Goal: Task Accomplishment & Management: Use online tool/utility

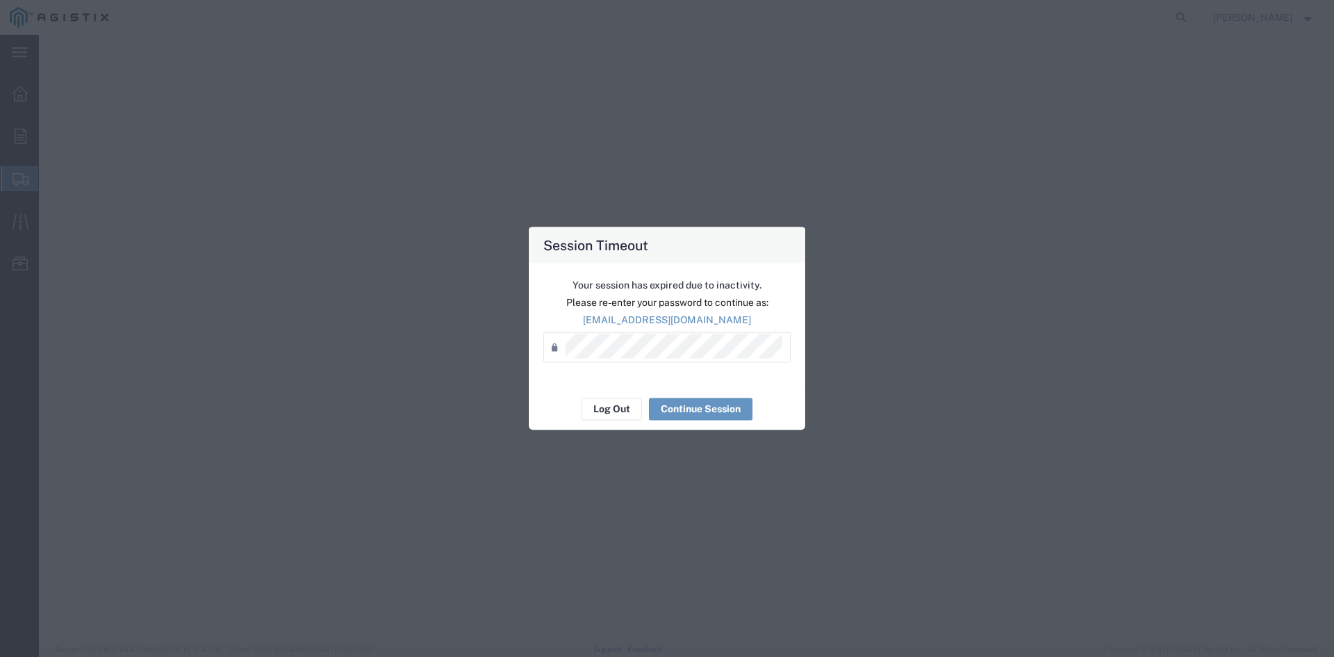
select select
select select "19996"
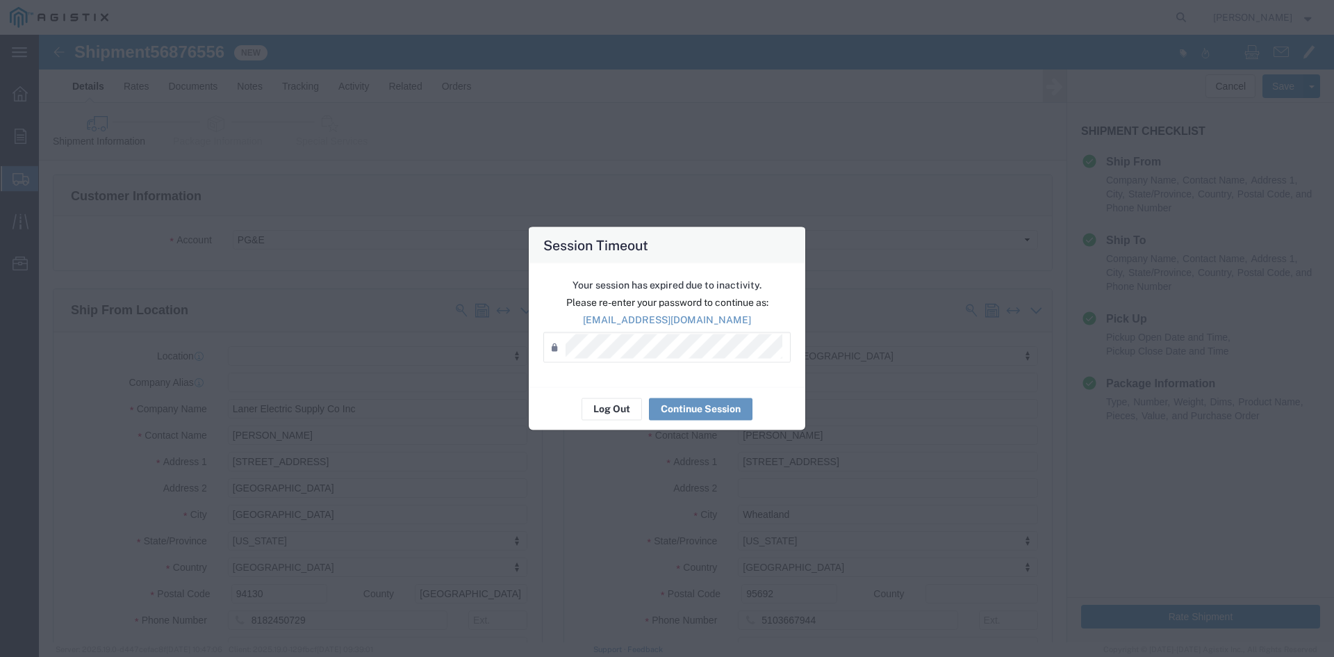
drag, startPoint x: 837, startPoint y: 370, endPoint x: 826, endPoint y: 373, distance: 11.6
click at [837, 370] on div "Session Timeout Your session has expired due to inactivity. Please re-enter you…" at bounding box center [667, 328] width 1334 height 657
click at [714, 409] on button "Continue Session" at bounding box center [701, 408] width 104 height 22
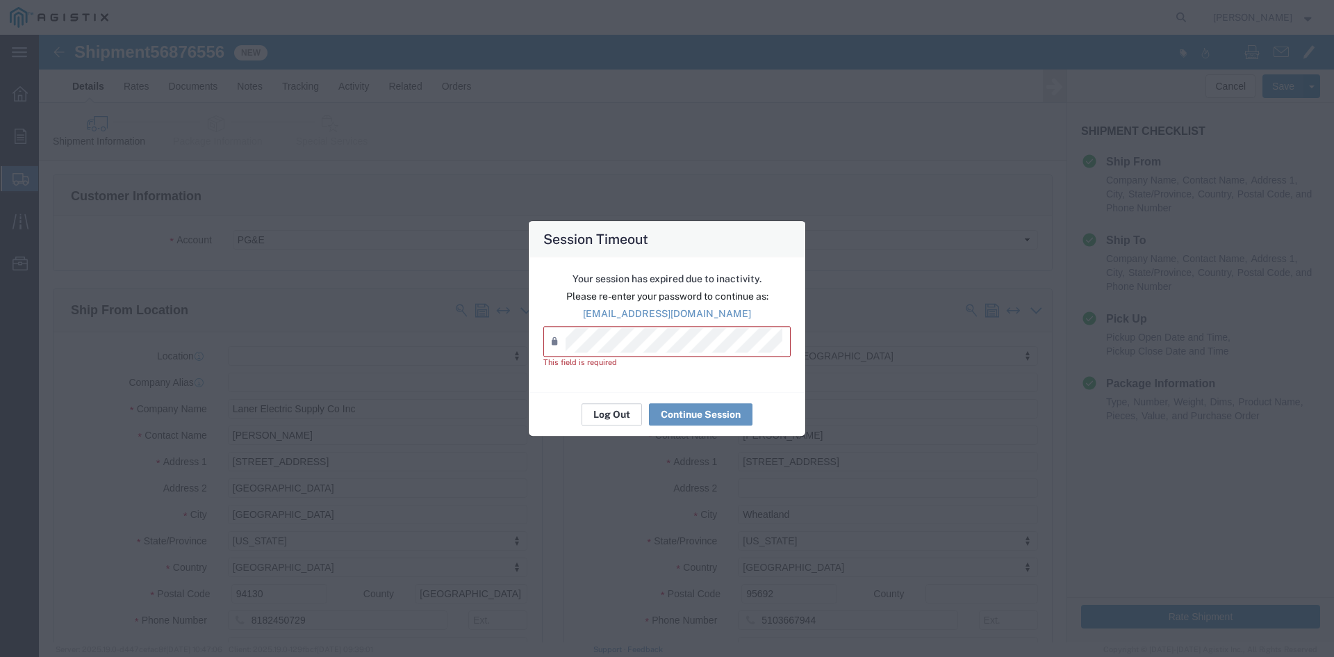
click at [622, 412] on button "Log Out" at bounding box center [611, 414] width 60 height 22
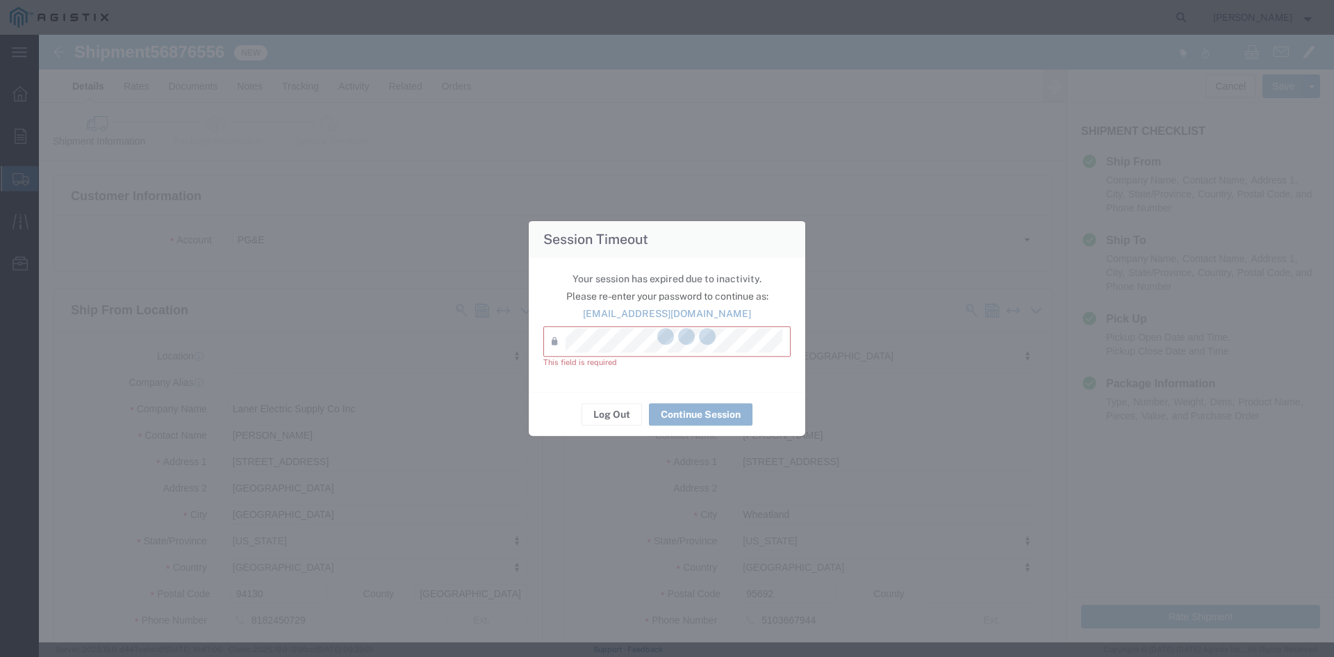
click at [953, 158] on div at bounding box center [686, 338] width 1295 height 607
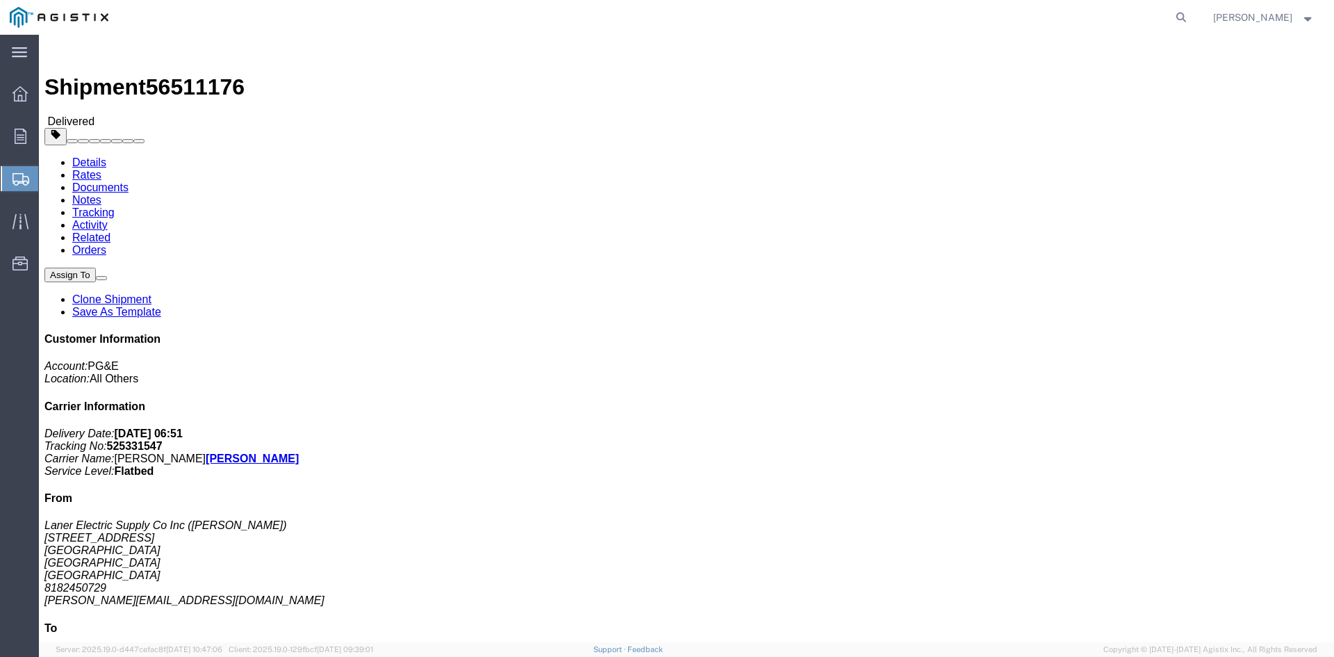
click at [49, 183] on span "Shipments" at bounding box center [43, 179] width 11 height 28
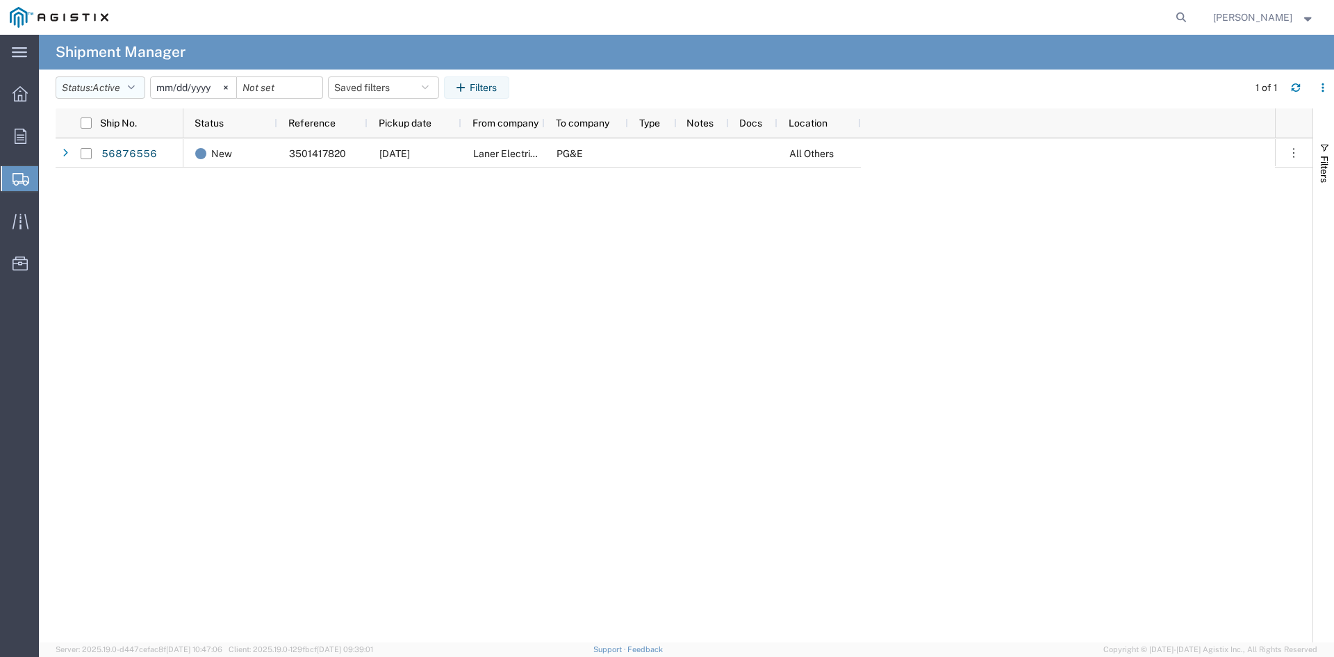
click at [94, 88] on button "Status: Active" at bounding box center [101, 87] width 90 height 22
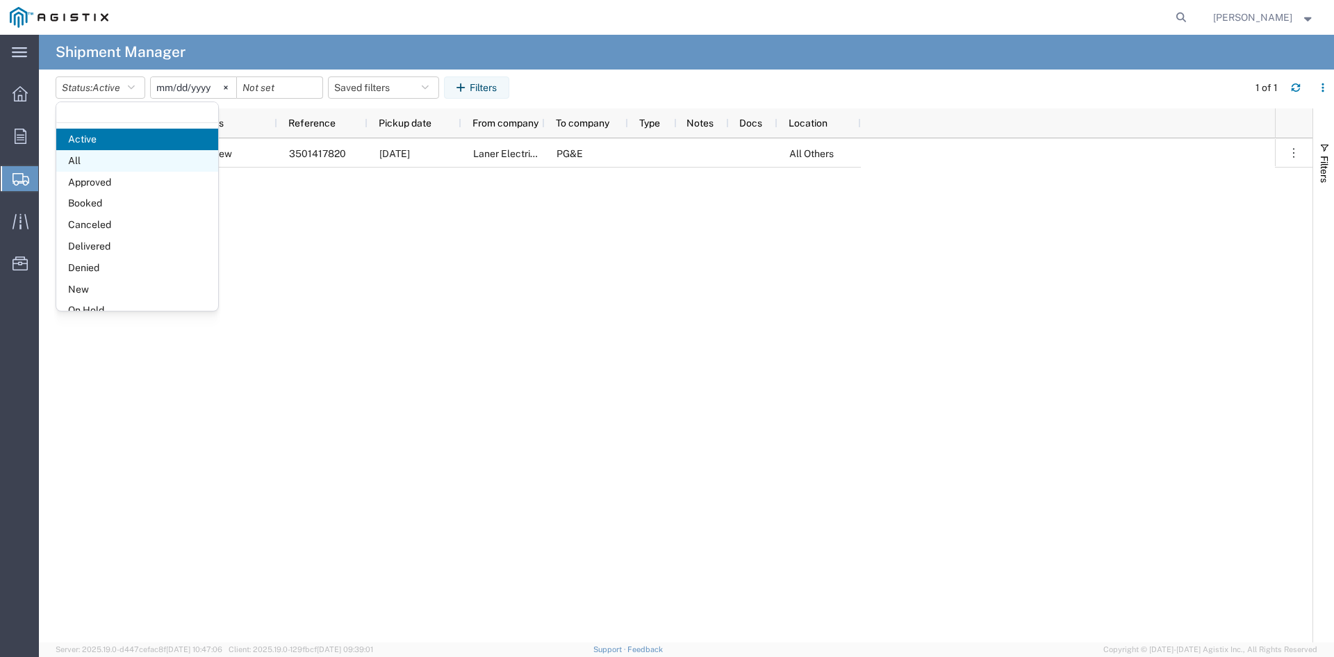
click at [129, 160] on span "All" at bounding box center [137, 161] width 162 height 22
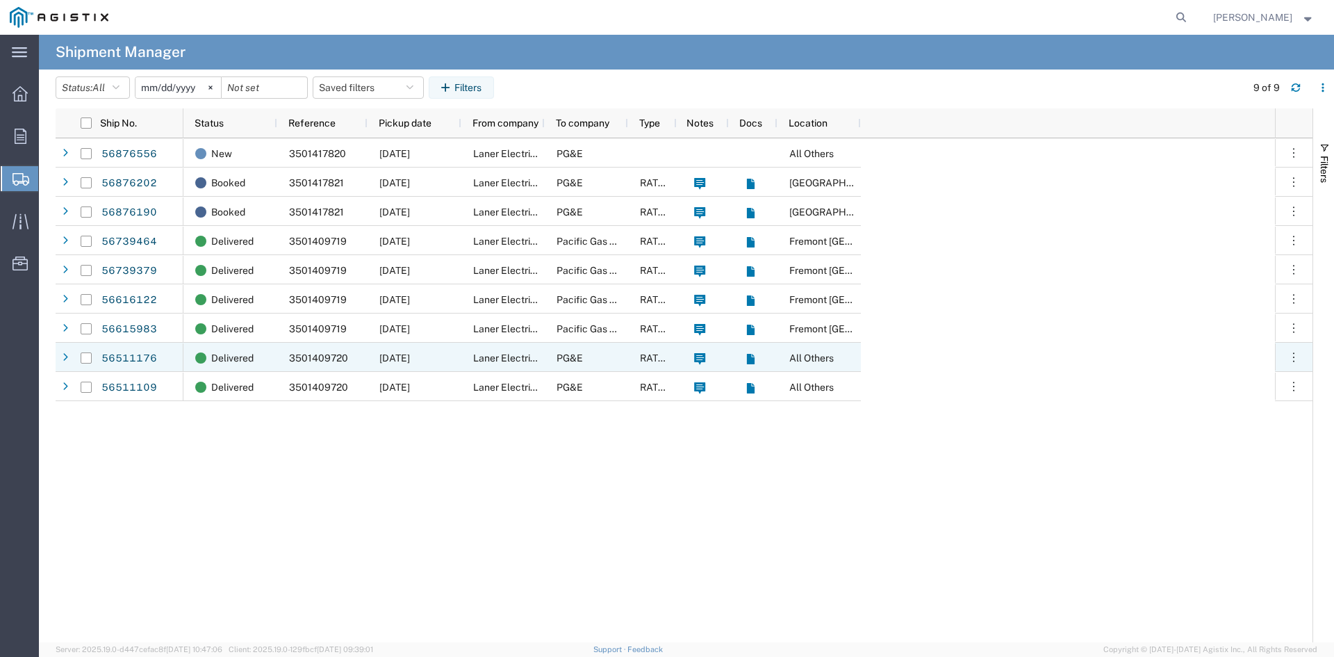
click at [410, 356] on span "[DATE]" at bounding box center [394, 357] width 31 height 11
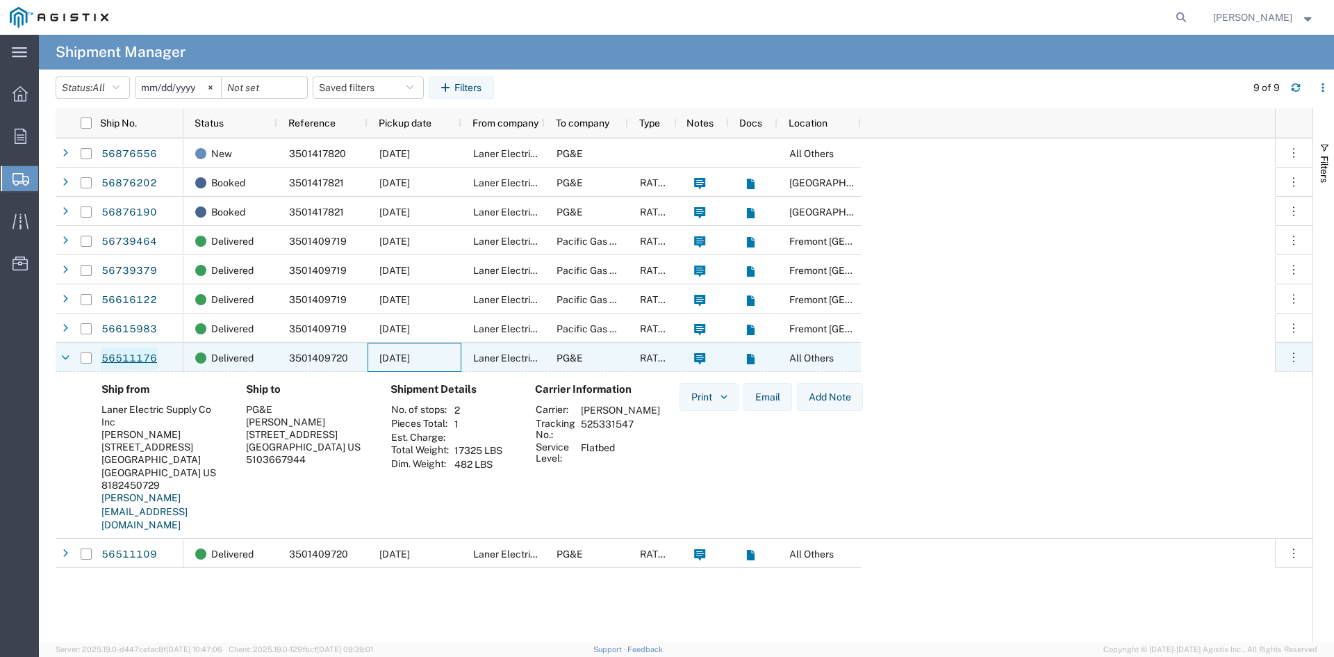
click at [135, 352] on link "56511176" at bounding box center [129, 358] width 57 height 22
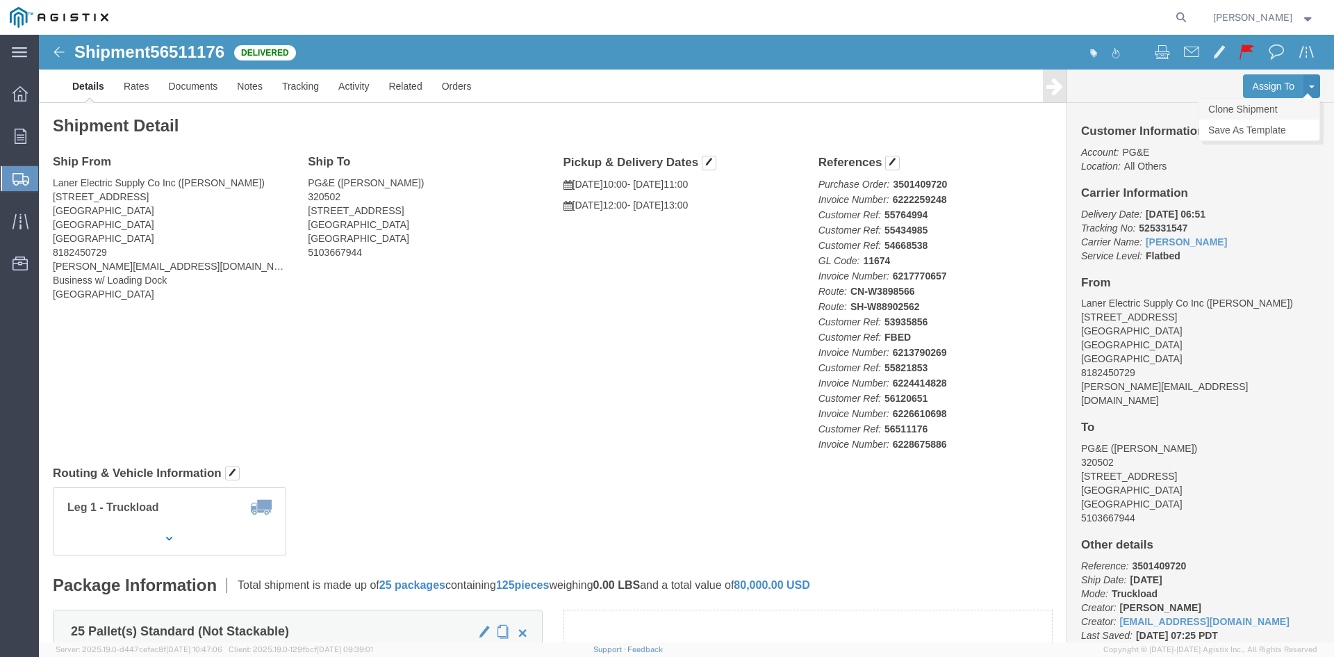
click link "Clone Shipment"
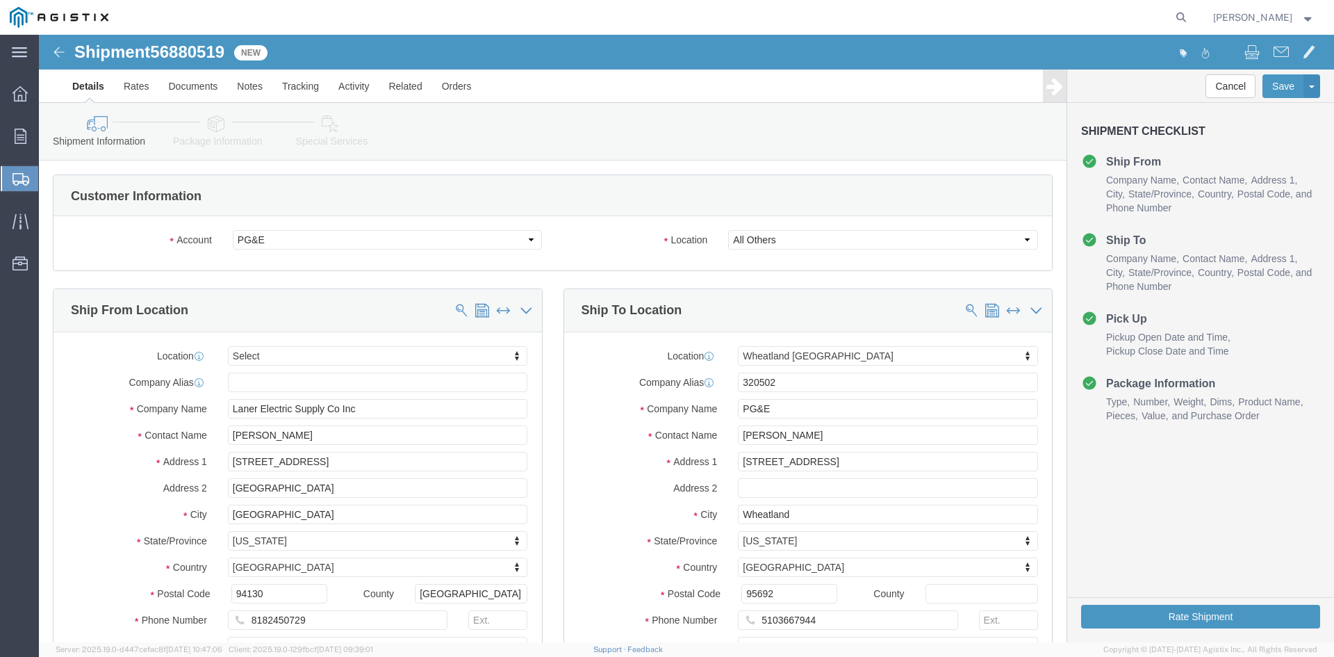
select select
select select "19996"
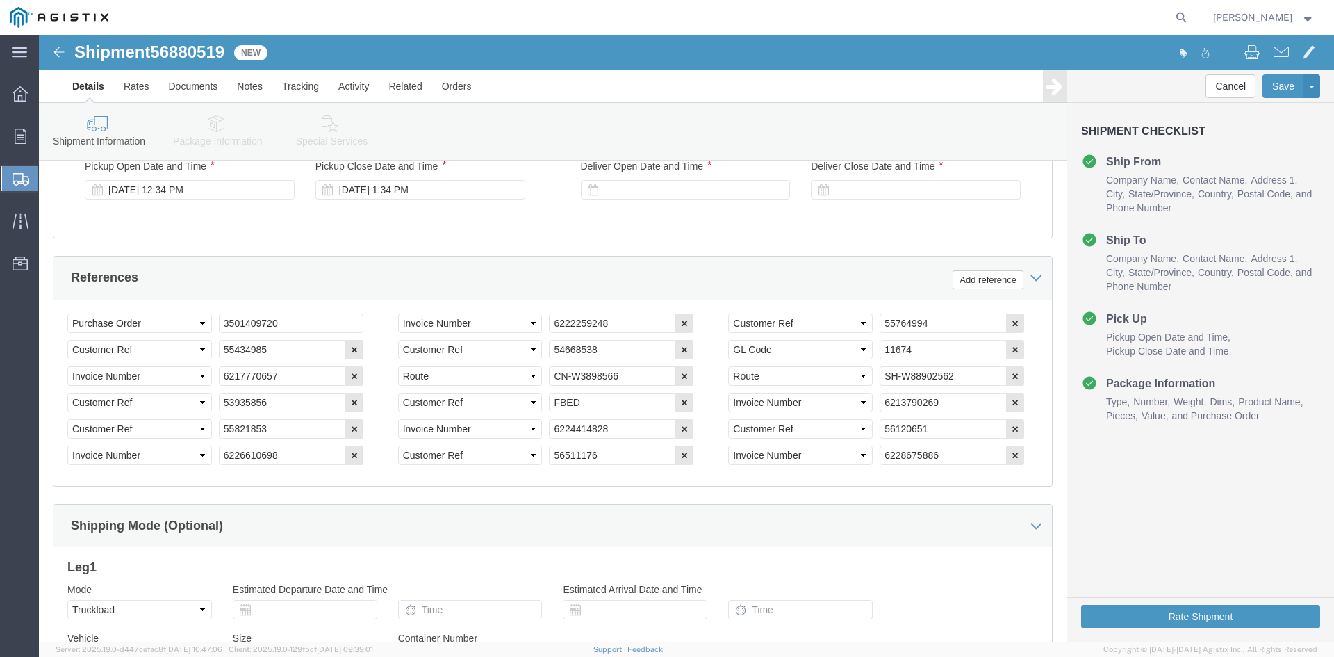
scroll to position [903, 0]
click input "3501409720"
type input "3501417820"
click div "References Add reference"
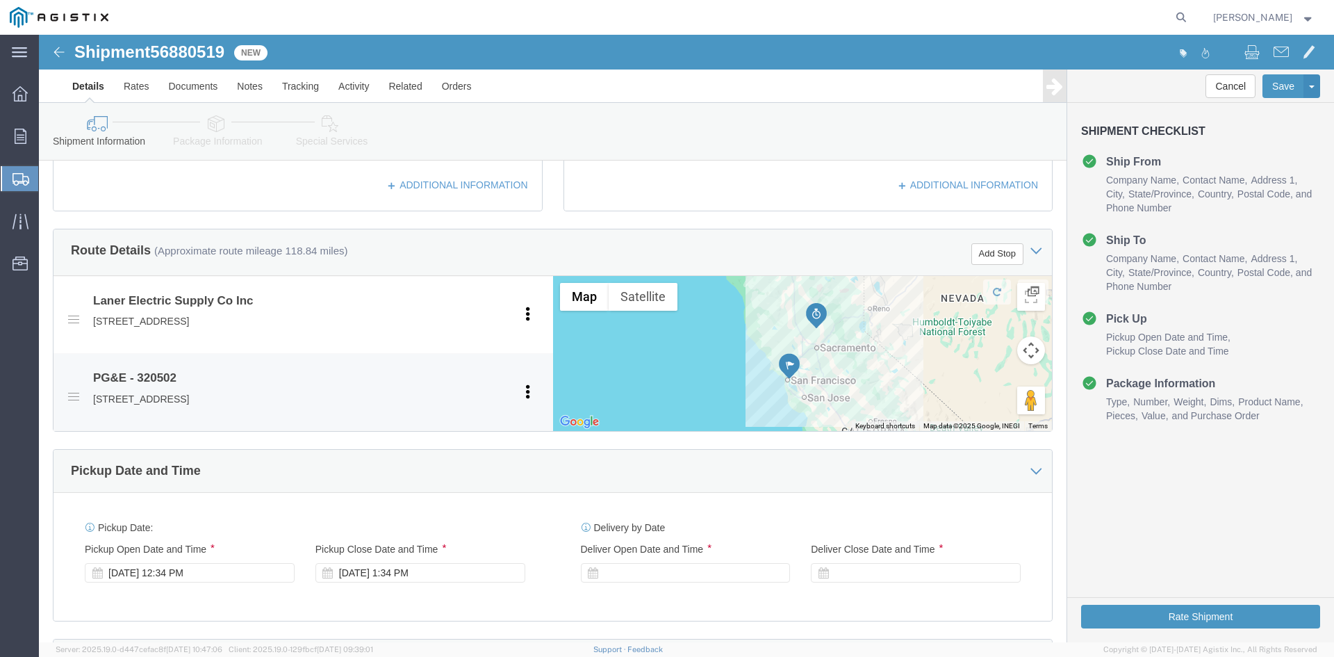
scroll to position [556, 0]
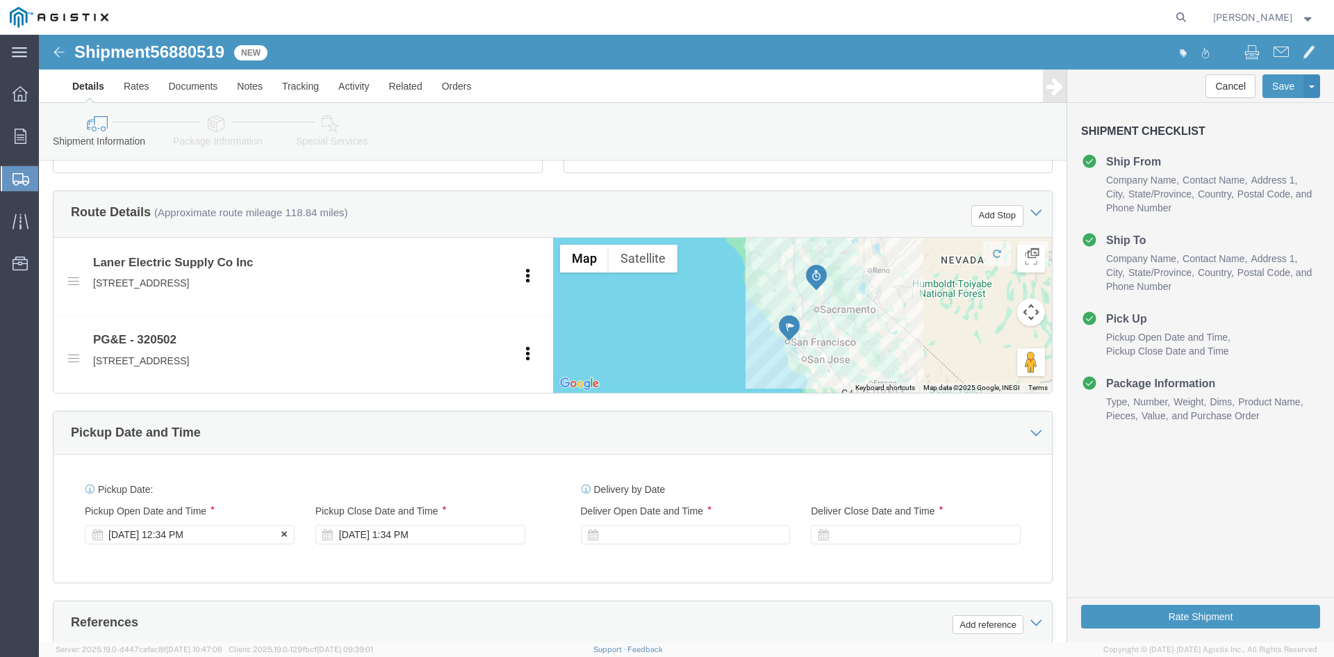
click div "[DATE] 12:34 PM"
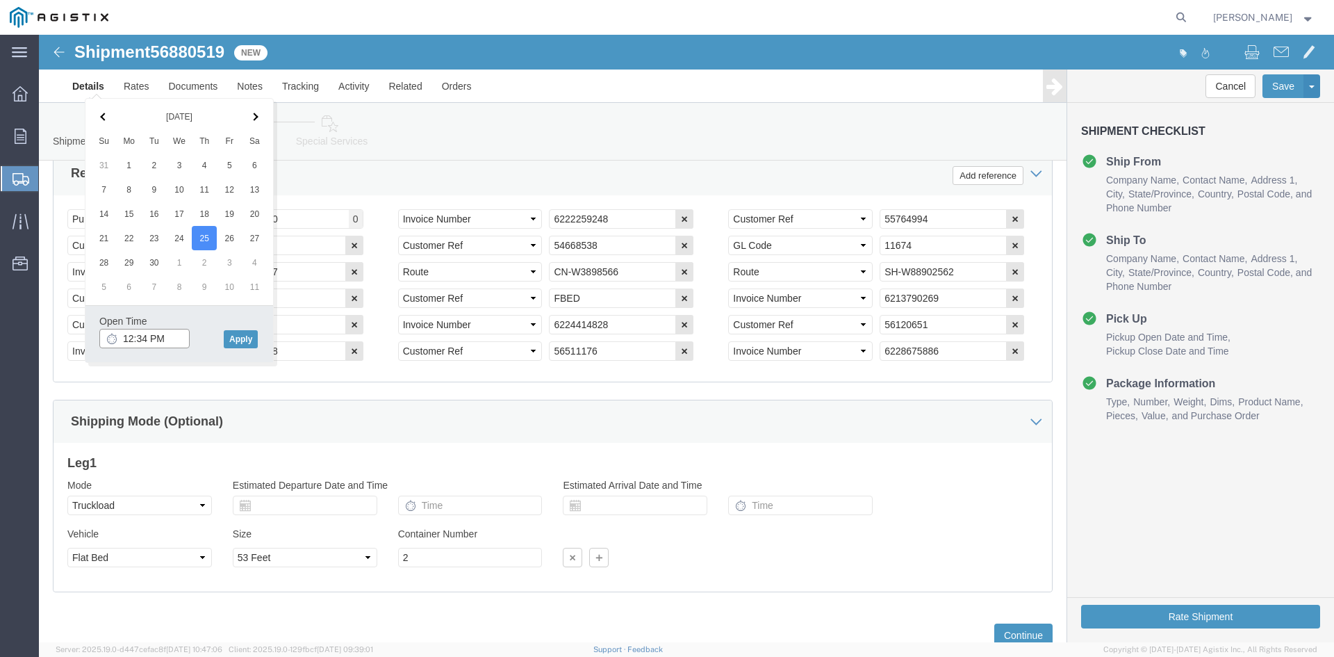
click input "12:34 PM"
click icon
click input "12:34 PM"
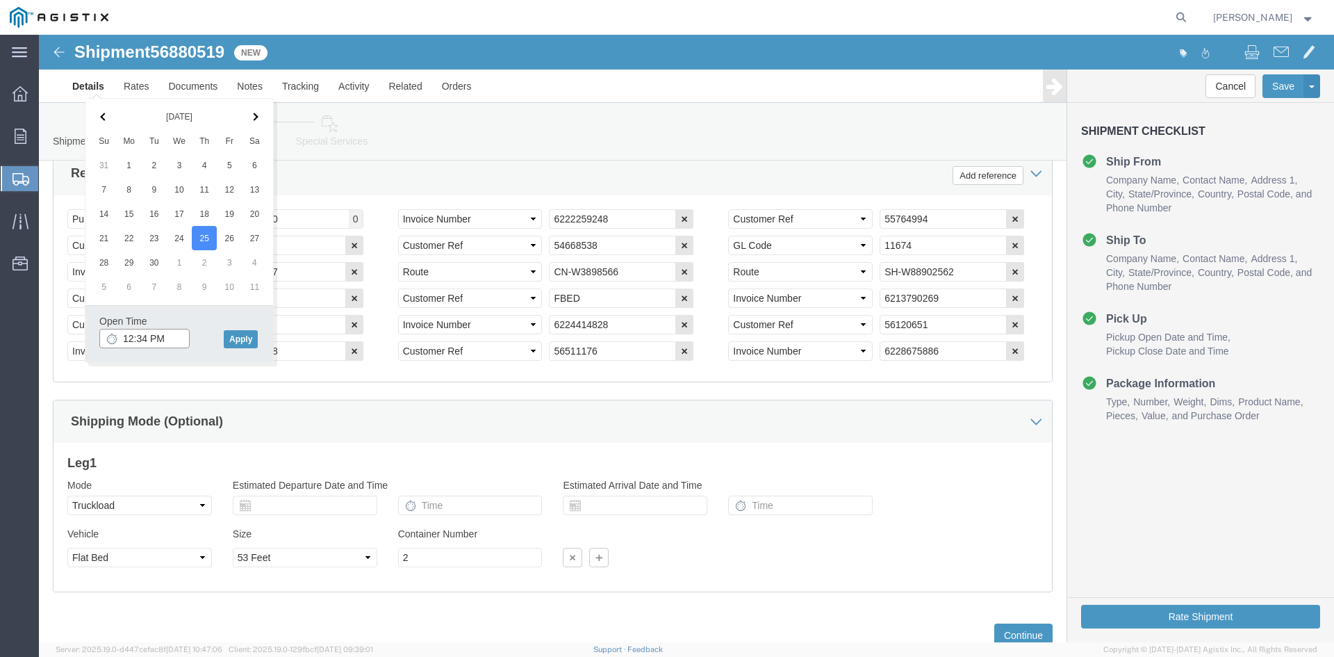
click input "12:34 PM"
click input ":34 PM"
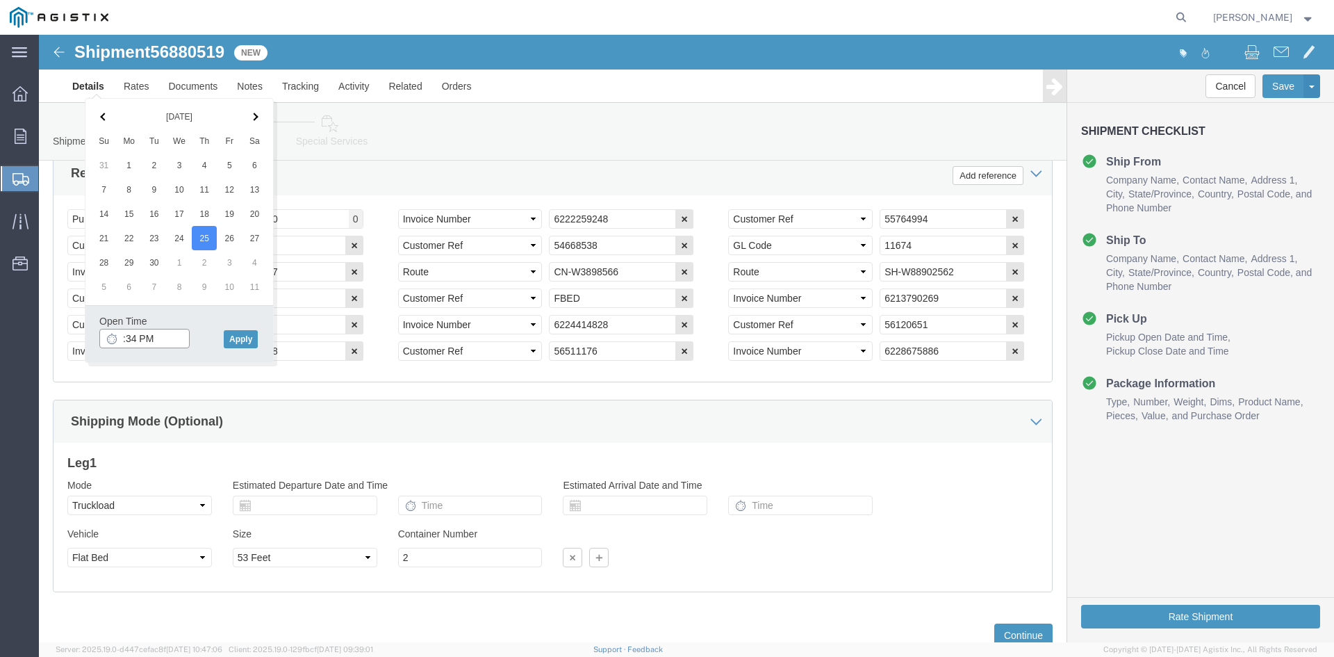
click input ":34 PM"
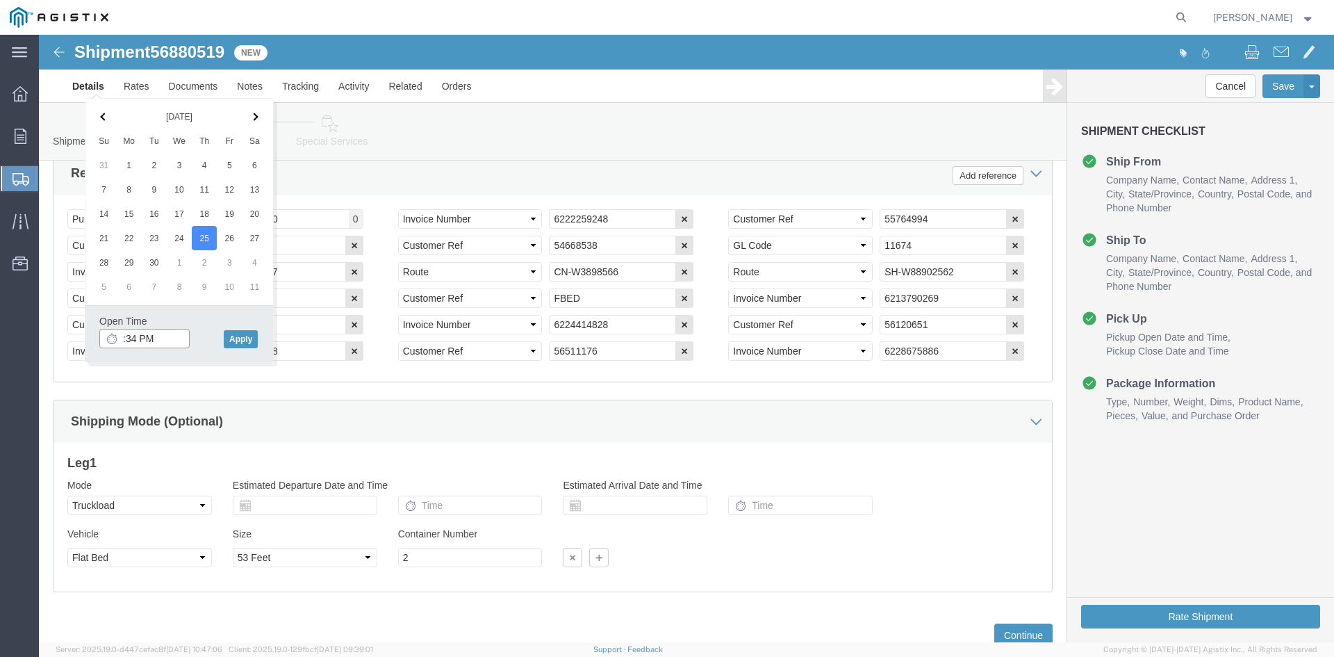
click input ":34 PM"
type input ":"
type input "700"
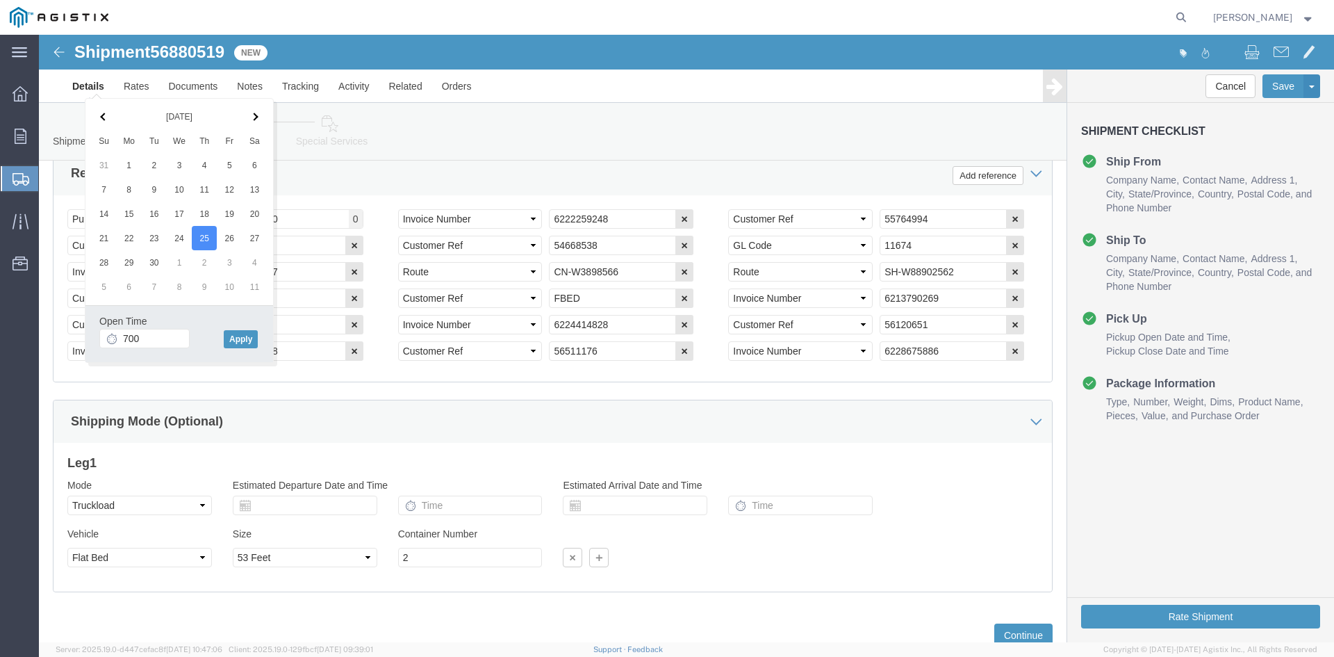
click div "Select Account Type Activity ID Airline Appointment Number ASN Batch Request # …"
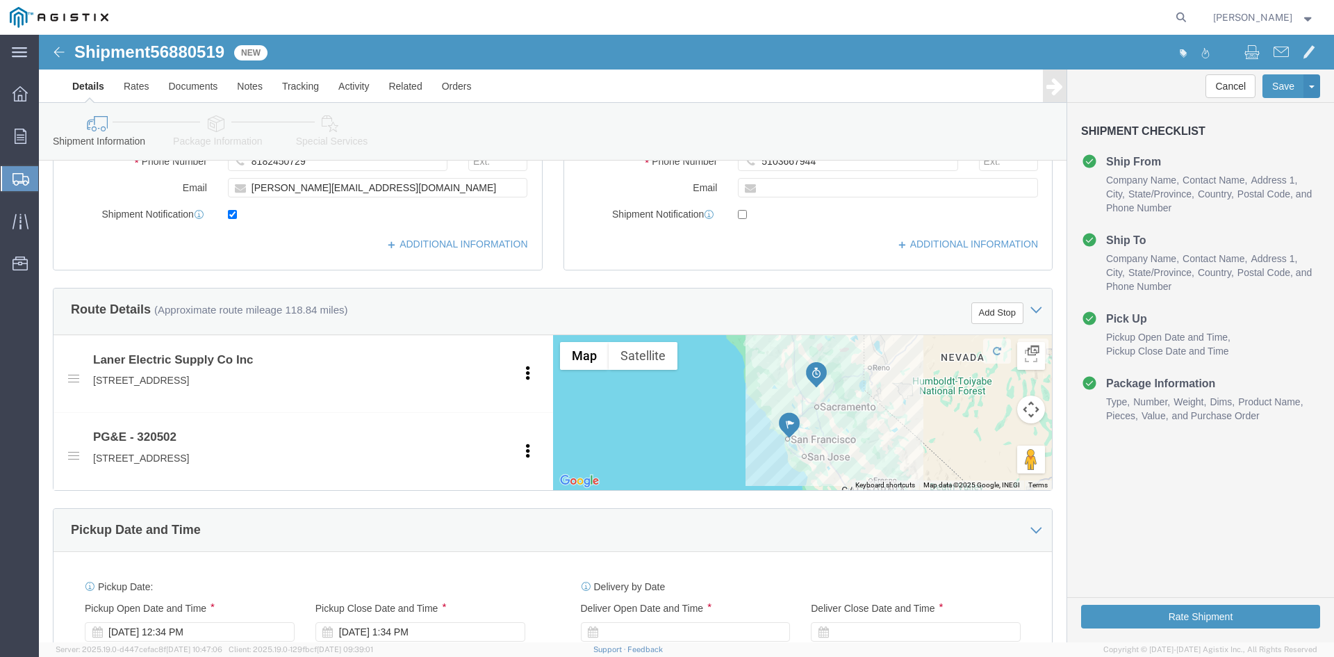
scroll to position [518, 0]
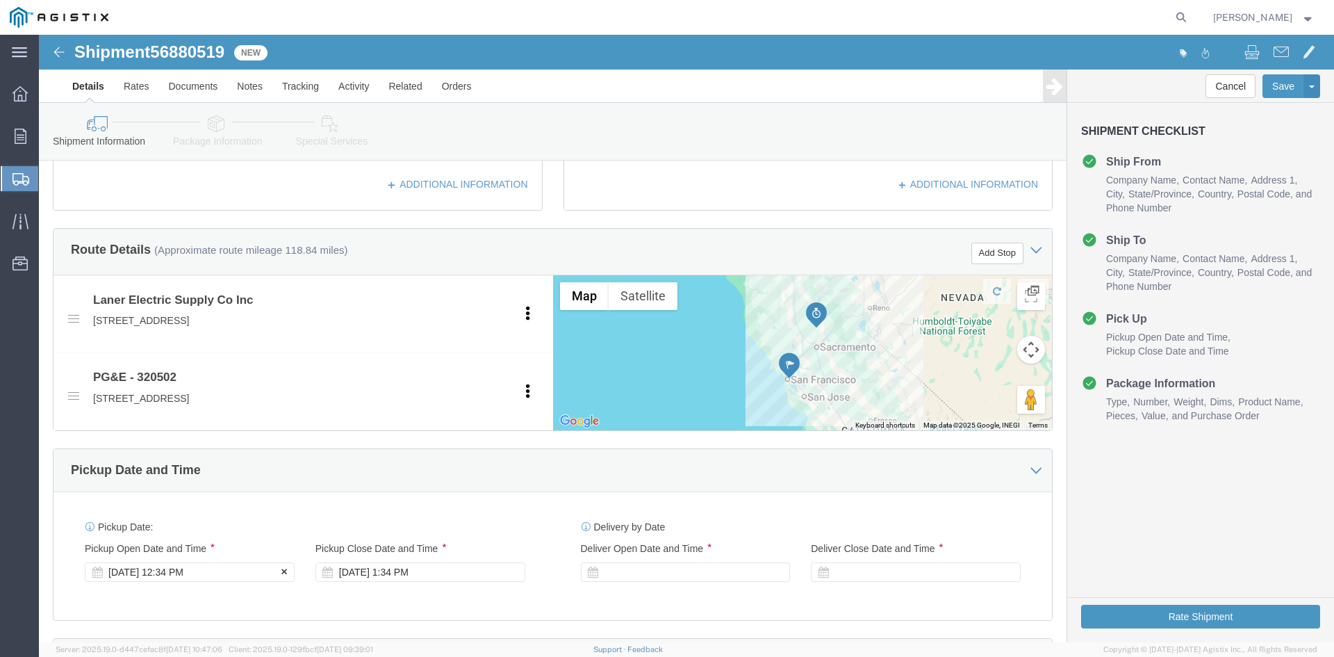
click div "[DATE] 12:34 PM"
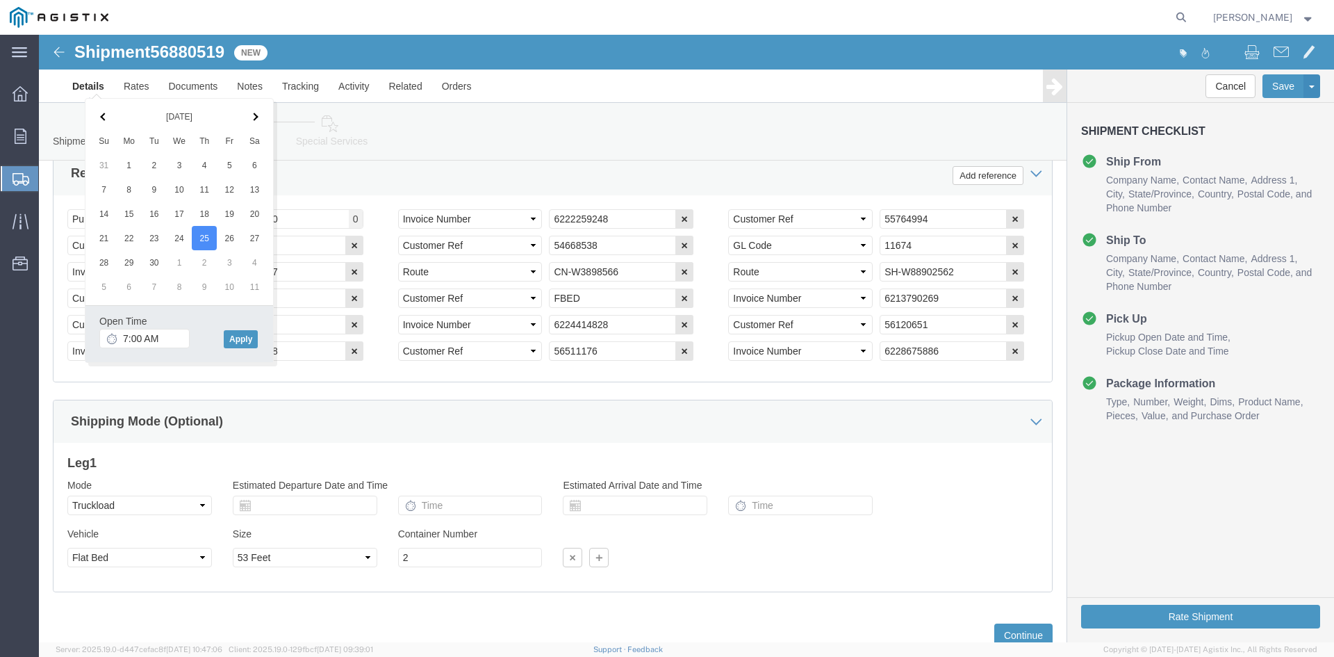
click div "Open Time 7:00 AM"
click button "Apply"
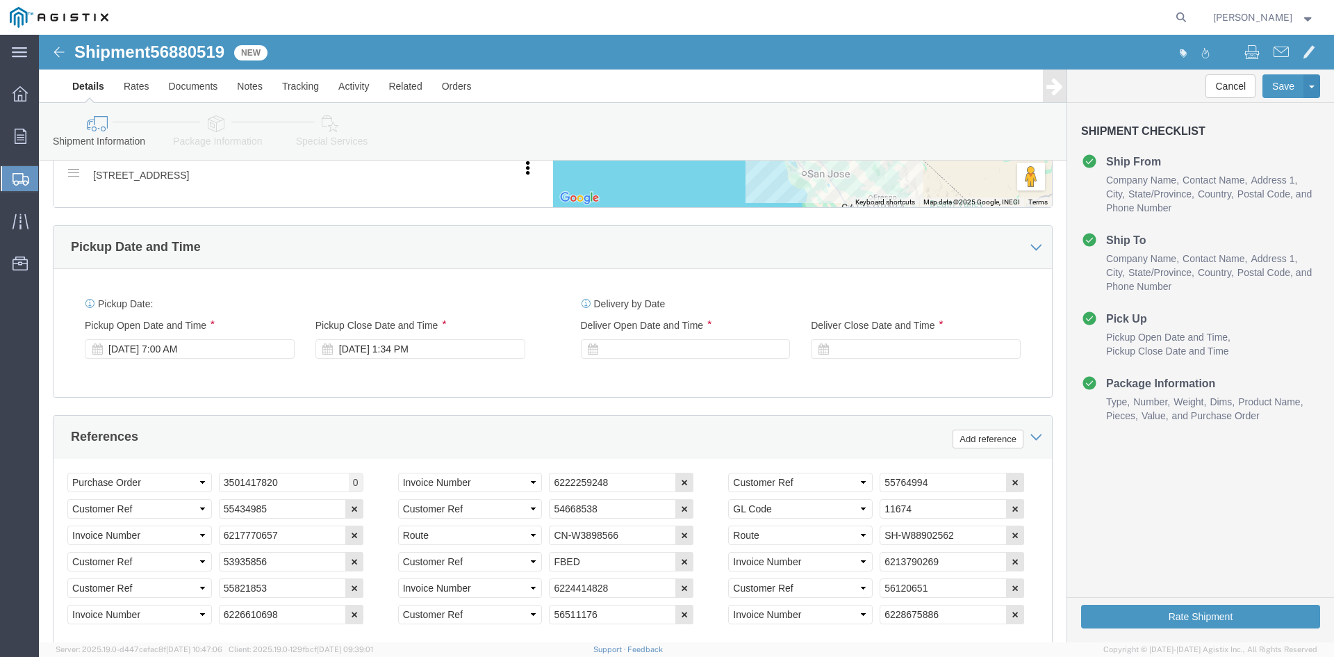
scroll to position [727, 0]
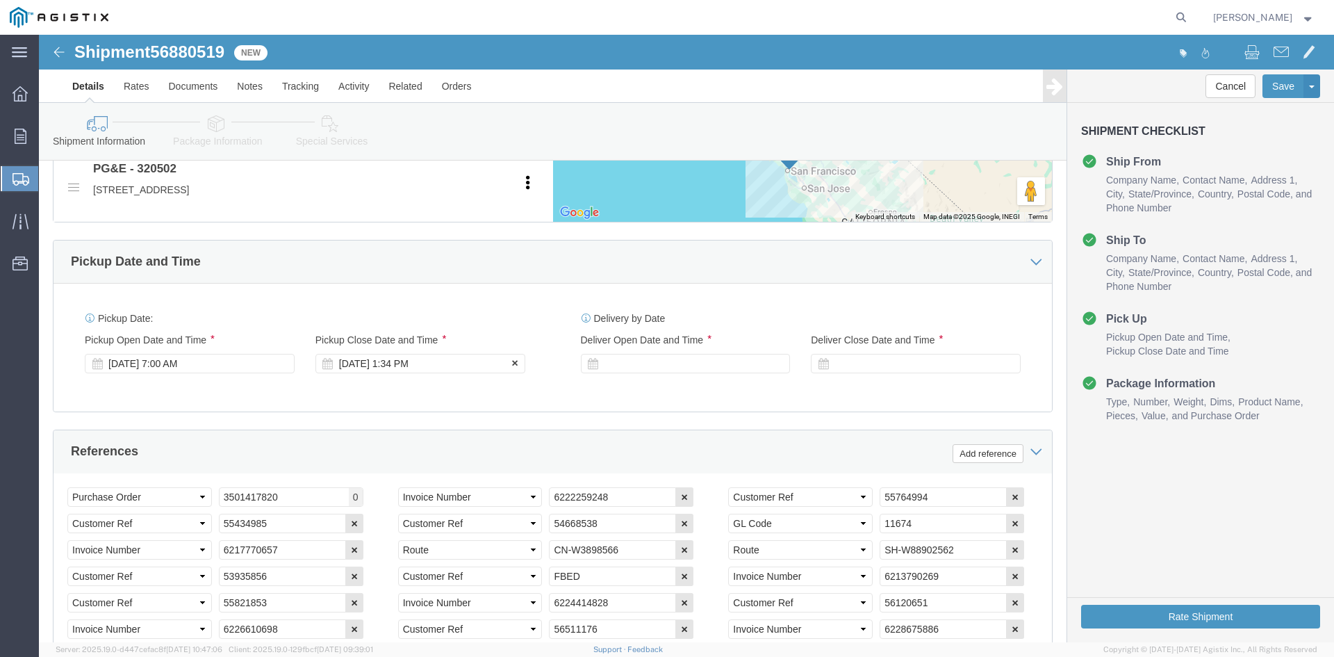
click div "[DATE] 1:34 PM"
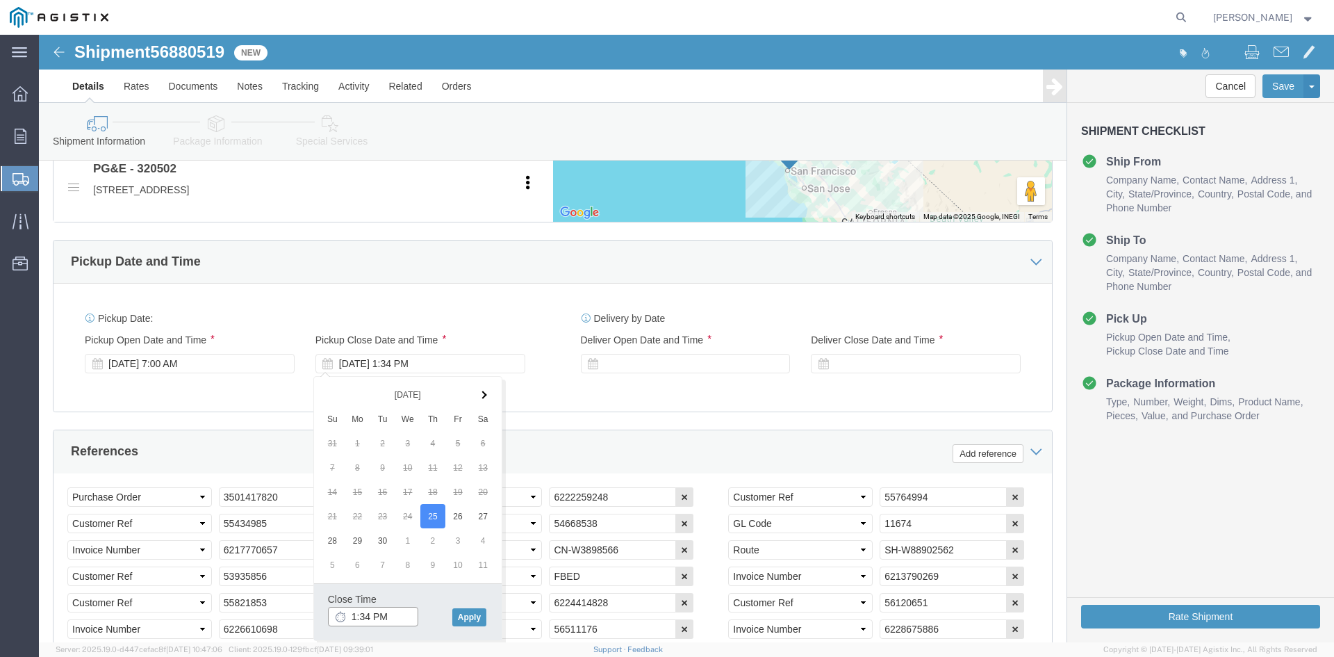
click input "1:34 PM"
type input "1"
type input "8:00 AM"
click div "Close Time 8:00 AM"
click button "Apply"
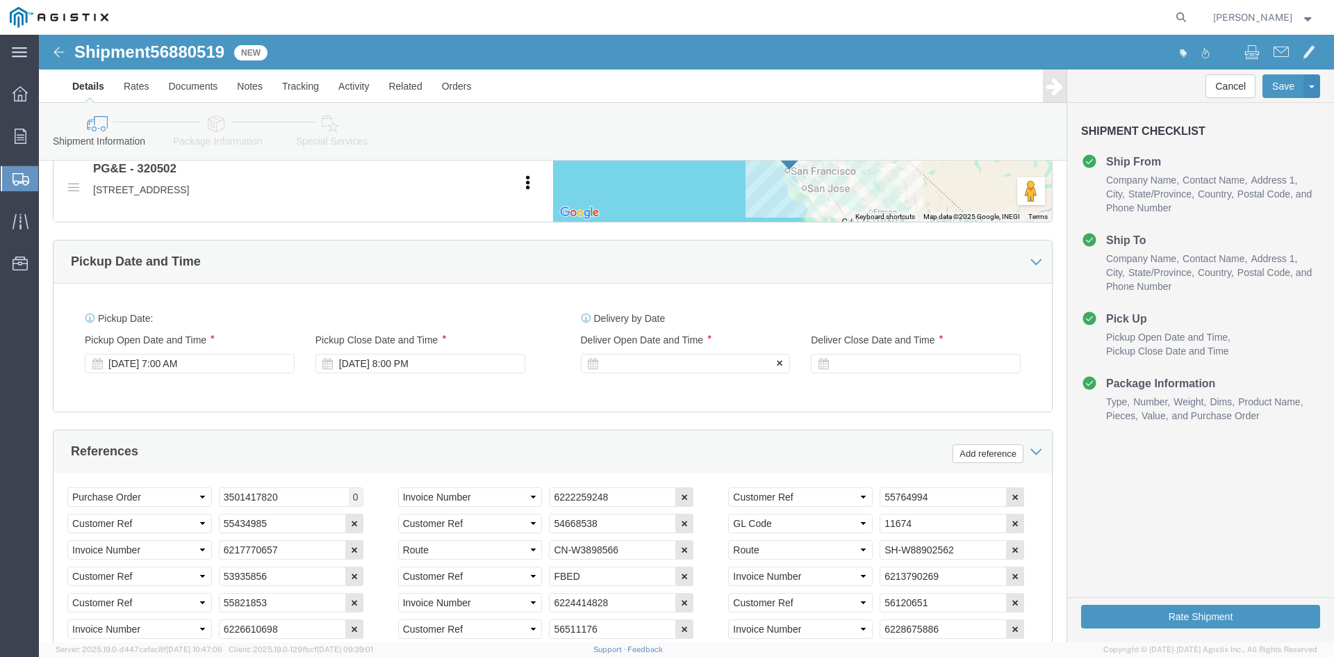
click div
click div "[DATE] 8:00 PM"
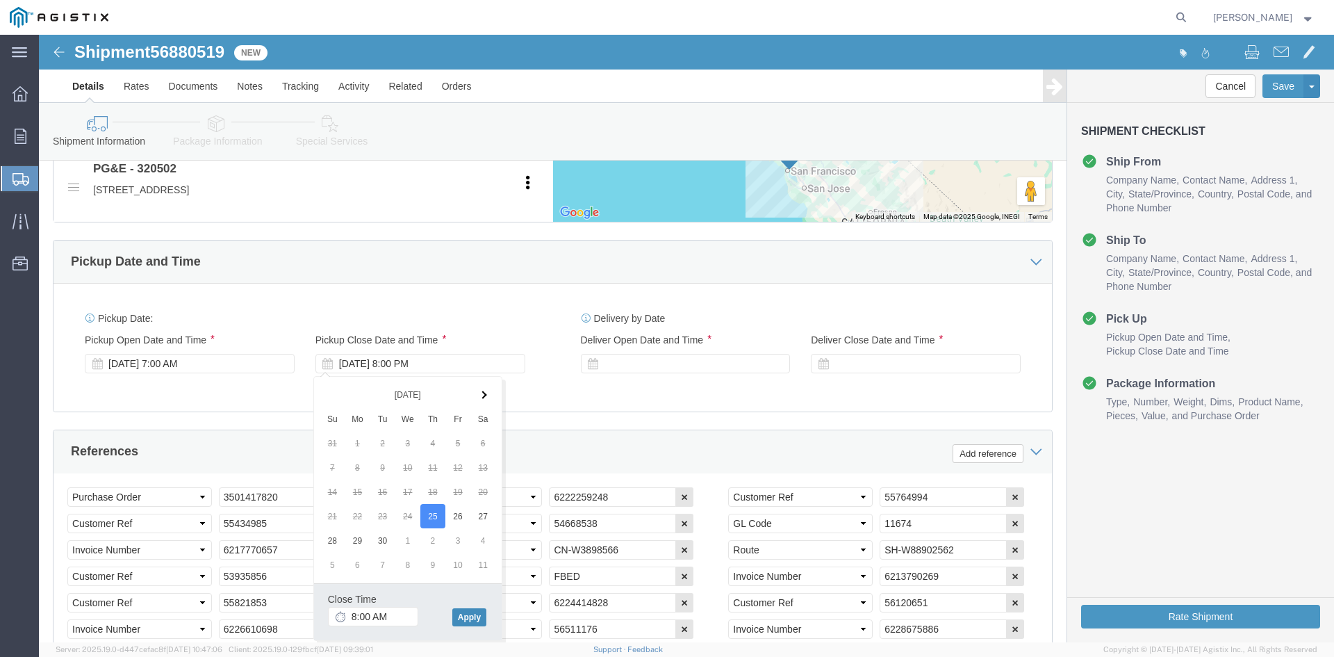
click button "Apply"
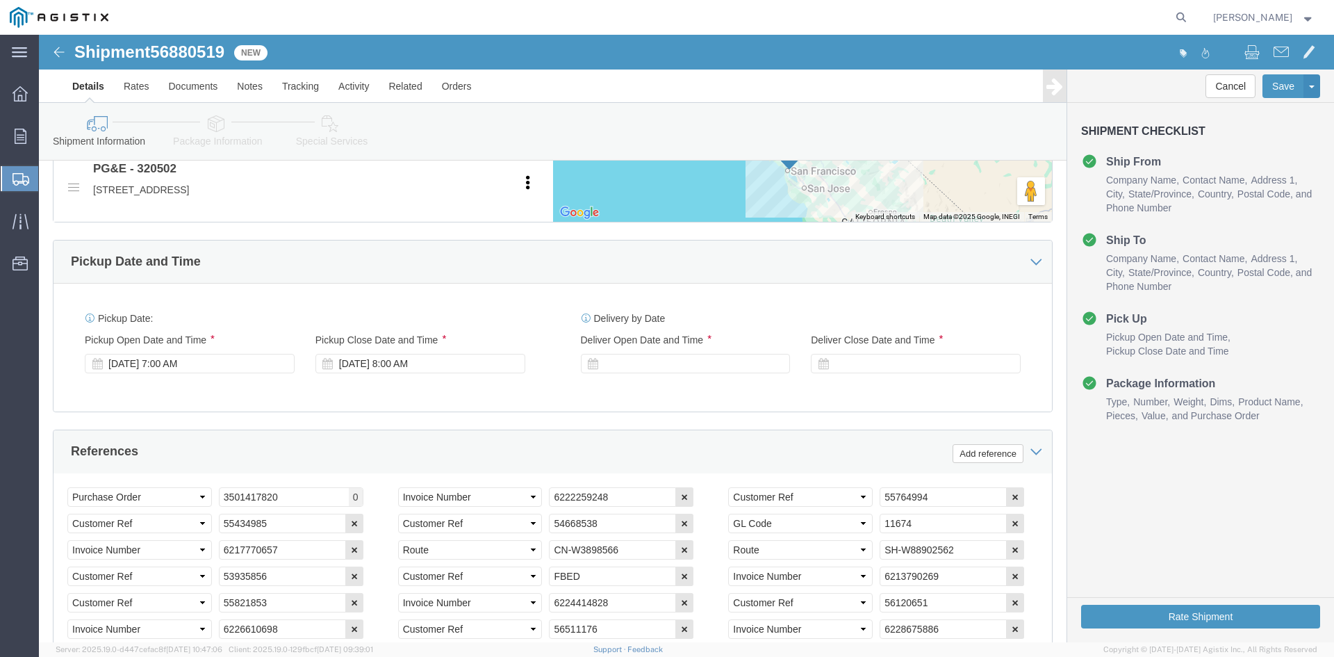
click div "Pickup Date: Pickup Start Date Pickup Start Time Pickup Open Date and Time [DAT…"
click div
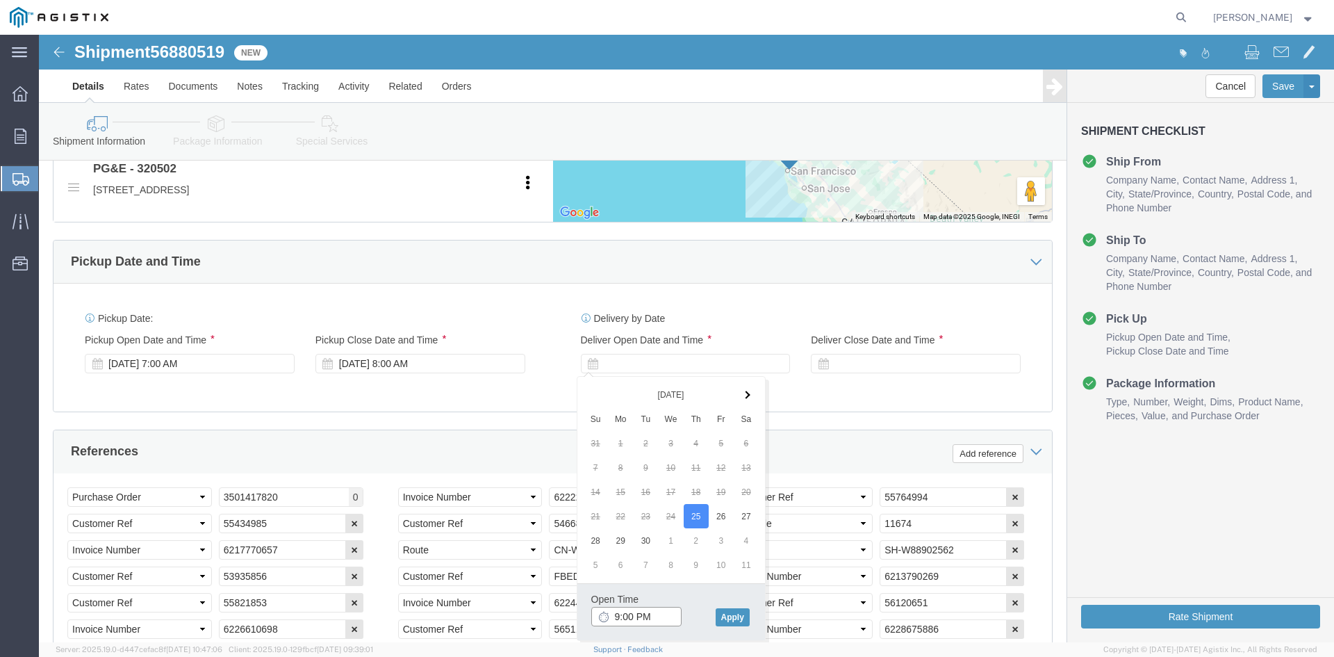
click input "9:00 PM"
click input "10:00 PM"
type input "10:00 AM"
click div "Open Time 10:00 AM"
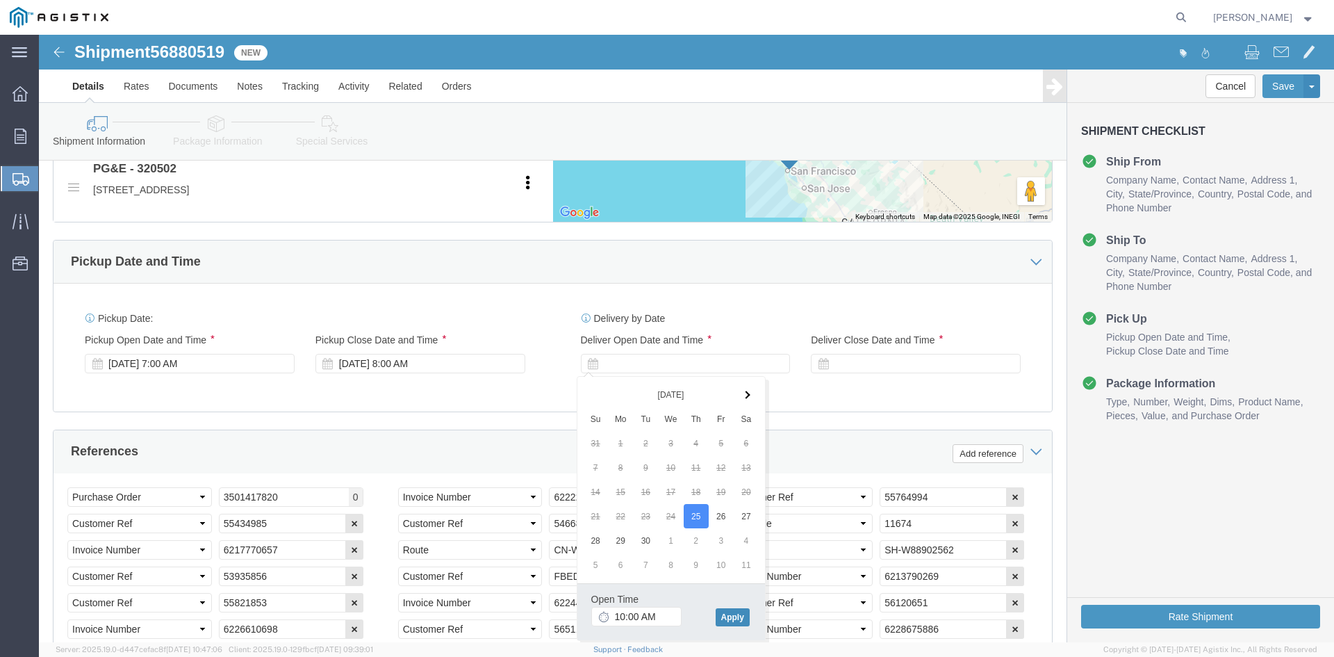
click button "Apply"
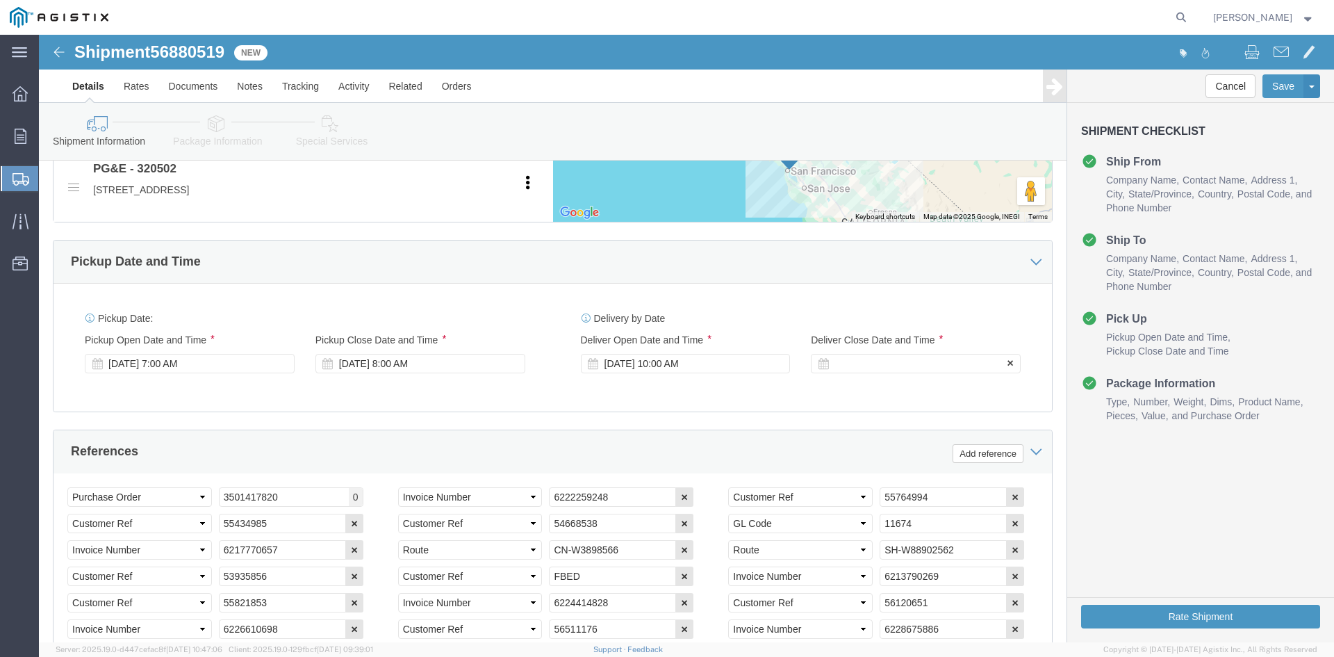
click div
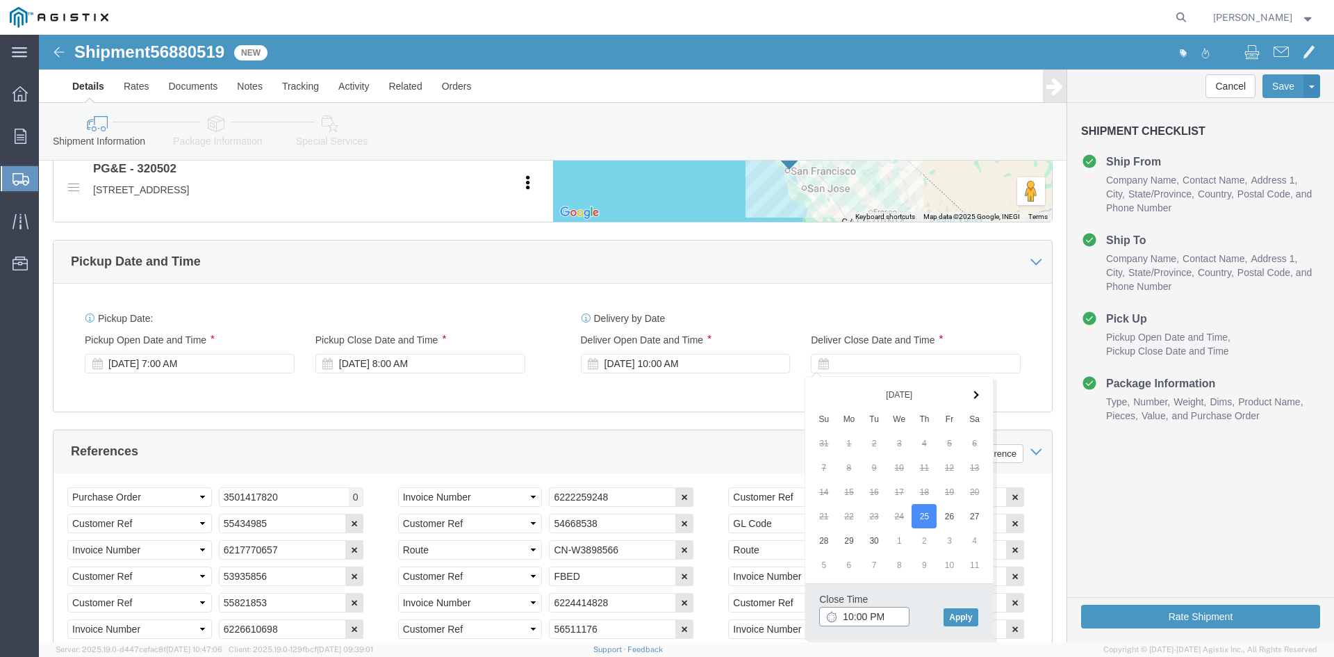
click input "10:00 PM"
click div "Close Time 12:00 PM"
click input "12:00 PM"
type input "11:00 PM"
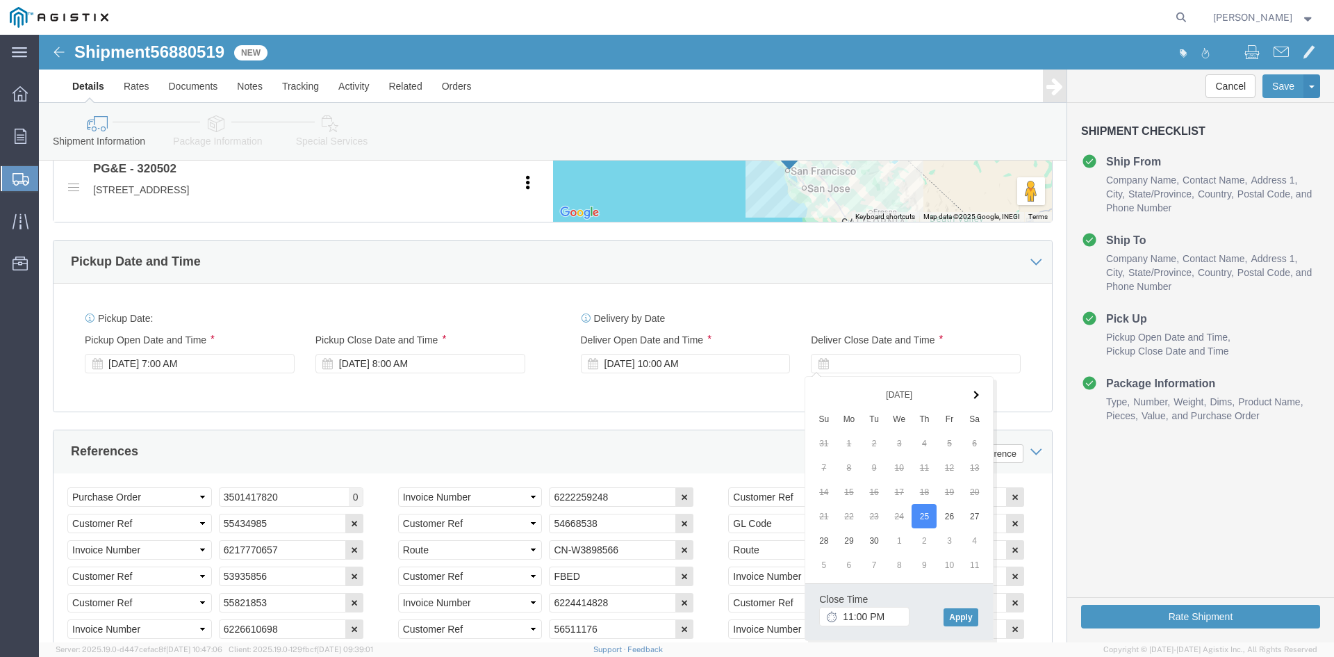
click div "Close Time 11:00 PM"
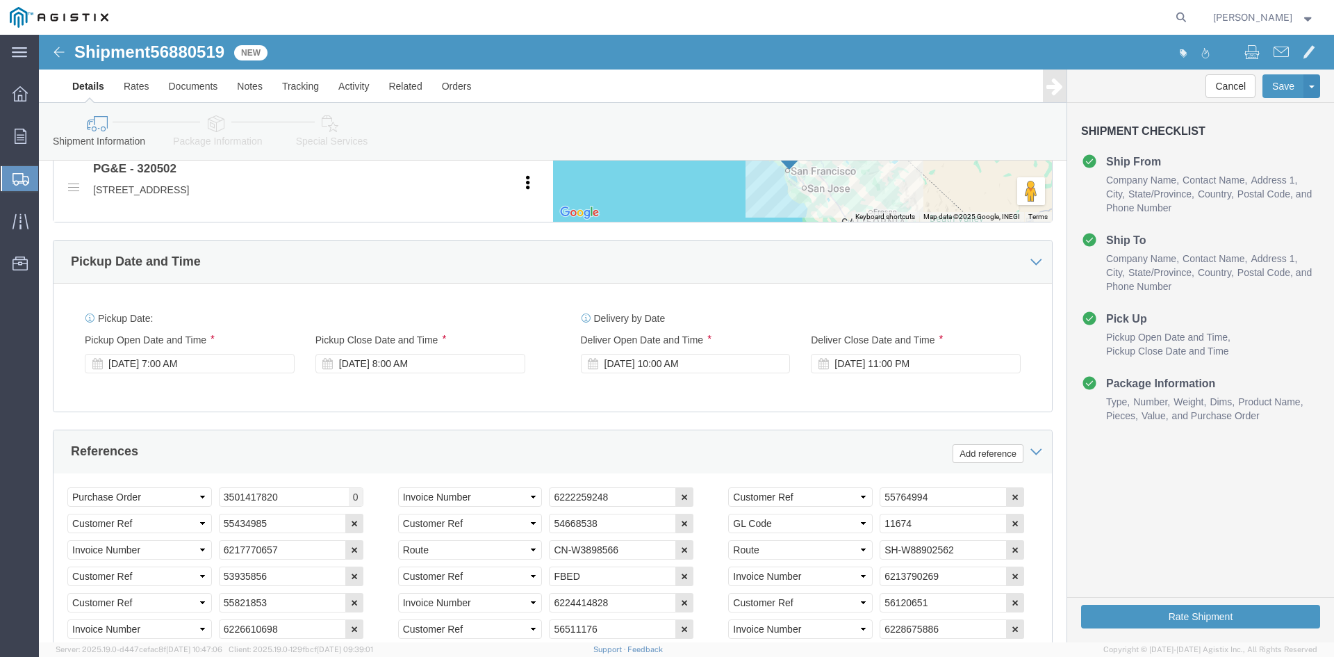
click div "Customer Information Account Select Laner Electric Supply Co Inc PG&E Location …"
click div "Pickup Date: Pickup Start Date Pickup Start Time Pickup Open Date and Time [DAT…"
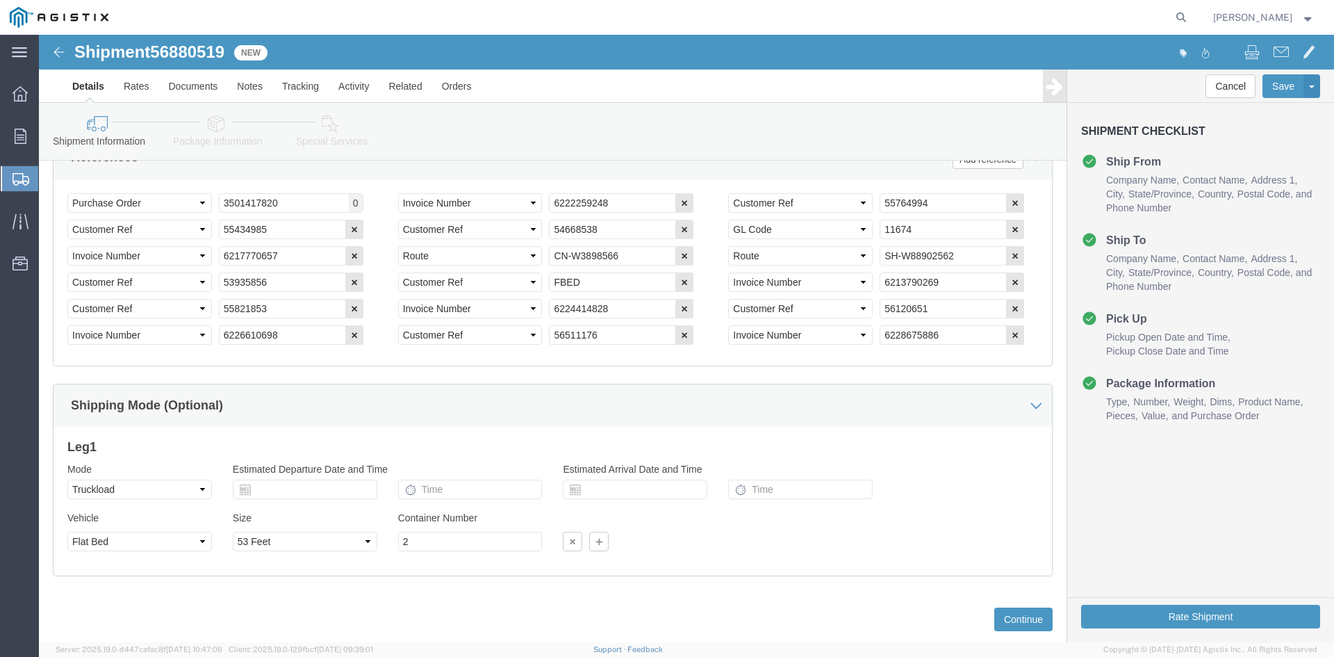
scroll to position [1052, 0]
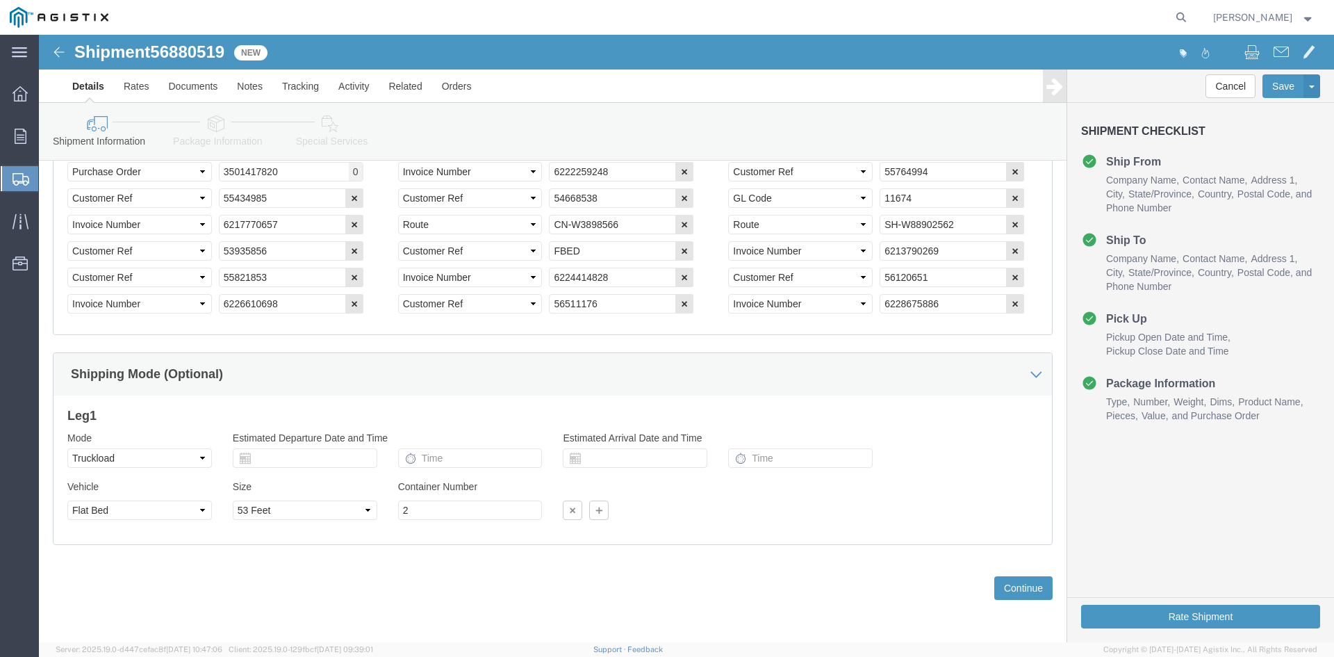
click div "Vehicle Select 1-Ton (PSS) 10 Wheel 10 Yard Dump Truck 20 Yard Dump Truck Bobta…"
click button "Continue"
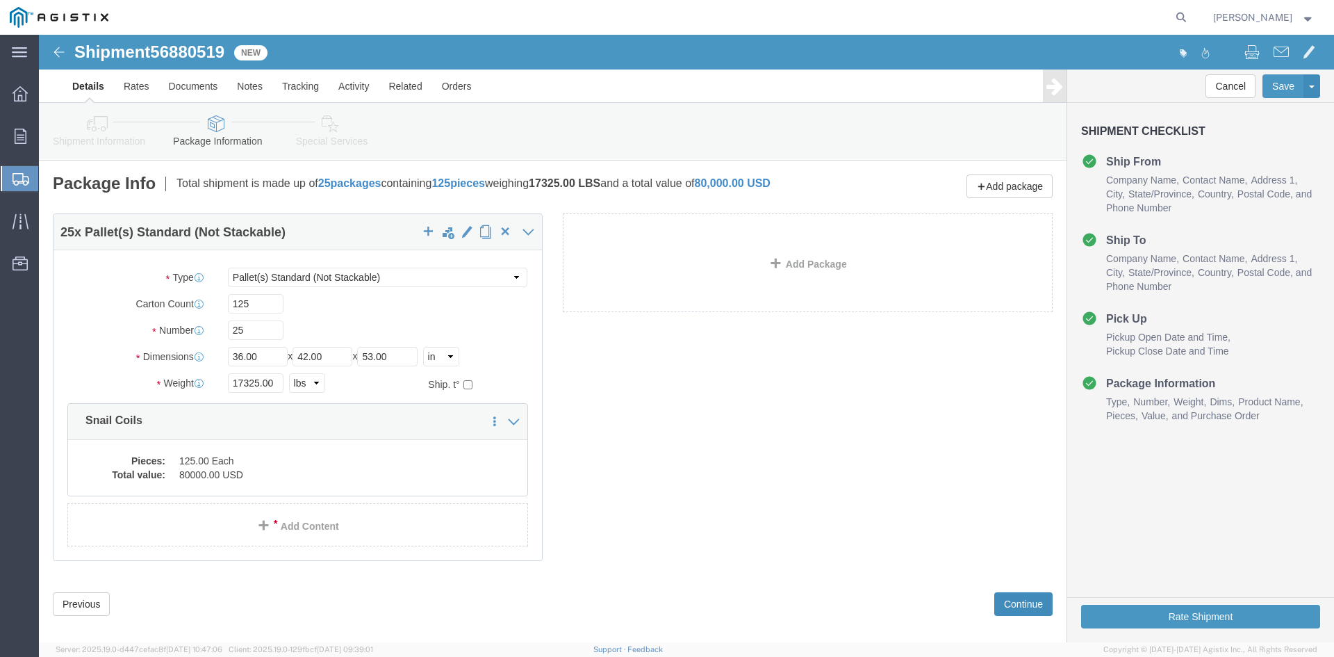
click button "Continue"
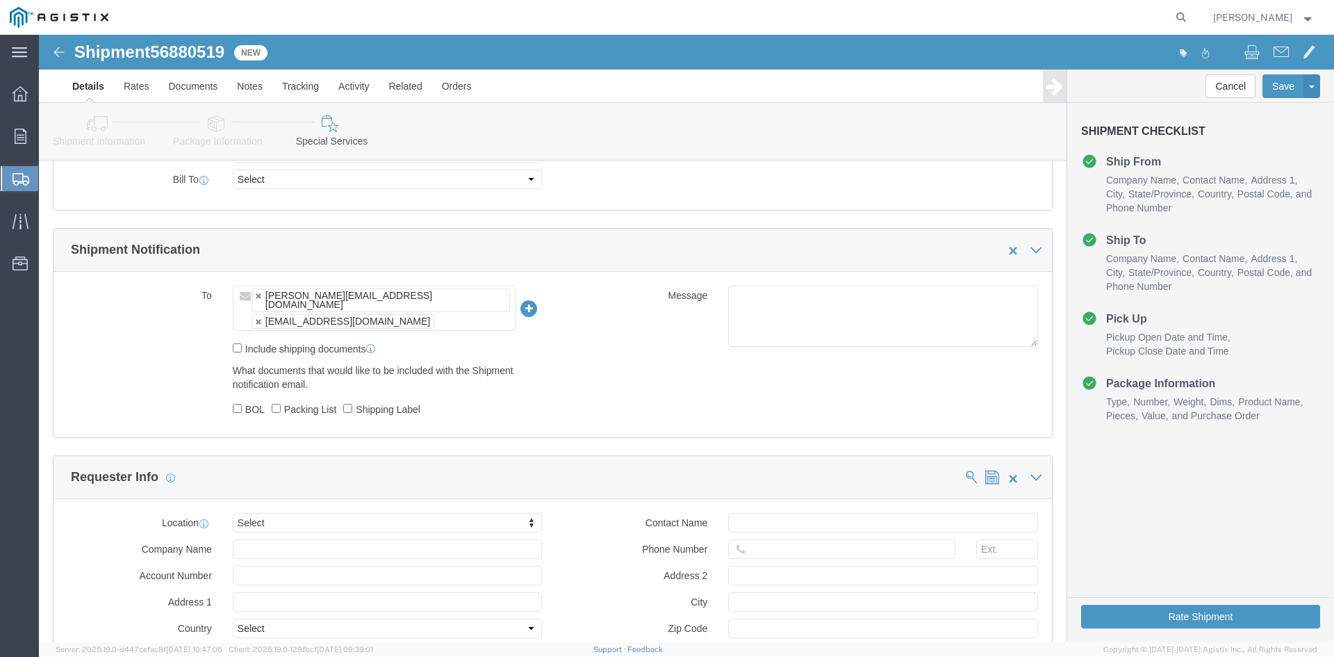
scroll to position [556, 0]
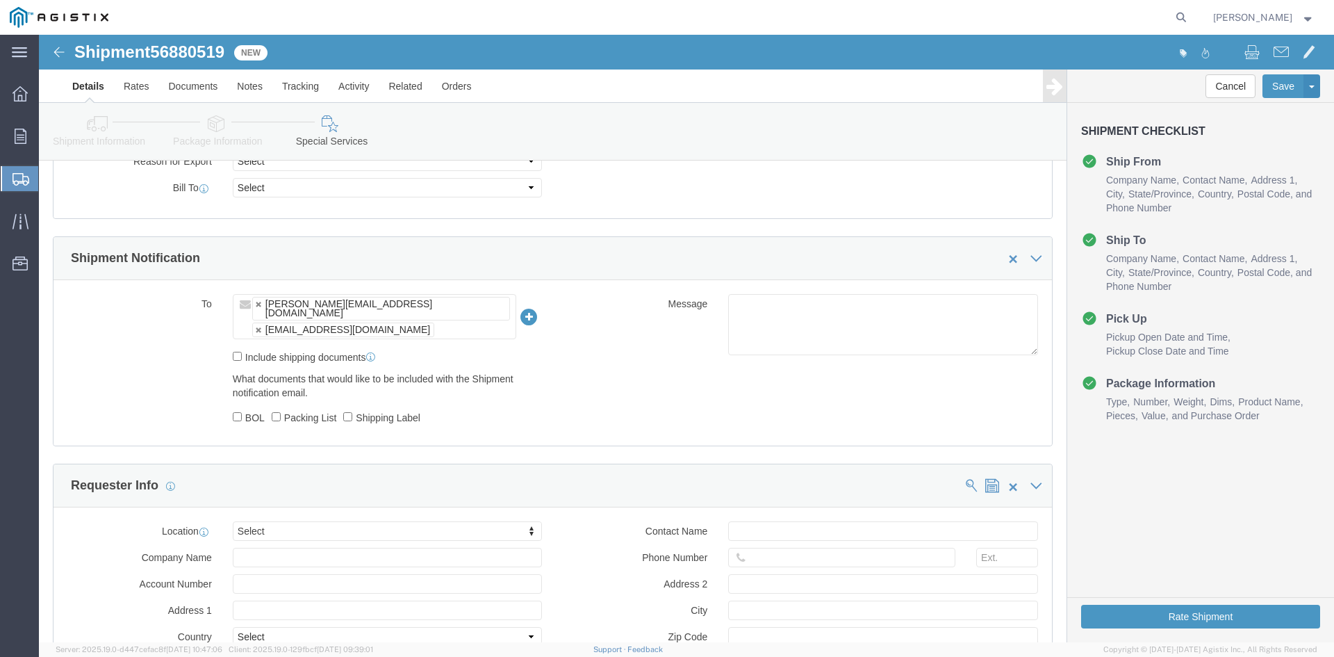
click ul "[PERSON_NAME][EMAIL_ADDRESS][DOMAIN_NAME] [PERSON_NAME][EMAIL_ADDRESS][DOMAIN_N…"
click li "Please enter 1 or more character"
click input "text"
click li "Please enter 1 or more character"
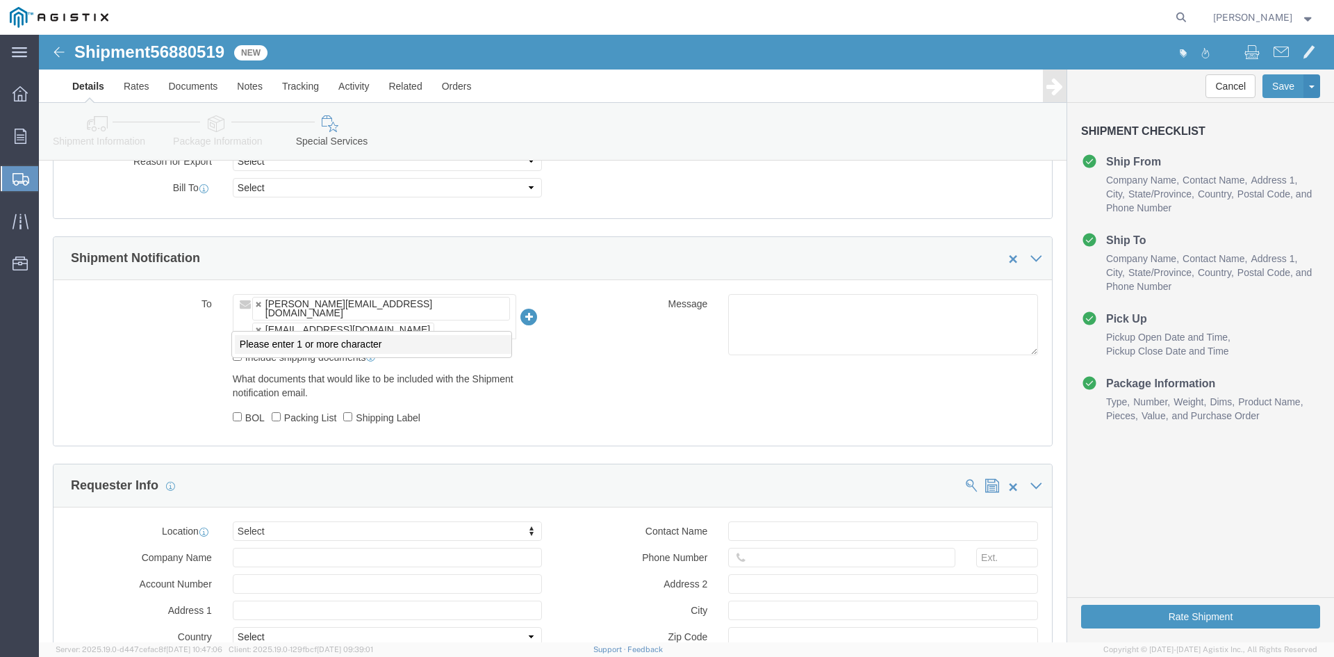
click li "Please enter 1 or more character"
click icon
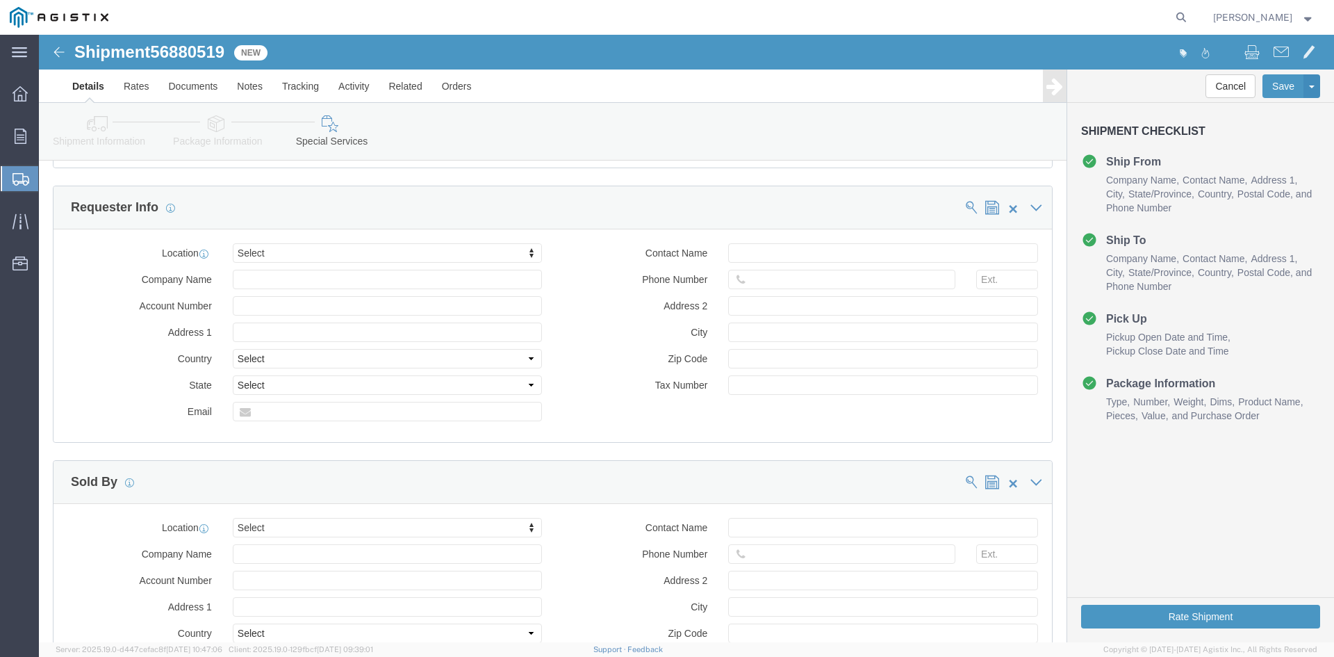
scroll to position [1087, 0]
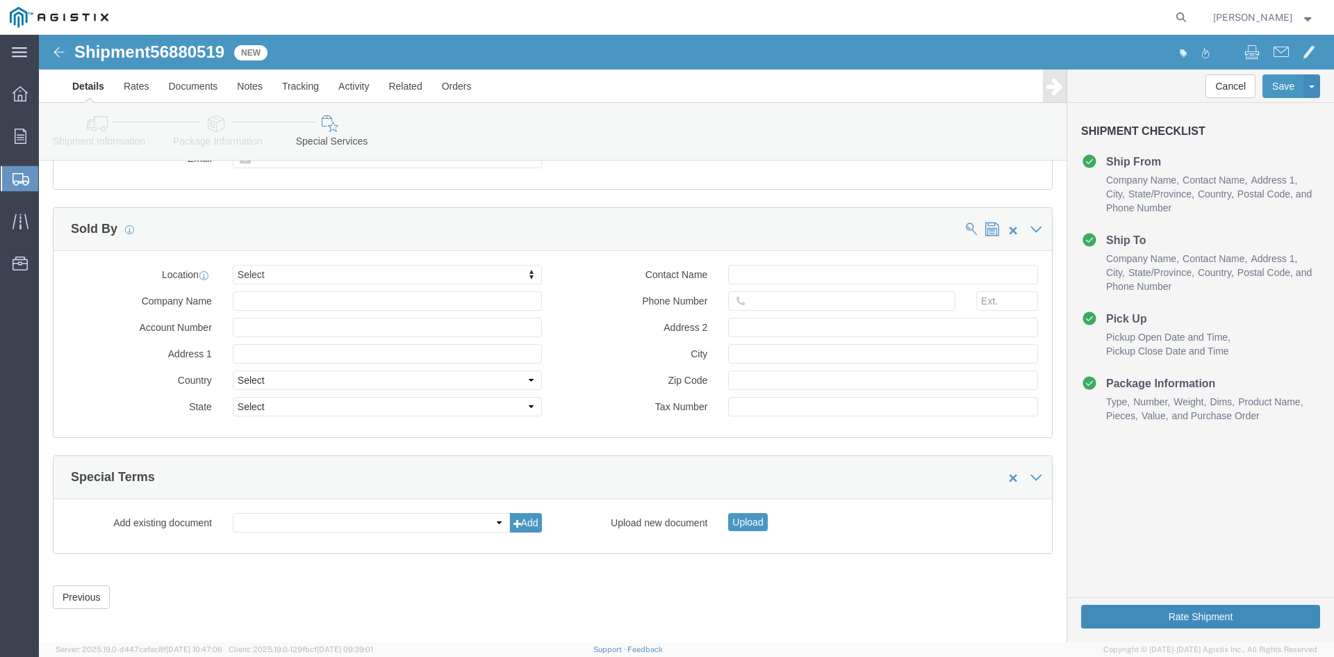
click button "Rate Shipment"
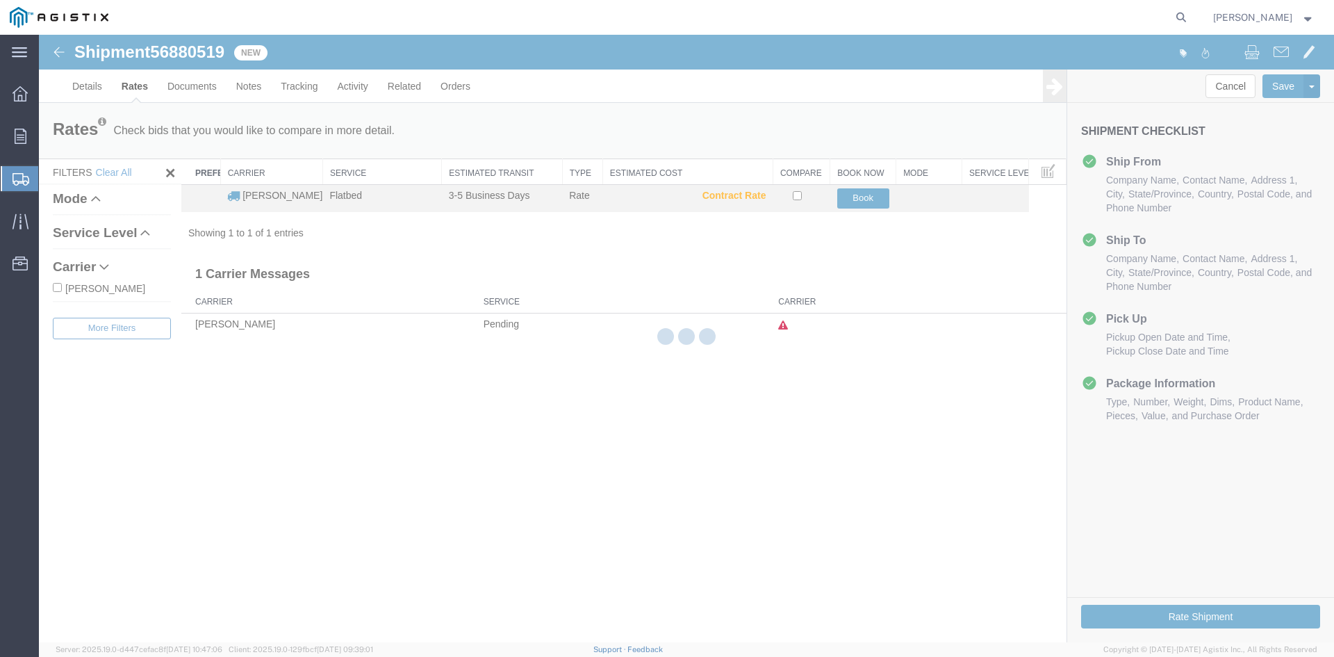
scroll to position [0, 0]
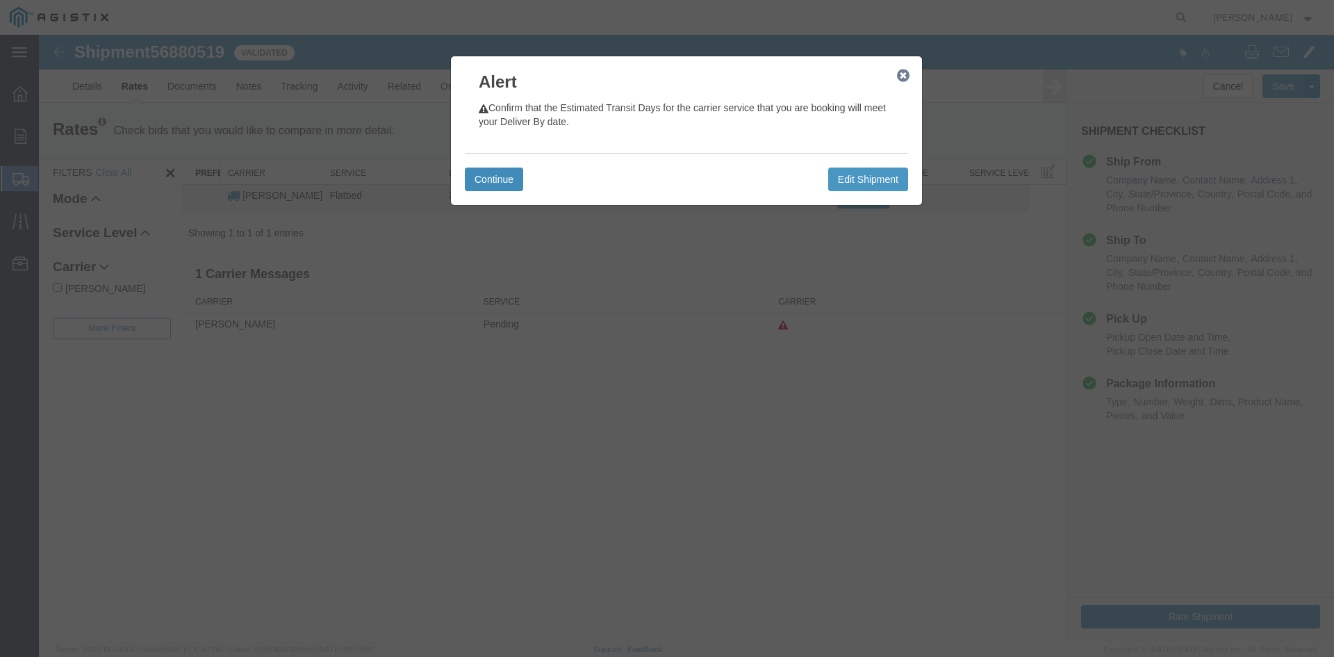
click at [520, 168] on button "Continue" at bounding box center [494, 179] width 58 height 24
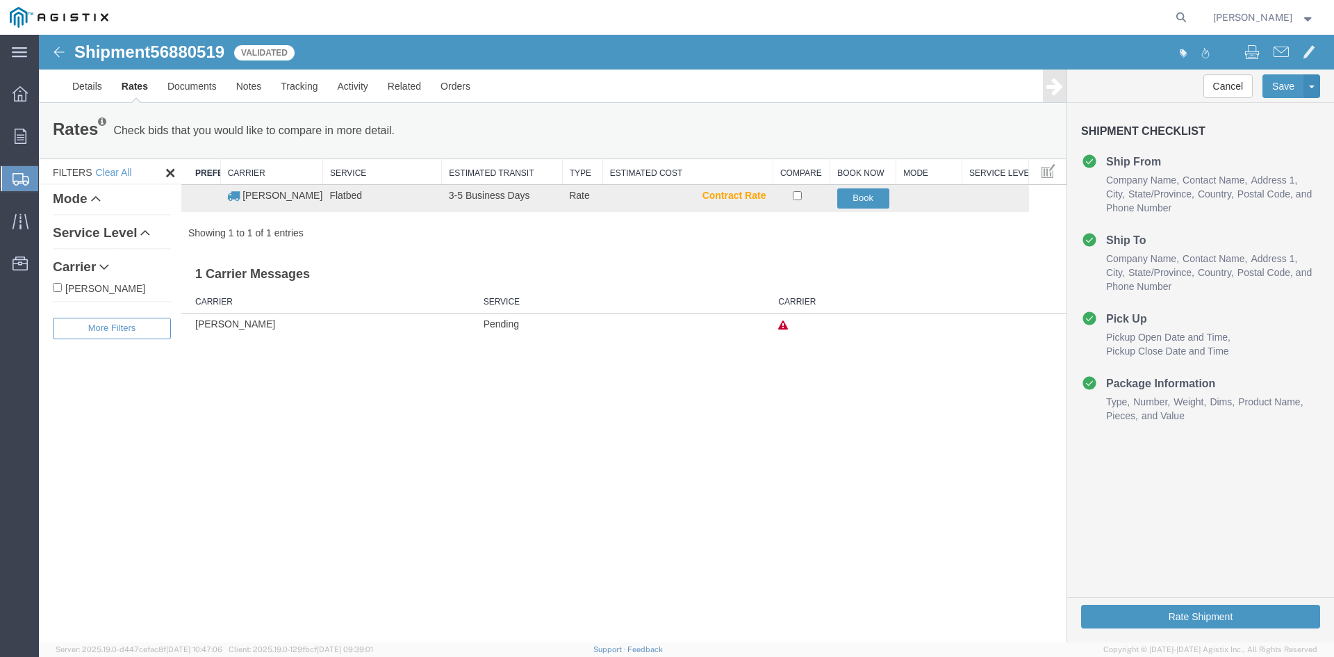
click at [788, 322] on icon at bounding box center [783, 325] width 10 height 10
click at [606, 242] on div "Rates Check bids that you would like to compare in more detail. Compare Filter …" at bounding box center [553, 218] width 1028 height 231
click at [49, 172] on span "Shipments" at bounding box center [43, 179] width 11 height 28
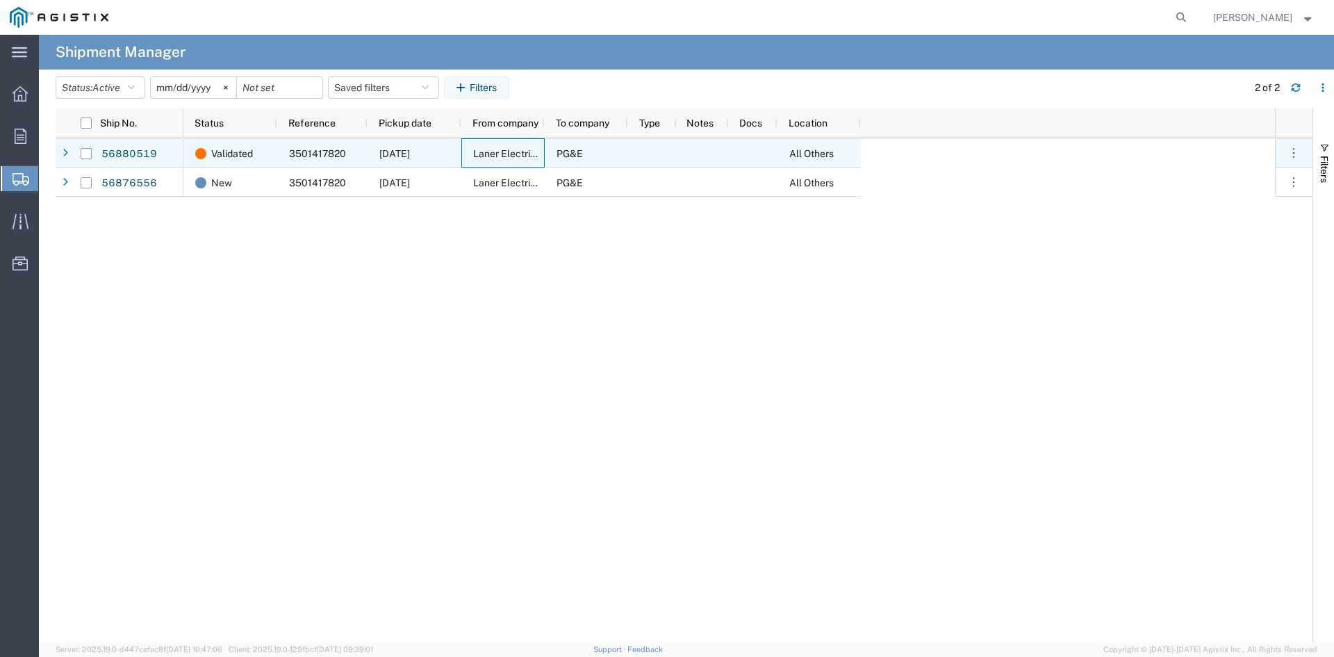
click at [515, 153] on span "Laner Electric Supply Co Inc" at bounding box center [536, 153] width 126 height 11
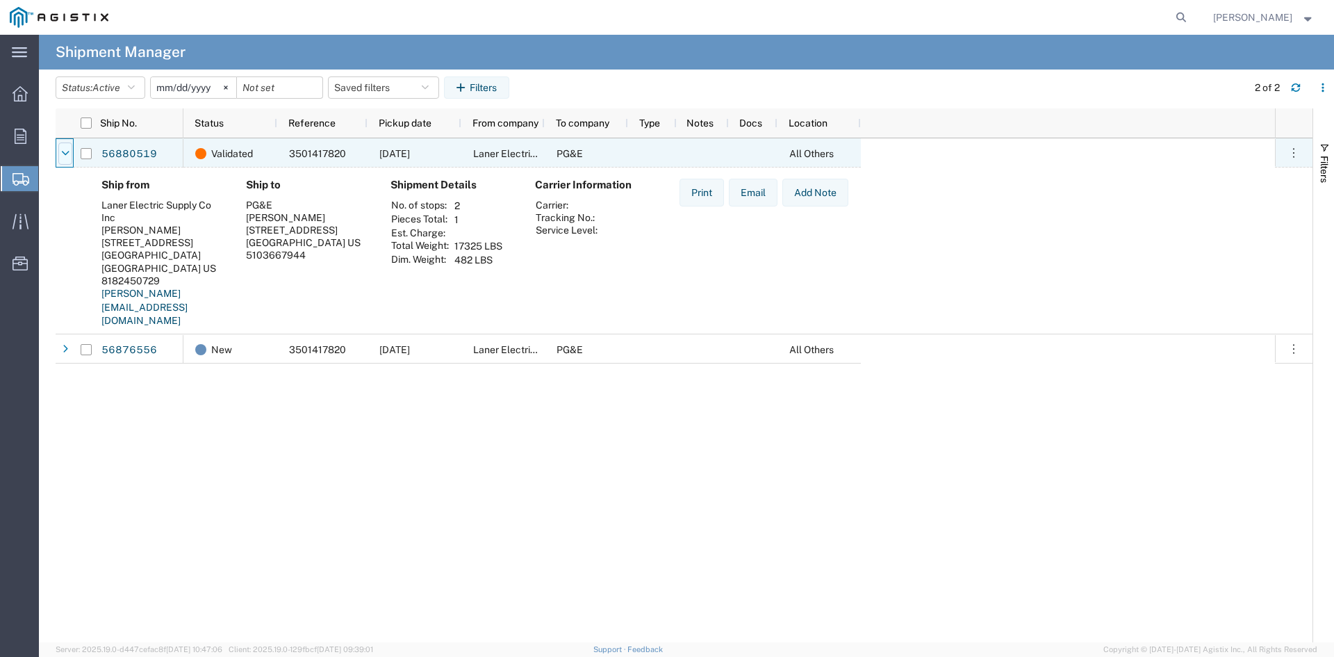
click at [60, 149] on div at bounding box center [65, 153] width 14 height 22
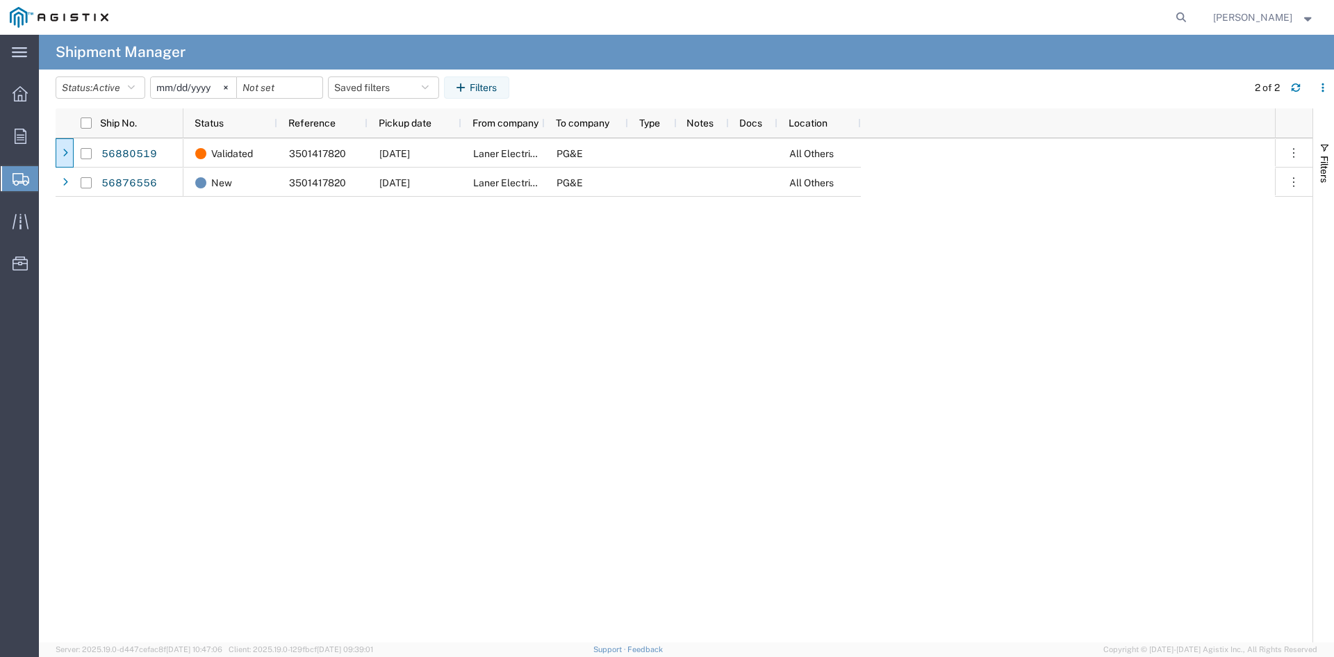
click at [14, 177] on icon at bounding box center [21, 179] width 17 height 13
click at [0, 0] on span "Shipment Manager" at bounding box center [0, 0] width 0 height 0
click at [49, 181] on span "Shipments" at bounding box center [43, 179] width 11 height 28
click at [113, 85] on span "Active" at bounding box center [106, 87] width 28 height 11
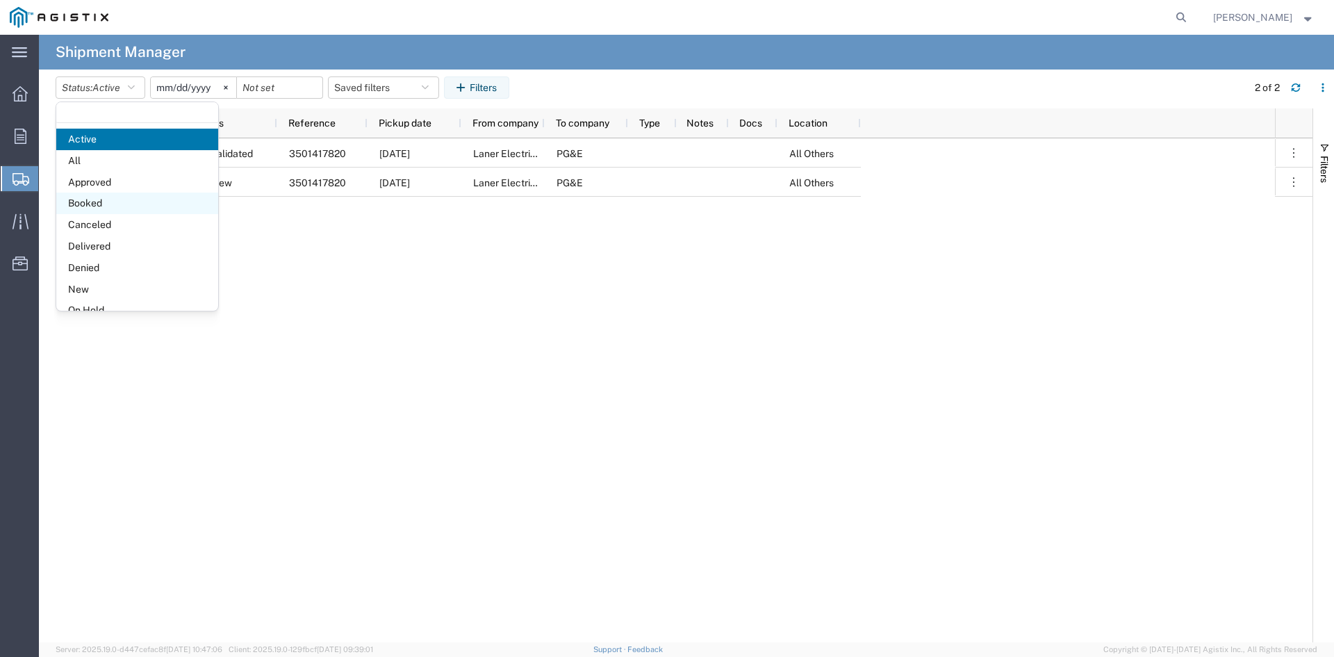
click at [126, 196] on span "Booked" at bounding box center [137, 203] width 162 height 22
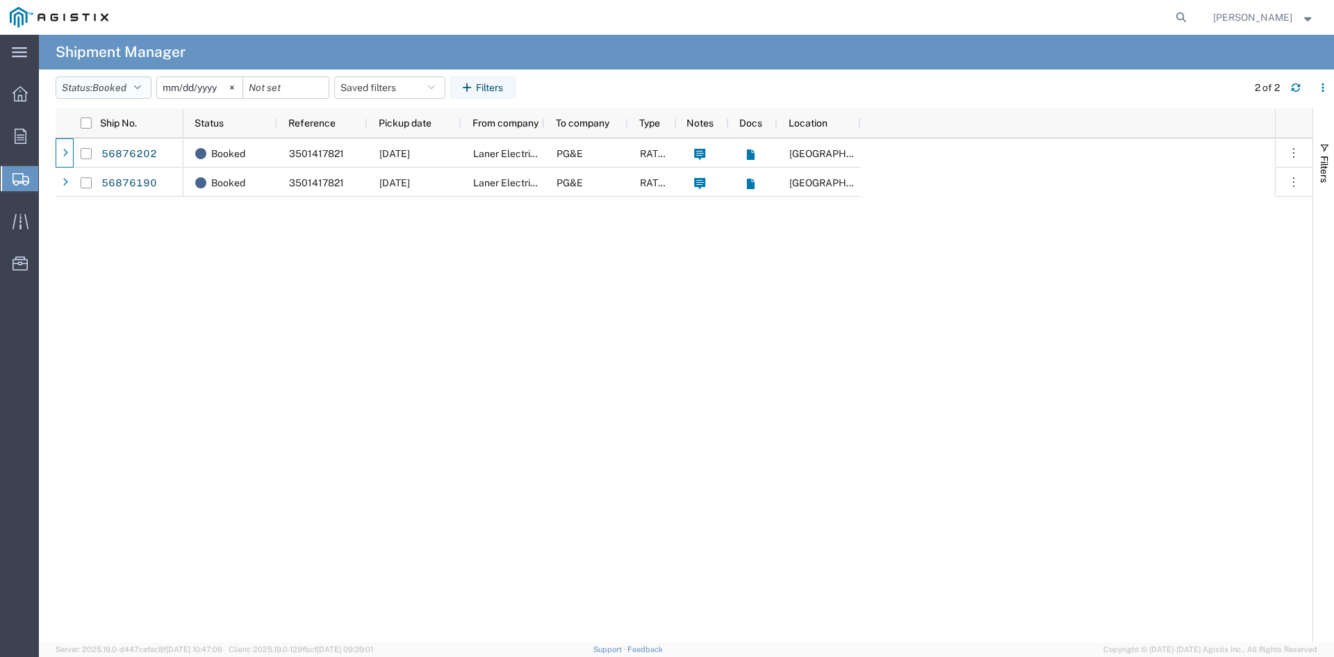
click at [133, 85] on button "Status: Booked" at bounding box center [104, 87] width 96 height 22
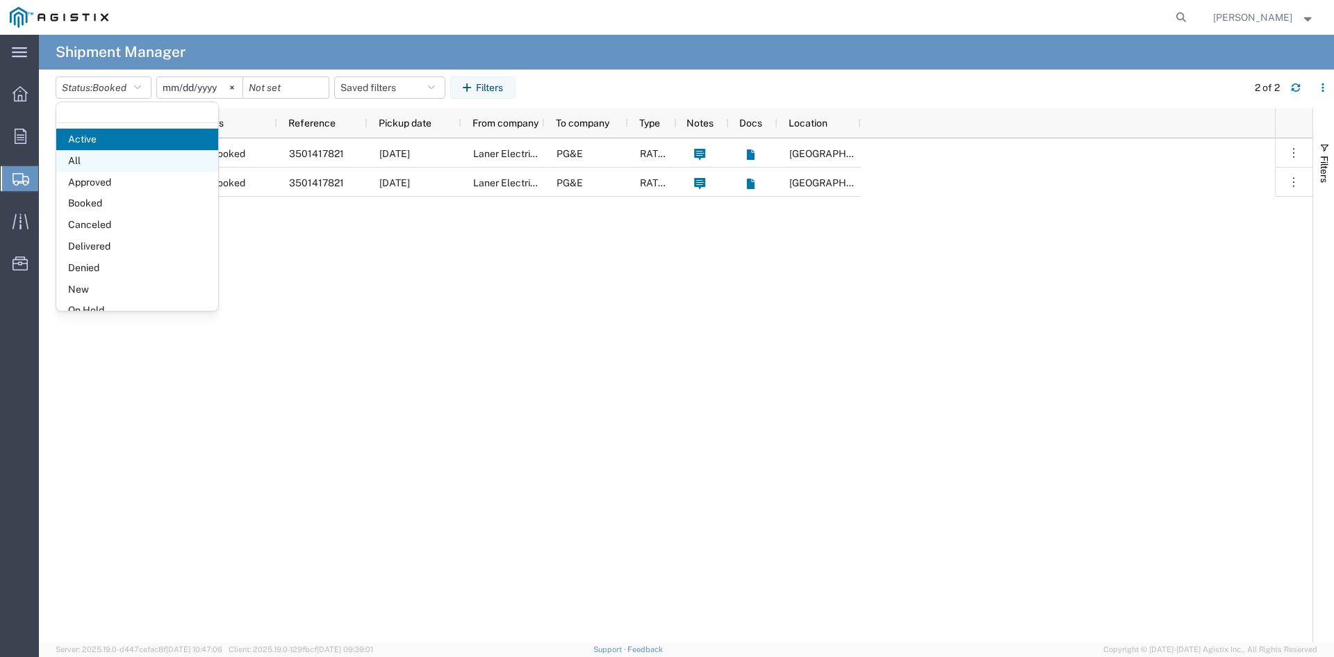
click at [120, 163] on span "All" at bounding box center [137, 161] width 162 height 22
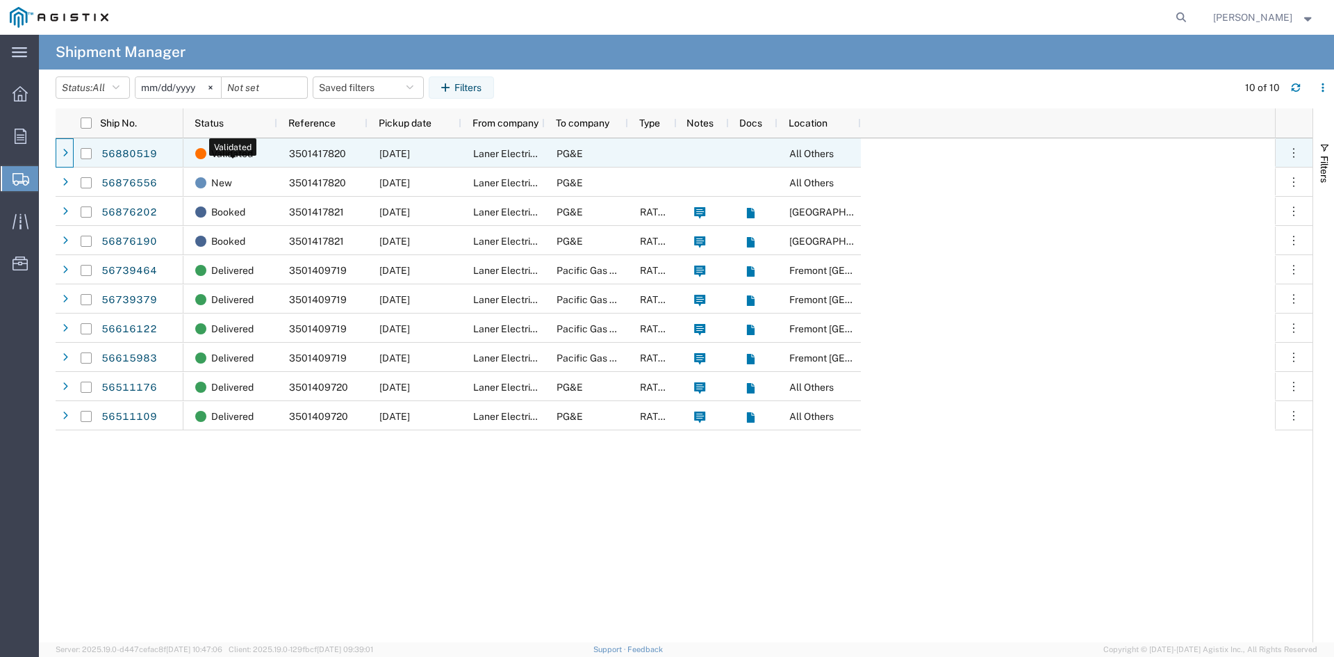
click at [244, 151] on span "Validated" at bounding box center [232, 153] width 42 height 29
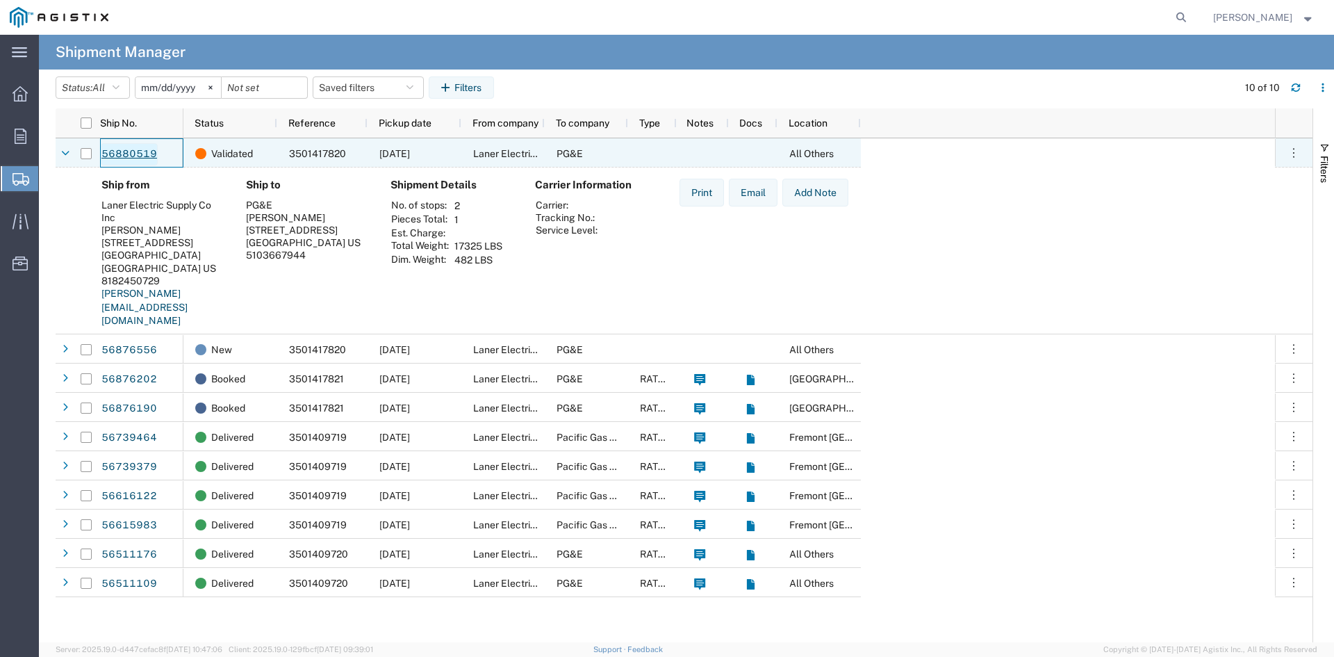
click at [140, 151] on link "56880519" at bounding box center [129, 154] width 57 height 22
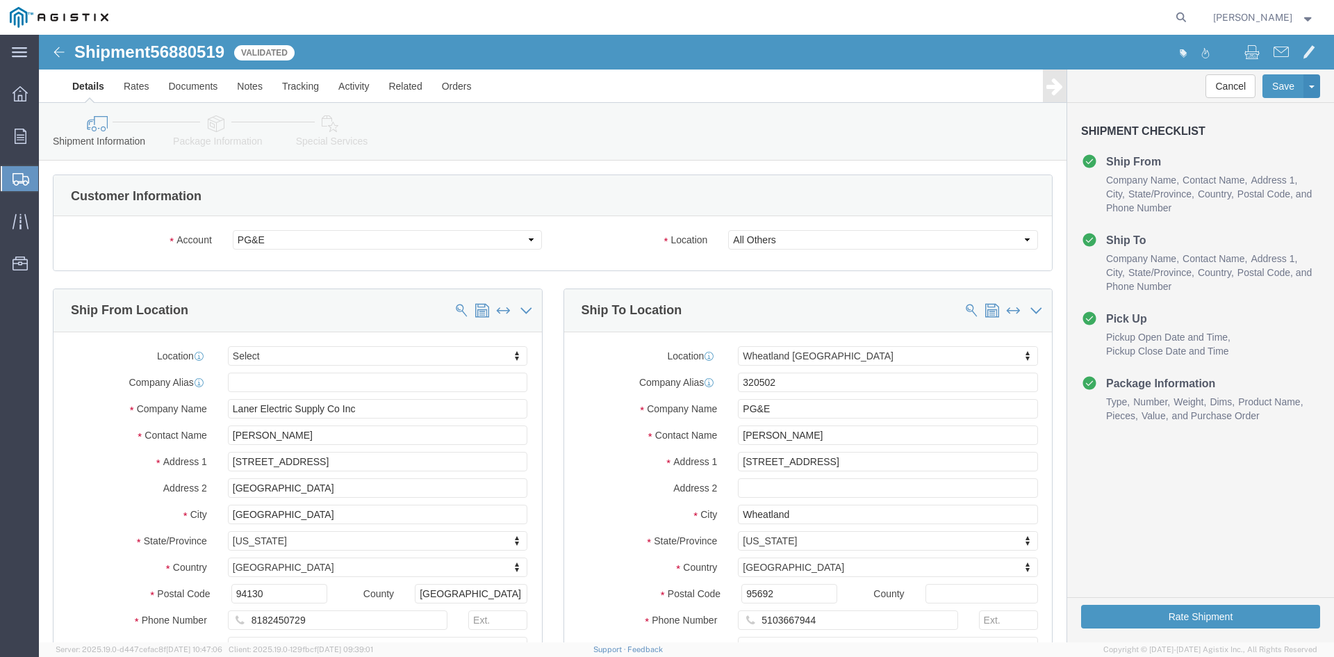
select select
select select "19996"
click icon
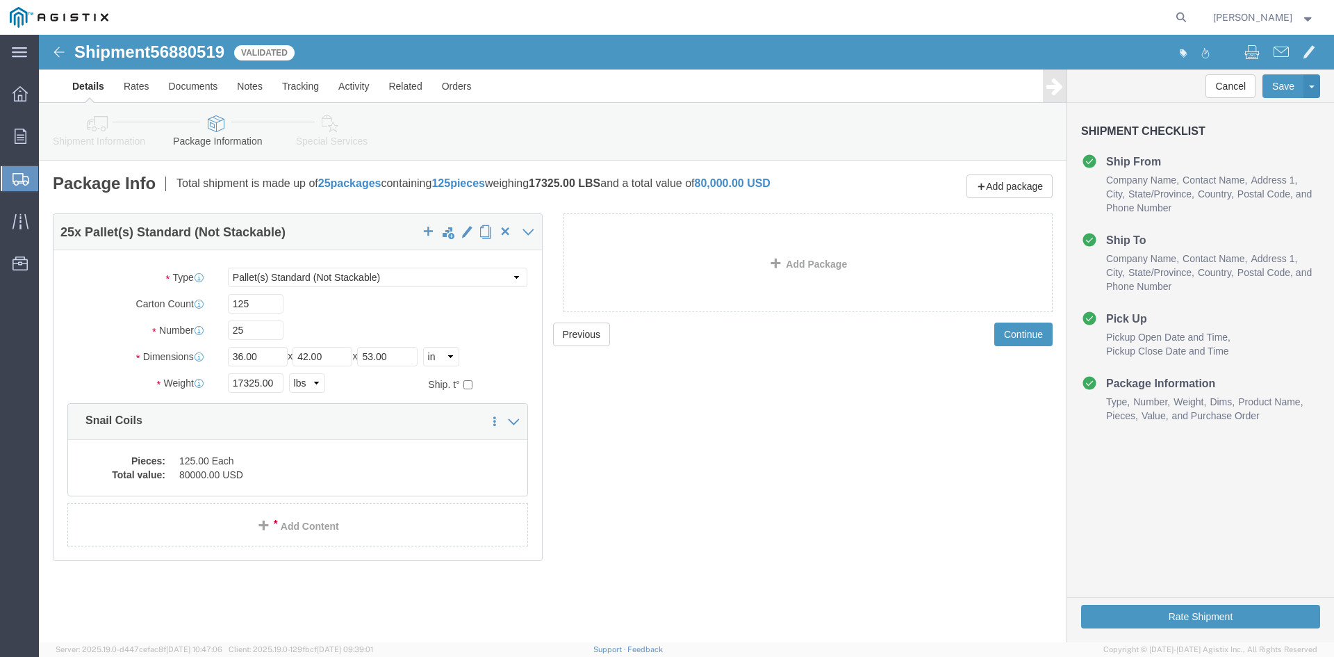
click div "Previous Continue"
click icon
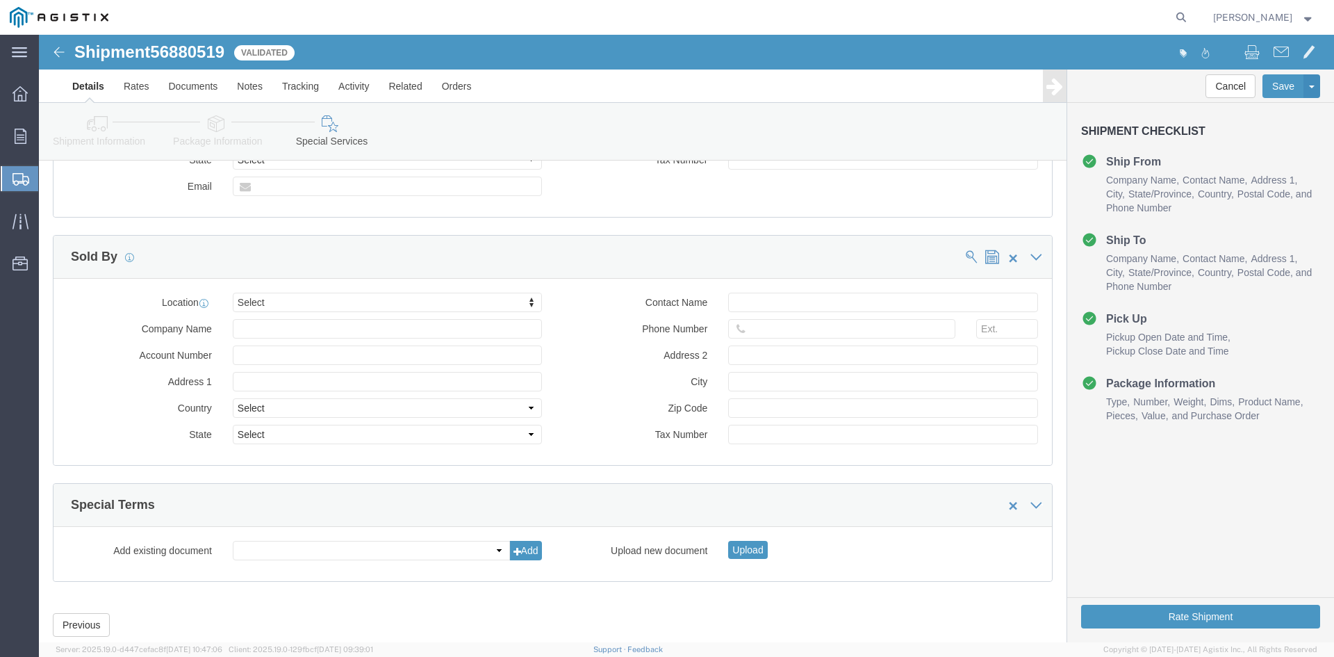
scroll to position [1087, 0]
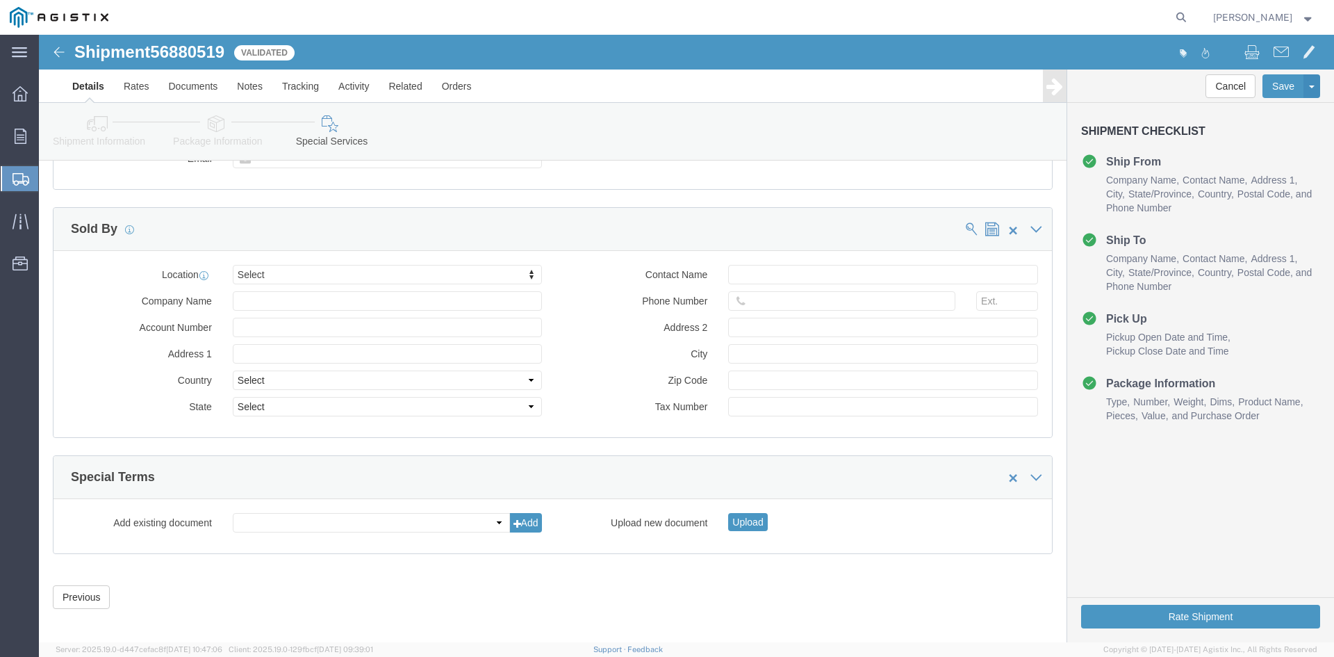
click span "Validated"
click button "Rate Shipment"
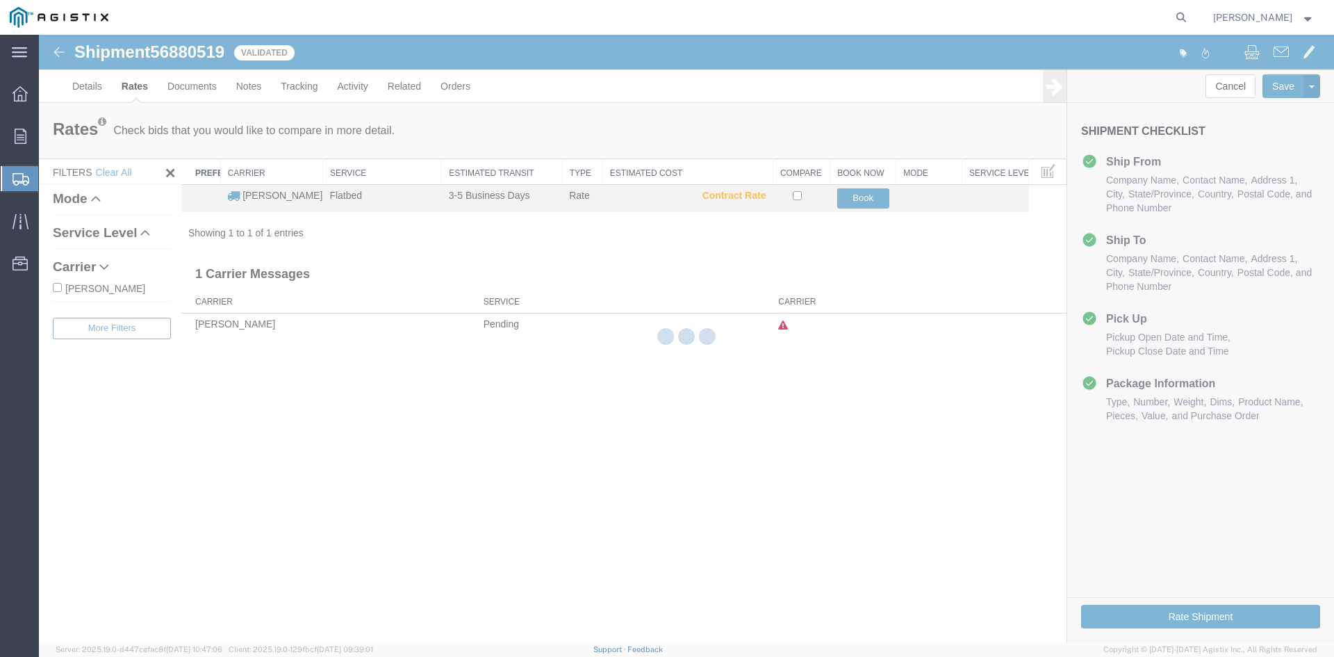
scroll to position [0, 0]
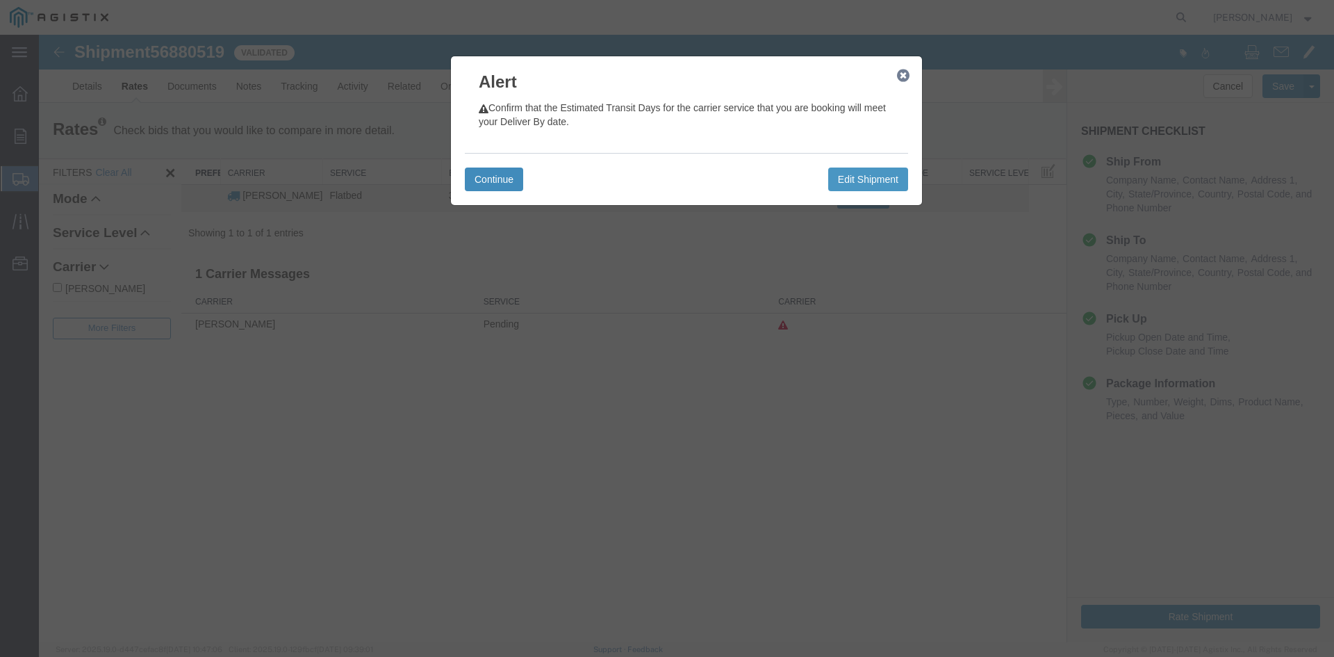
click at [493, 177] on button "Continue" at bounding box center [494, 179] width 58 height 24
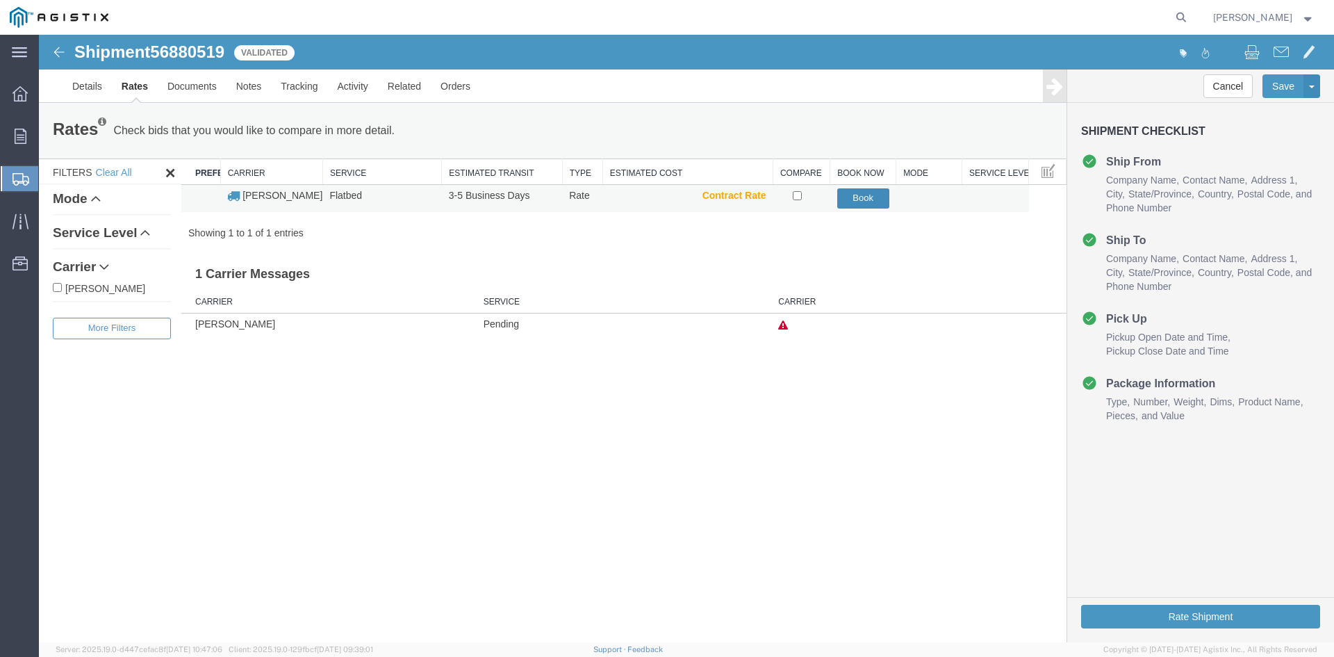
click at [855, 197] on button "Book" at bounding box center [863, 198] width 52 height 20
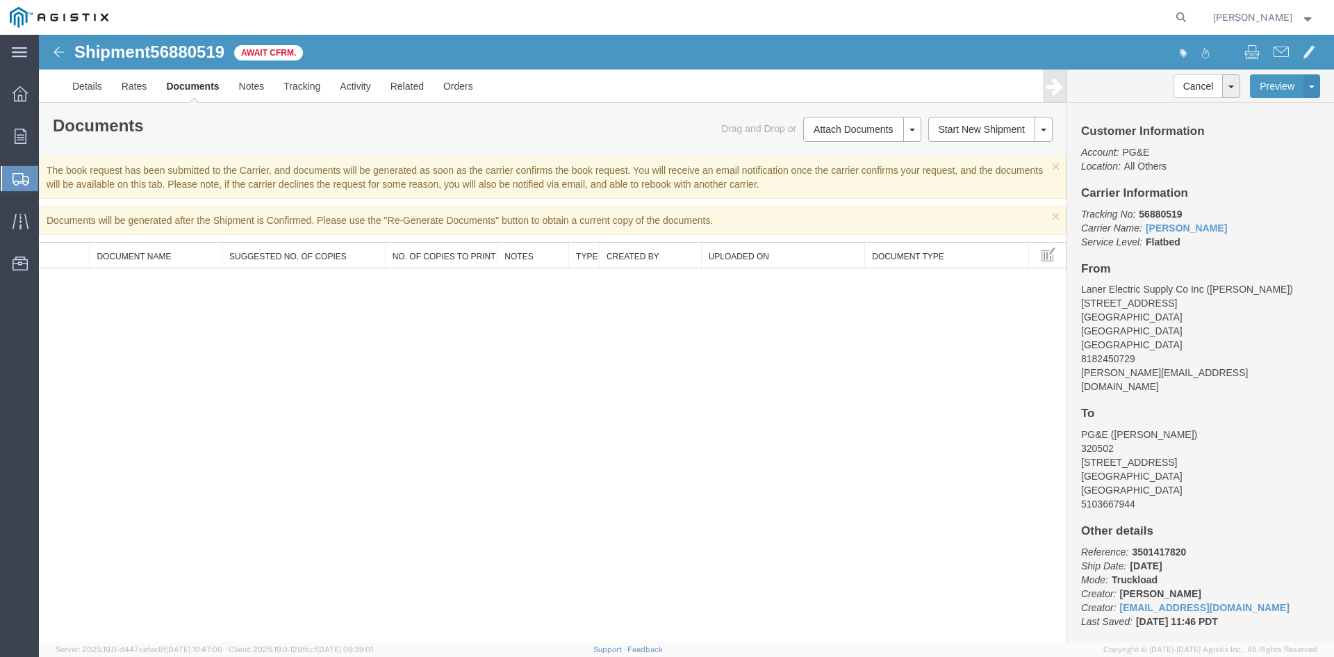
click at [49, 181] on span "Shipments" at bounding box center [43, 179] width 11 height 28
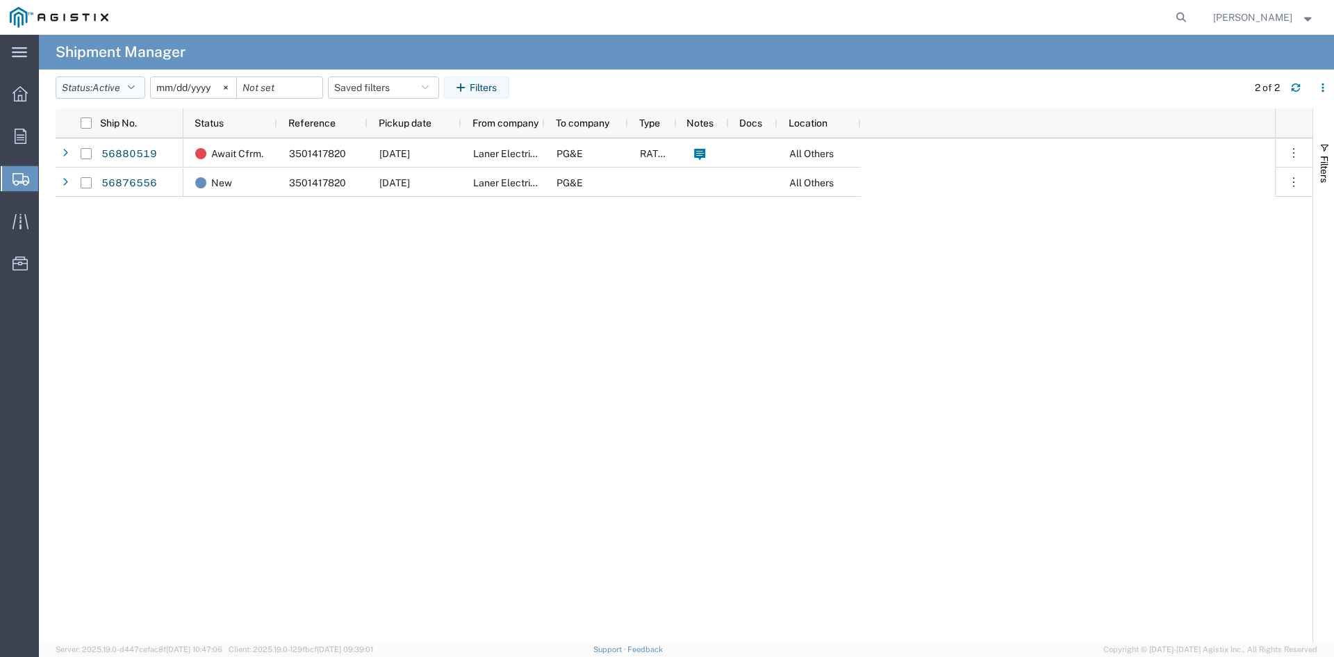
click at [97, 85] on button "Status: Active" at bounding box center [101, 87] width 90 height 22
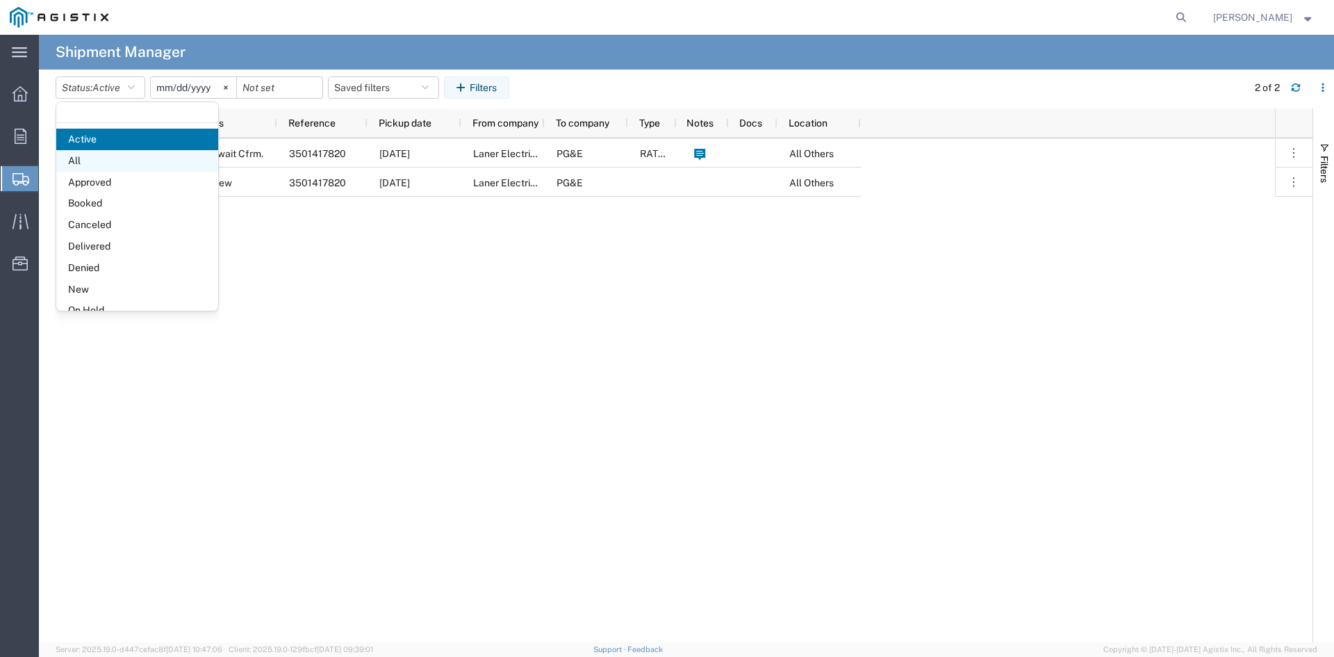
click at [121, 157] on span "All" at bounding box center [137, 161] width 162 height 22
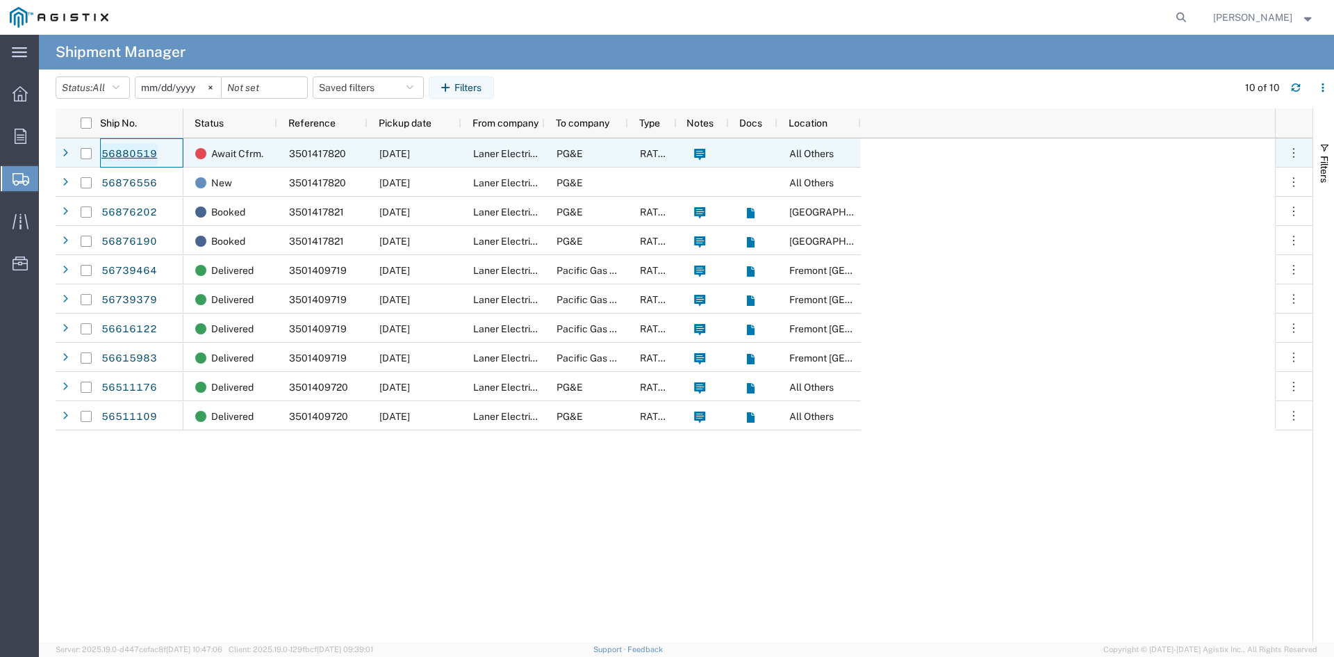
click at [124, 153] on link "56880519" at bounding box center [129, 154] width 57 height 22
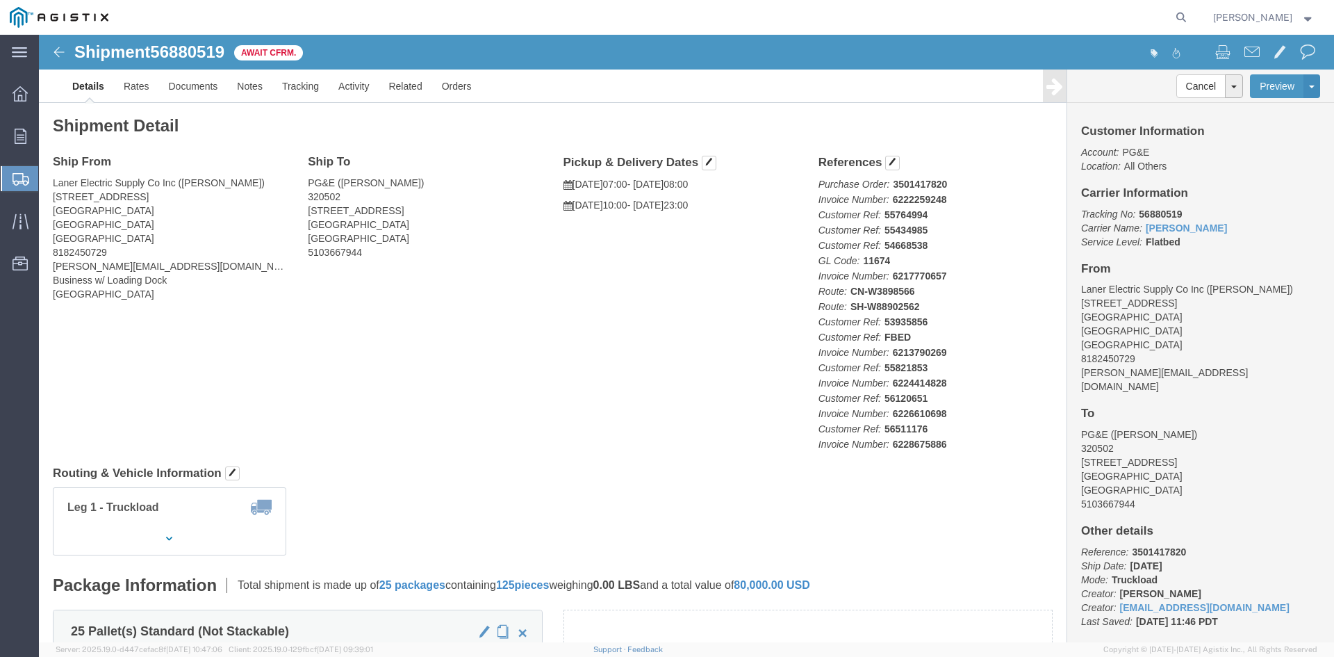
click img
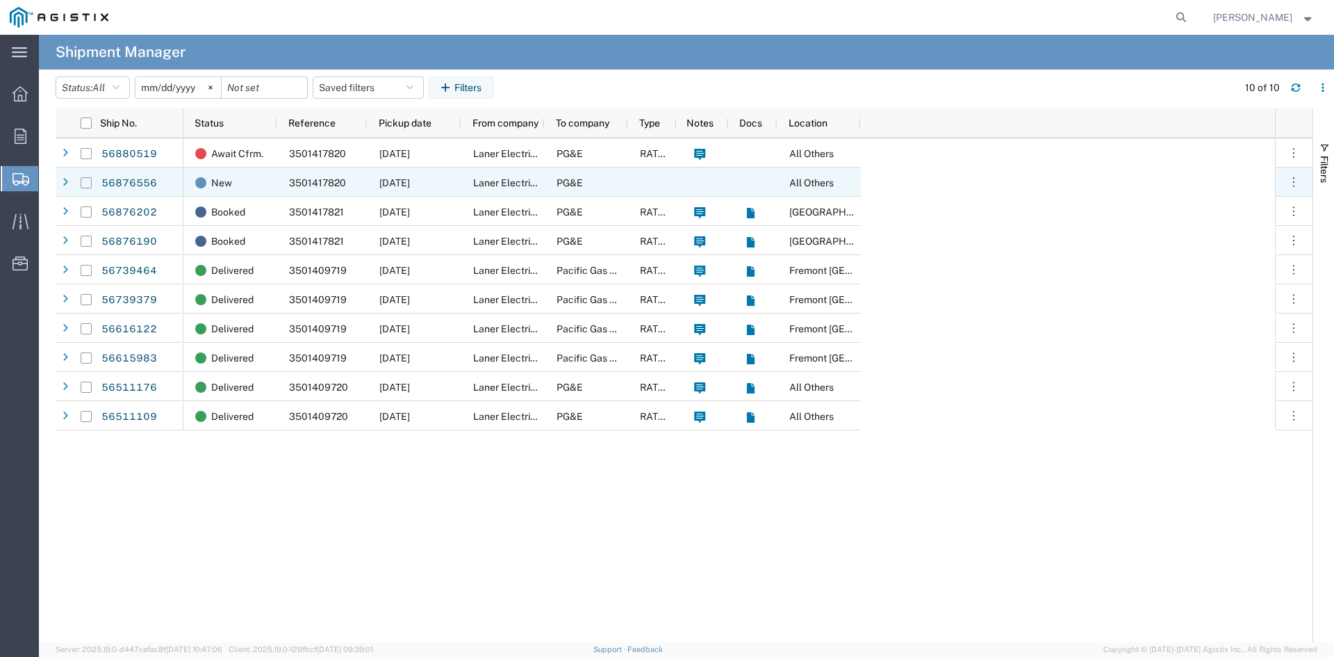
click at [88, 183] on input "Press Space to toggle row selection (unchecked)" at bounding box center [86, 182] width 11 height 11
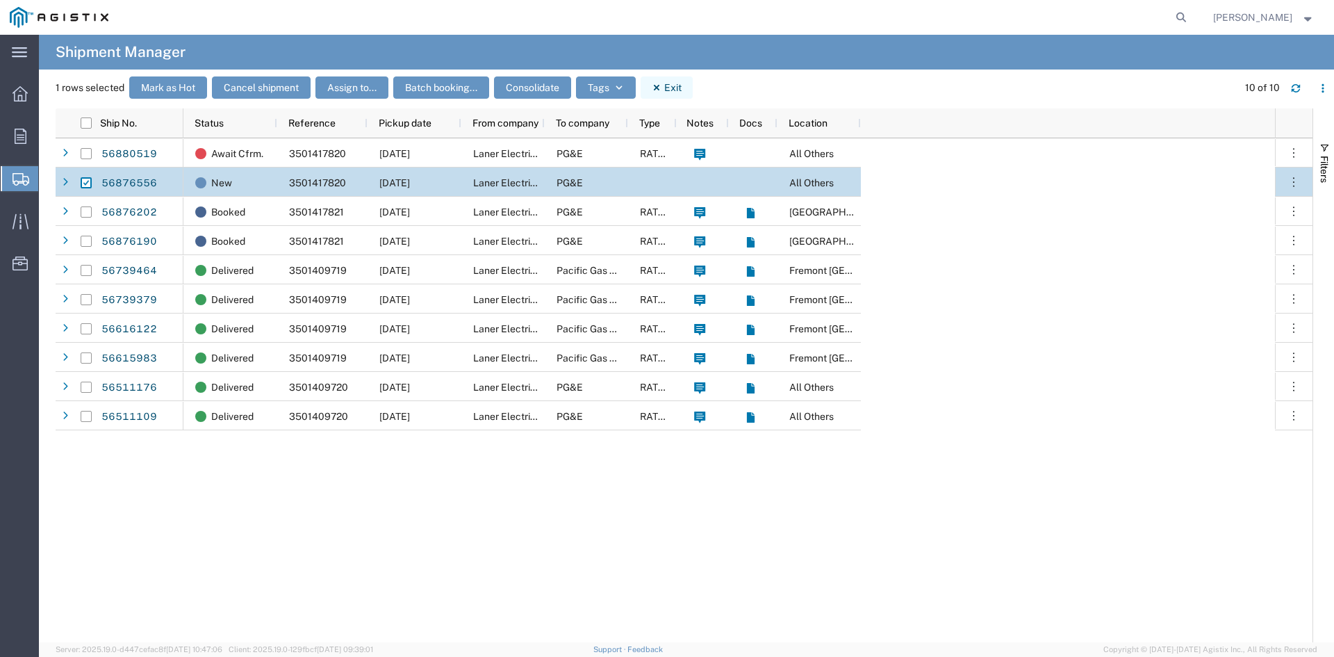
click at [670, 83] on button "Exit" at bounding box center [667, 87] width 52 height 22
checkbox input "false"
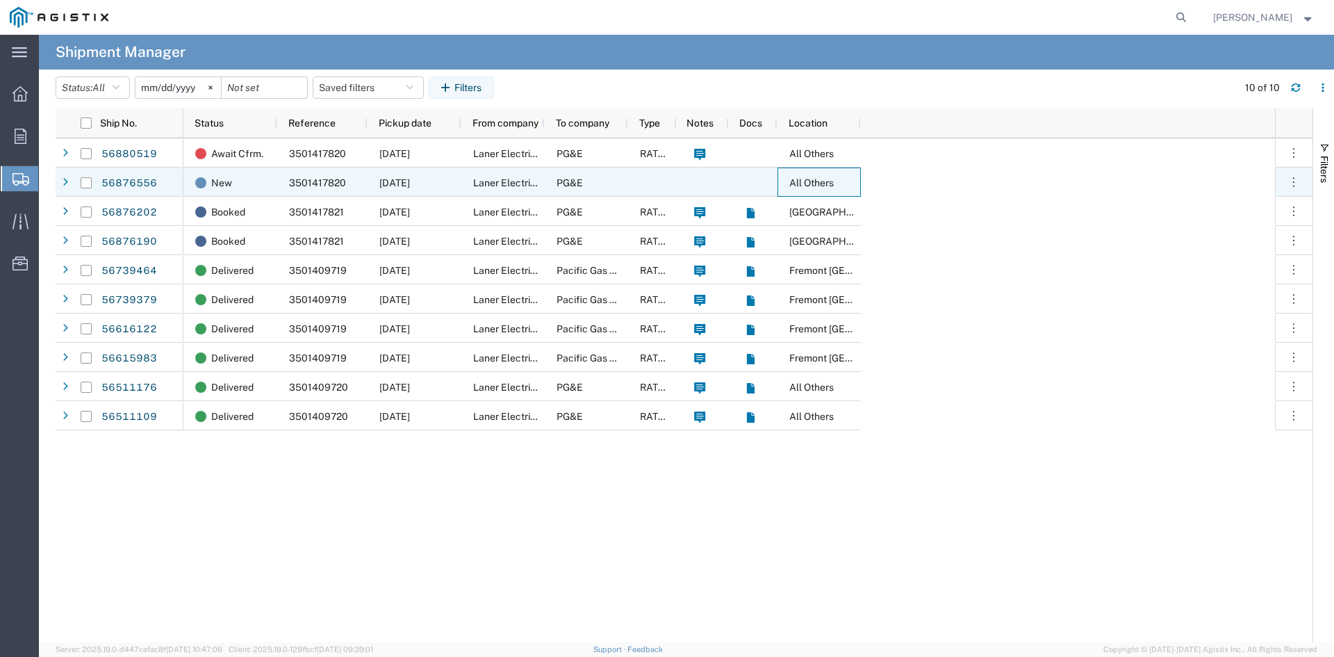
click at [794, 185] on span "All Others" at bounding box center [811, 182] width 44 height 11
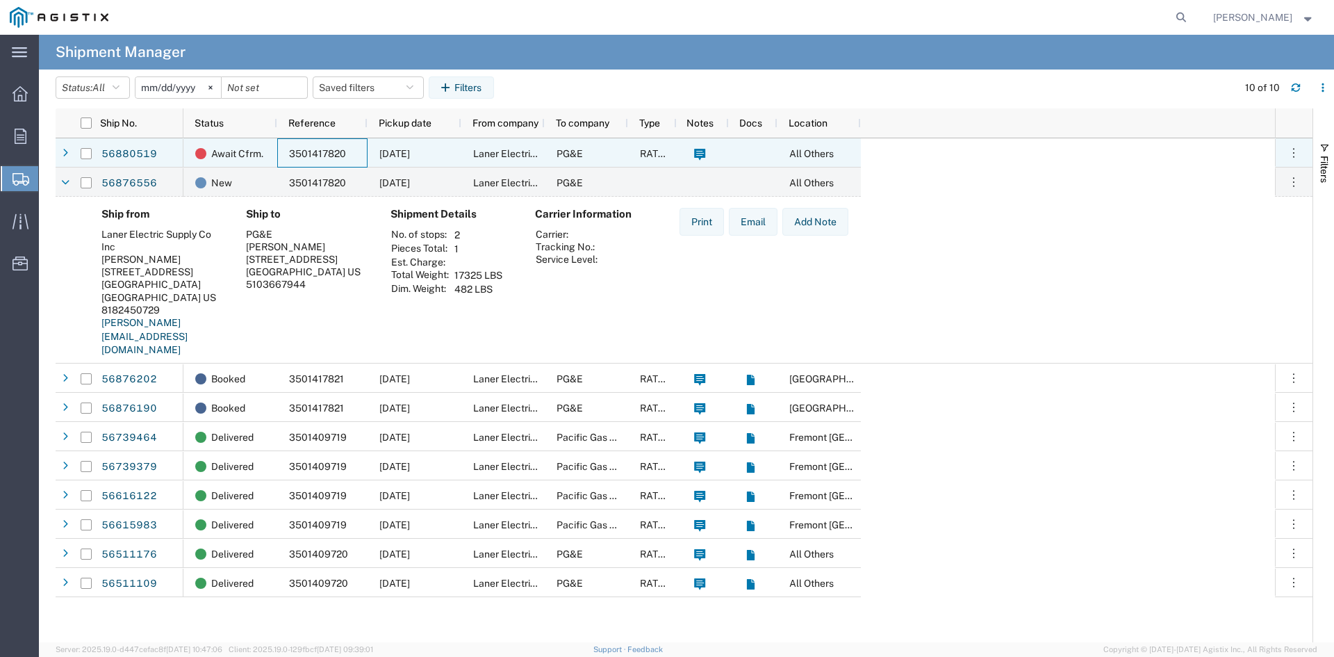
click at [354, 153] on div "3501417820" at bounding box center [322, 152] width 90 height 29
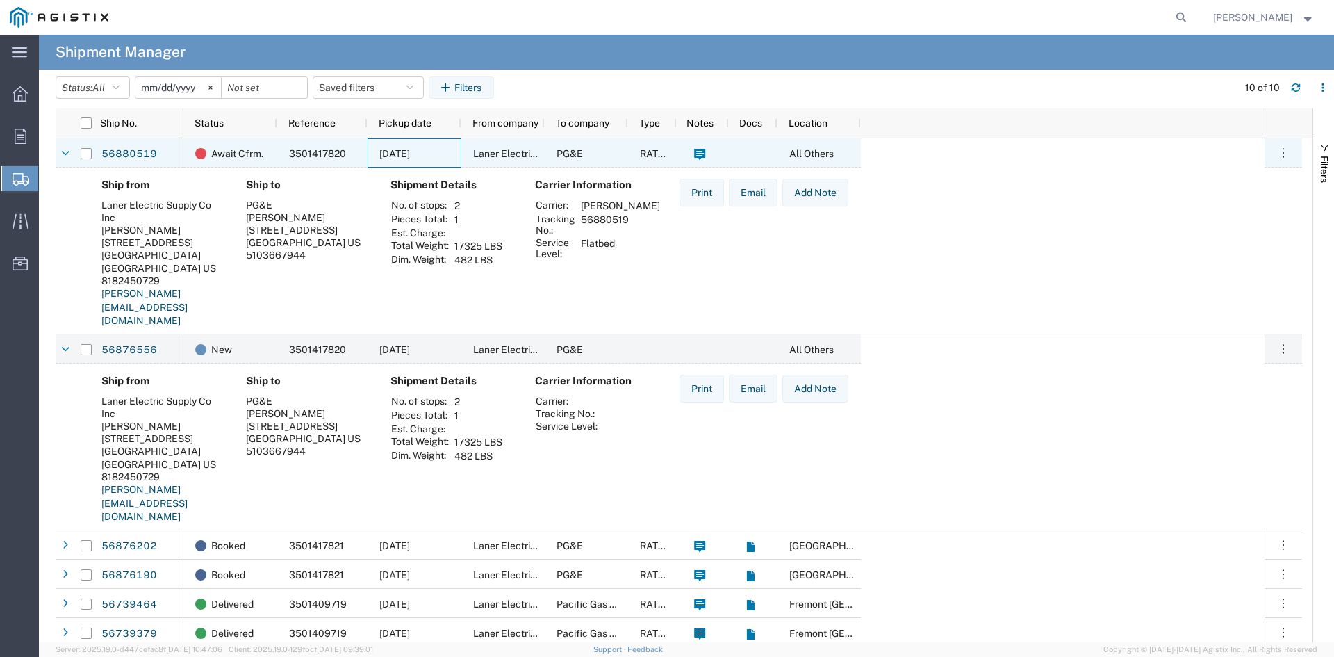
click at [379, 155] on span "[DATE]" at bounding box center [394, 153] width 31 height 11
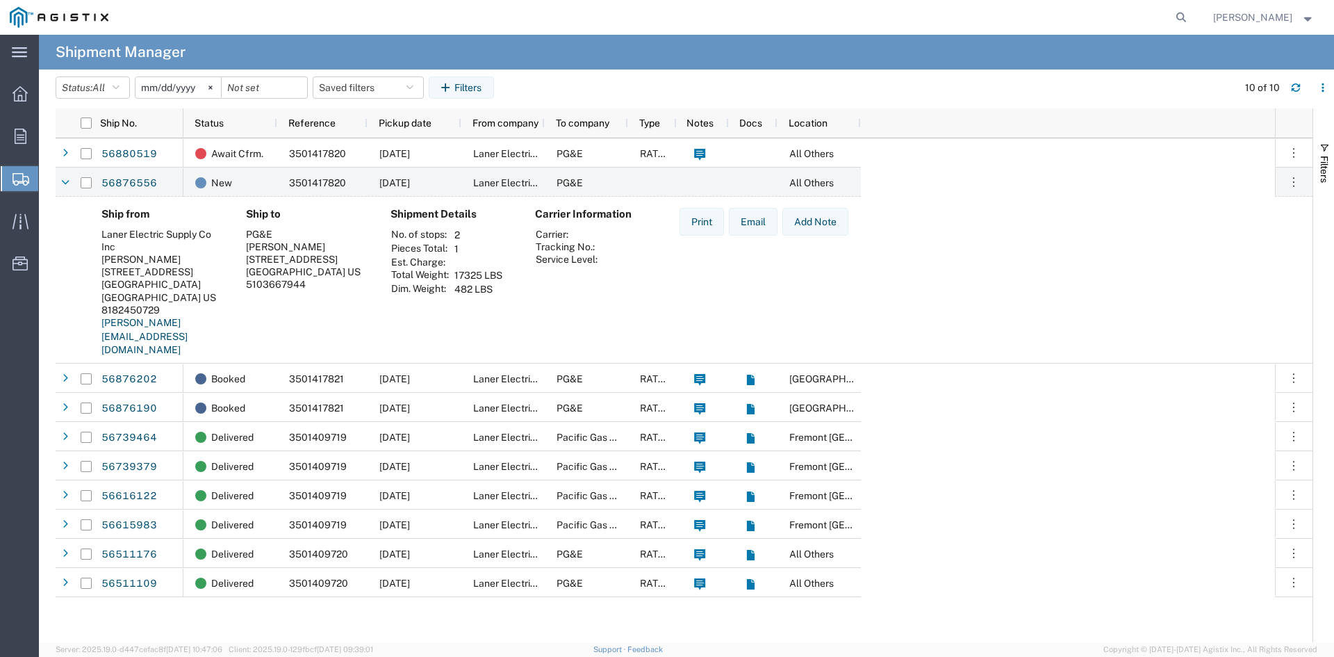
click at [383, 217] on div "Shipment Details No. of stops: 2 Pieces Total: 1 Est. Charge: Total Weight: 173…" at bounding box center [451, 287] width 145 height 159
click at [145, 177] on link "56876556" at bounding box center [129, 183] width 57 height 22
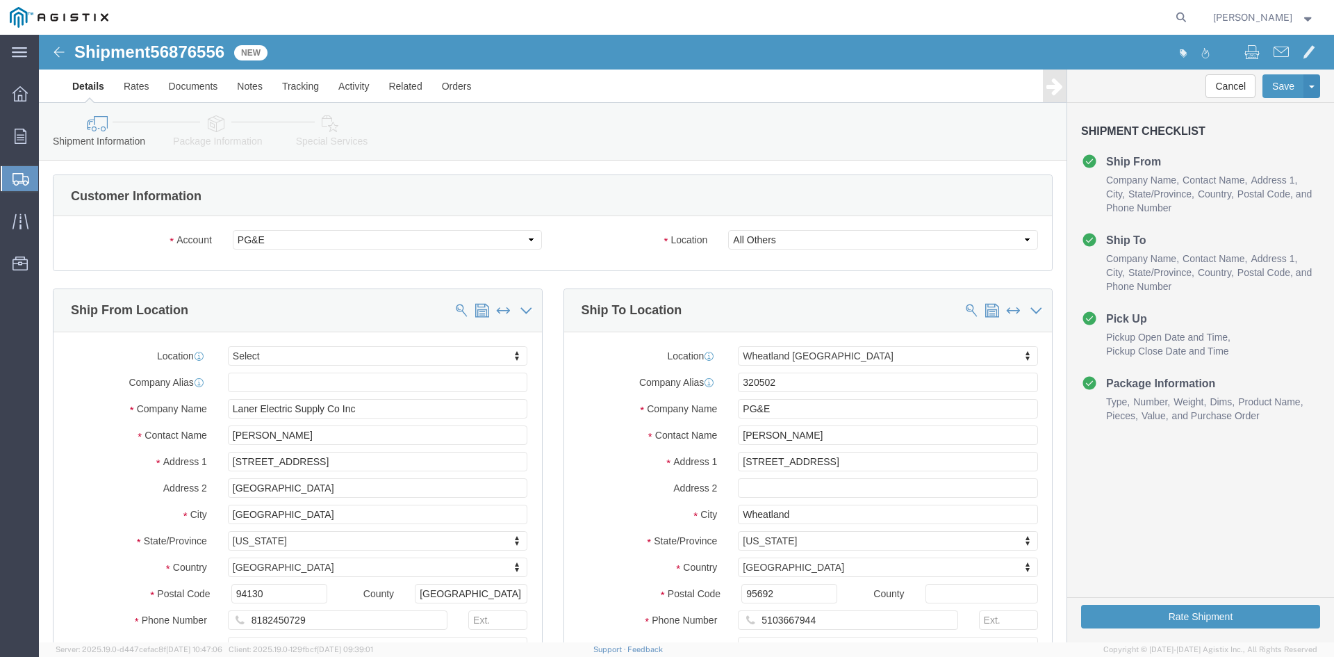
select select
select select "19996"
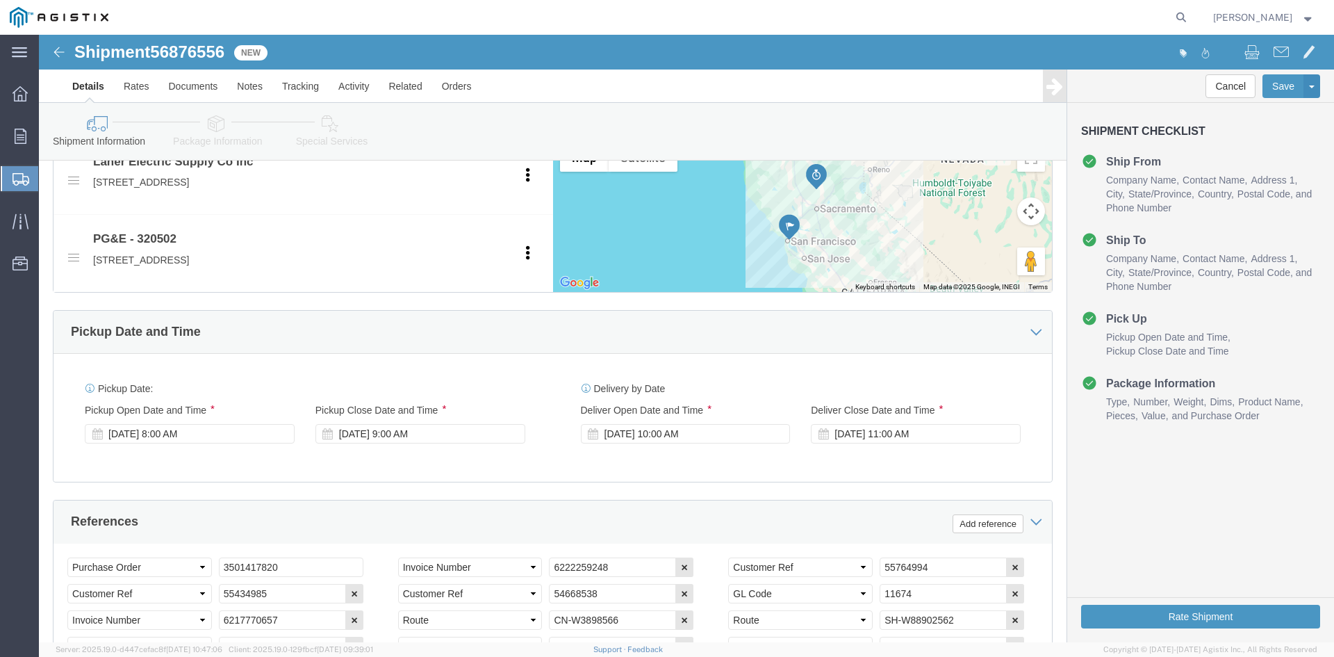
scroll to position [695, 0]
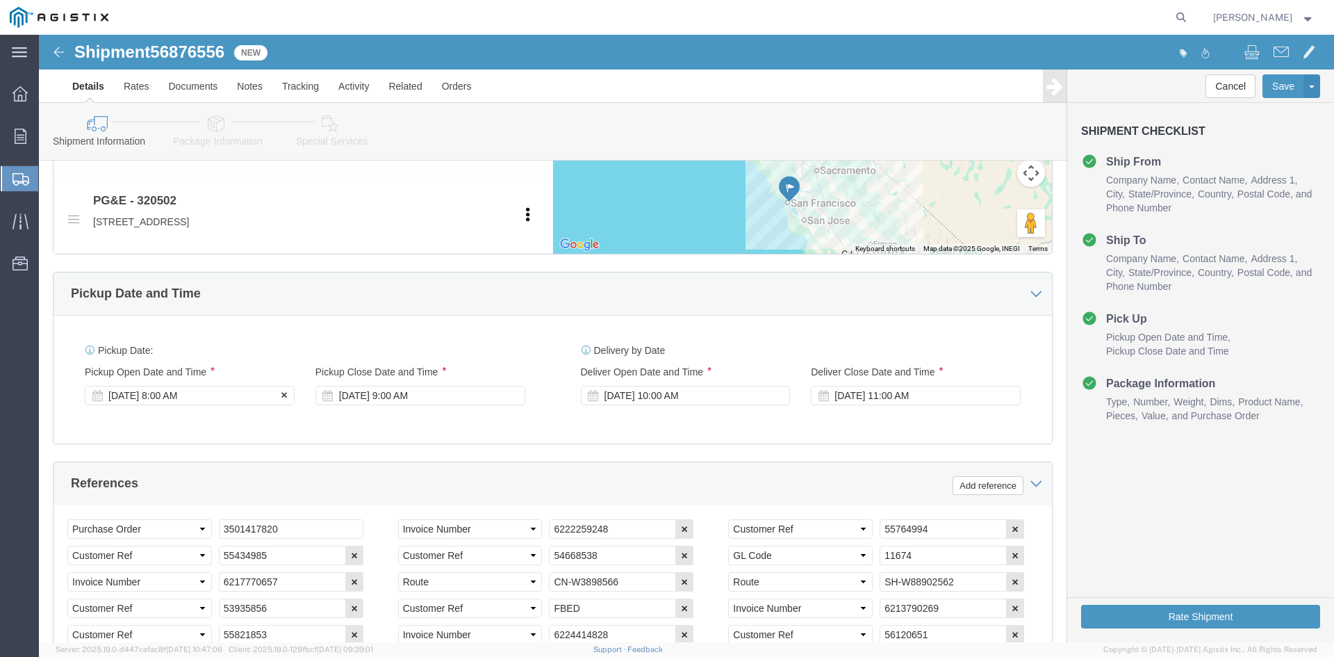
click div "[DATE] 8:00 AM"
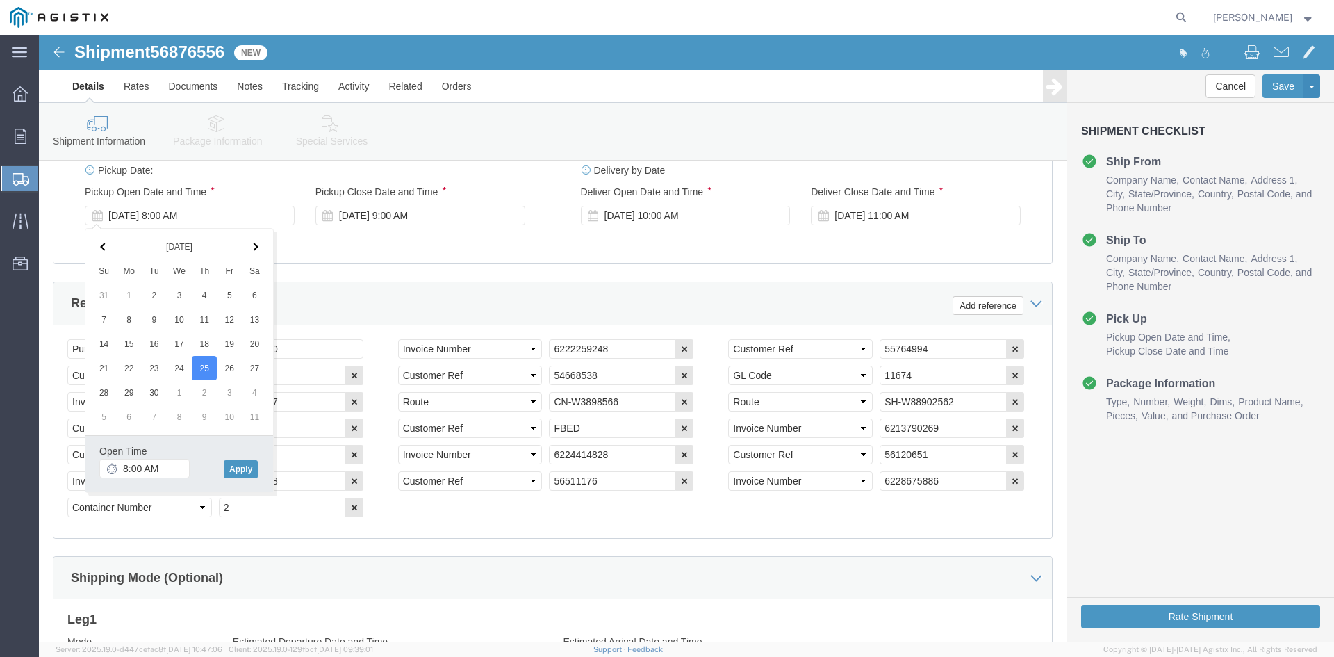
scroll to position [919, 0]
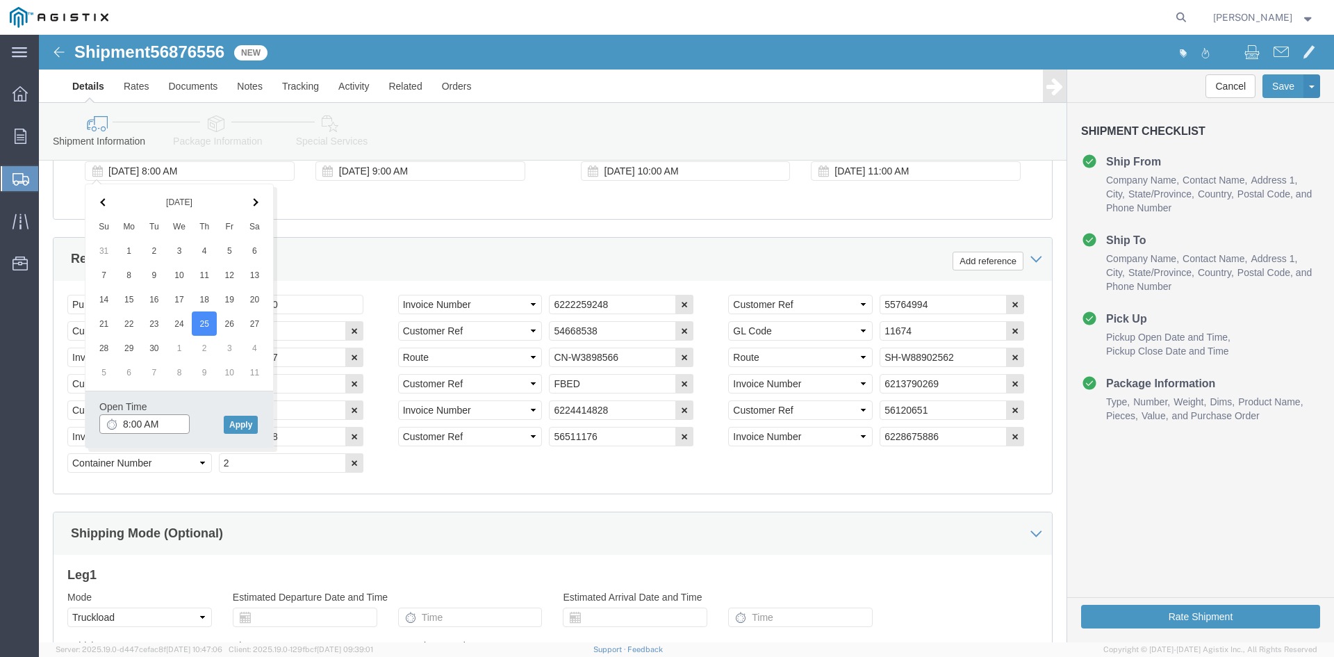
click input "8:00 AM"
click button "Apply"
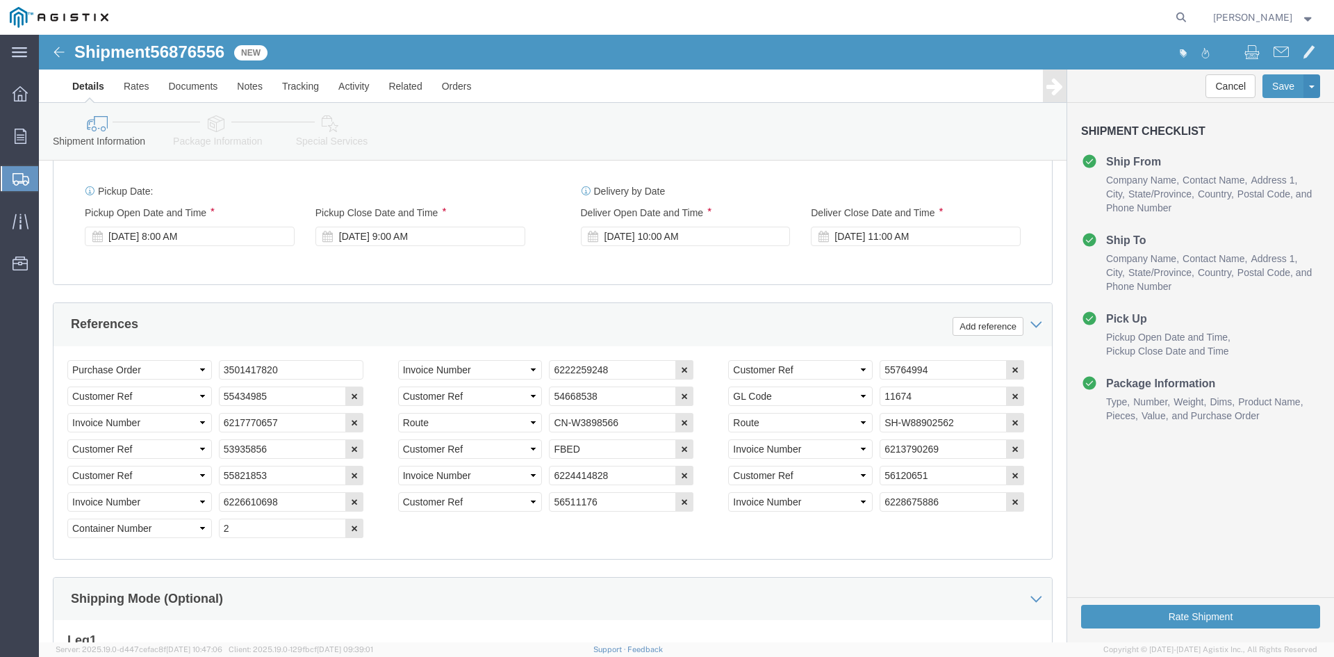
scroll to position [850, 0]
click div "[DATE] 10:00 AM"
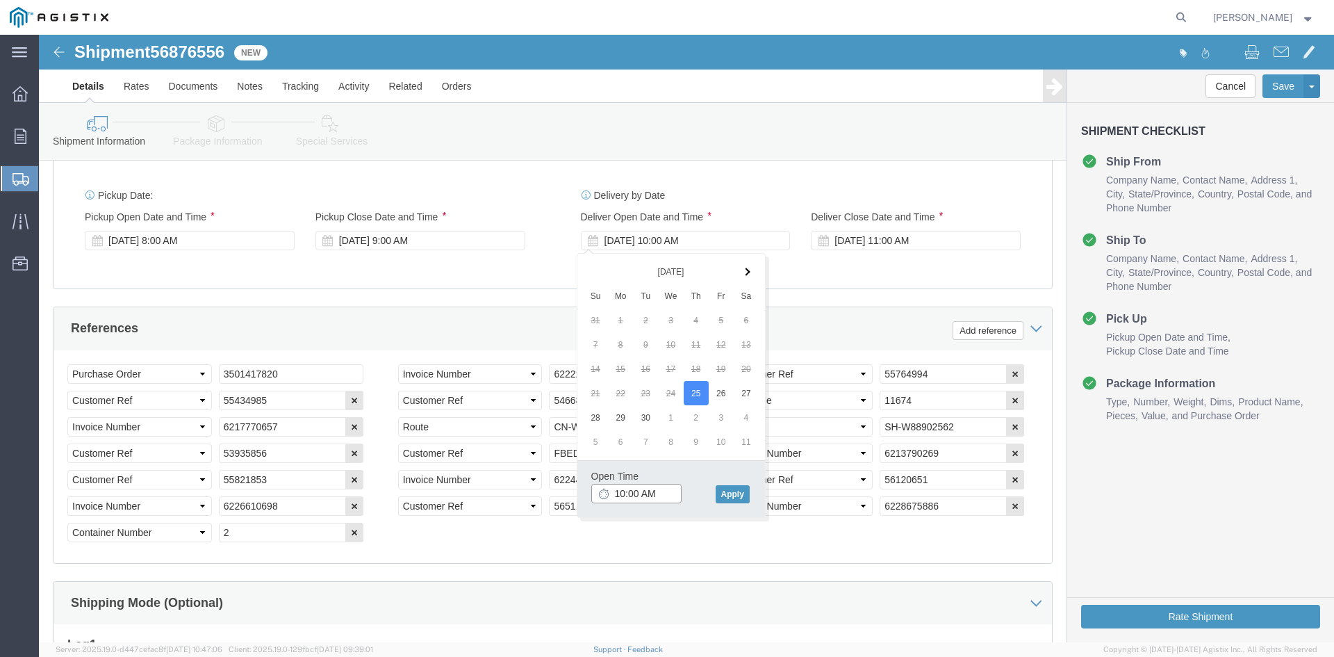
click input "10:00 AM"
type input "11:00 AM"
click div "References Add reference"
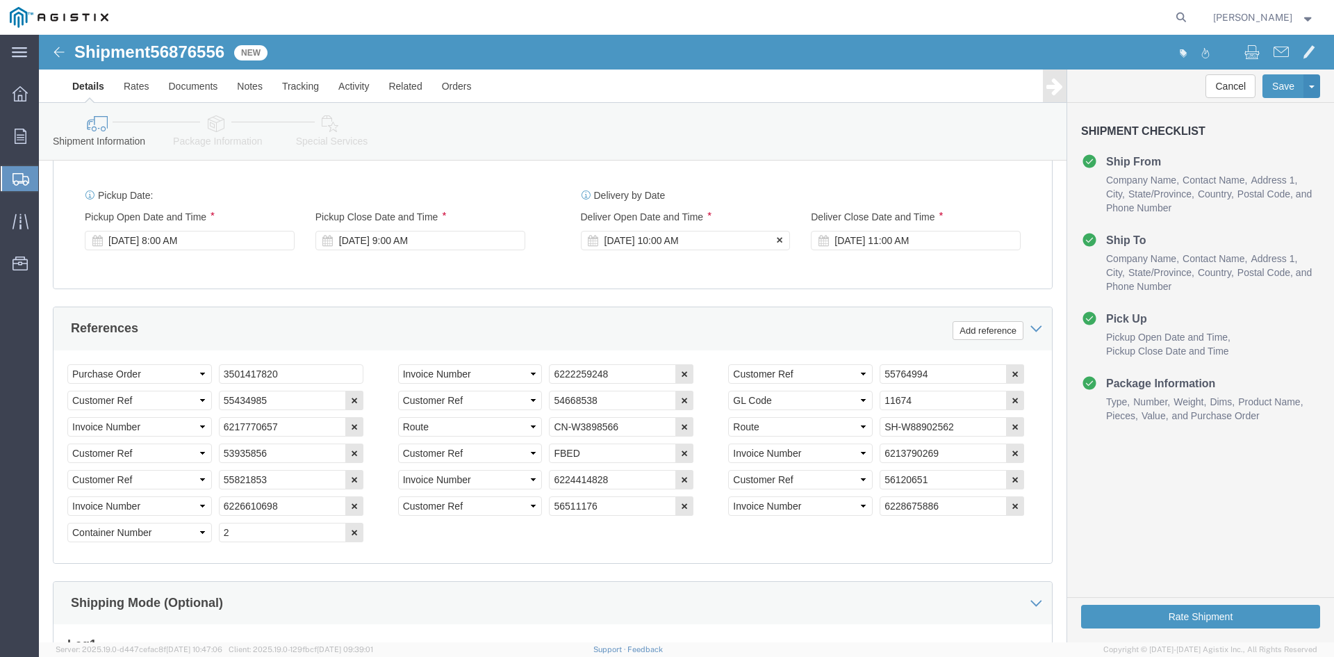
click div "[DATE] 10:00 AM"
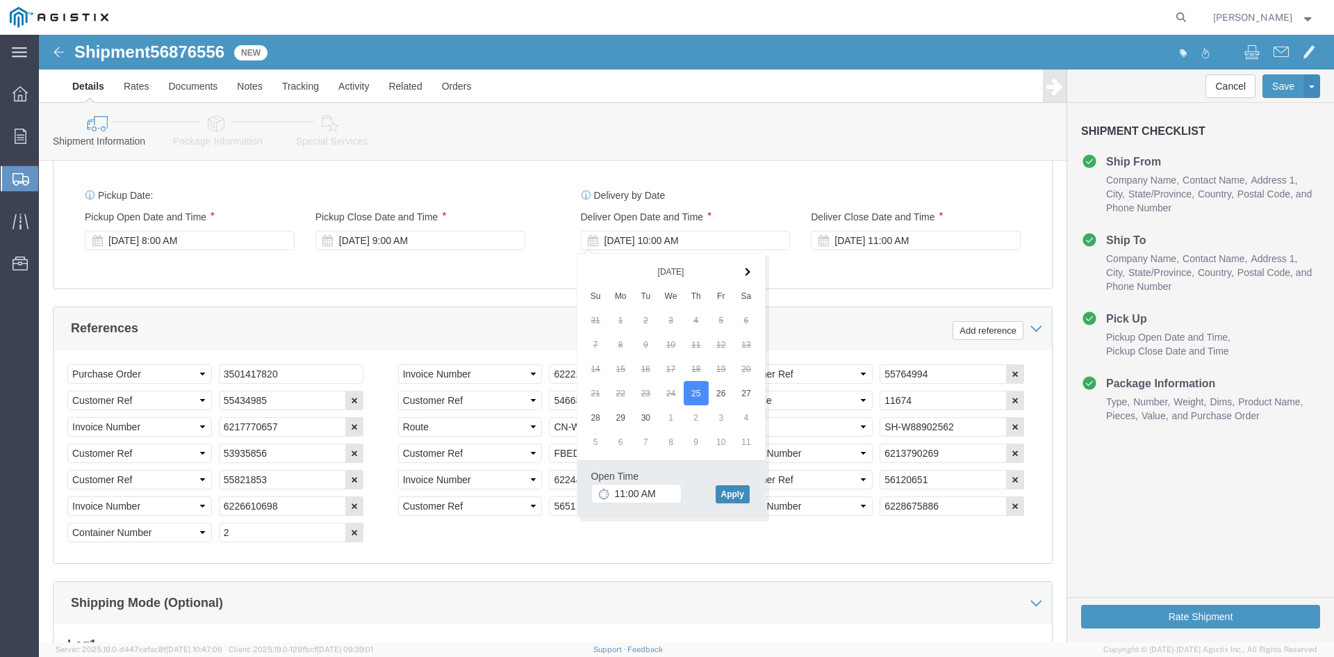
click button "Apply"
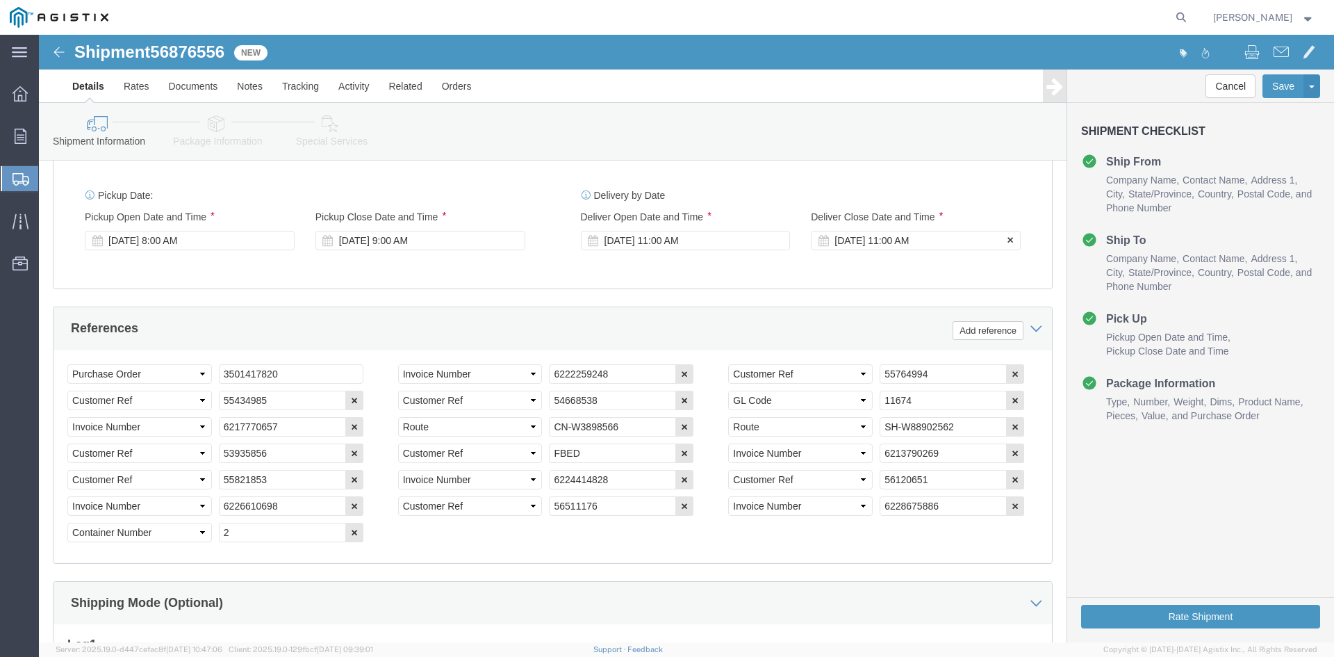
click div "[DATE] 11:00 AM"
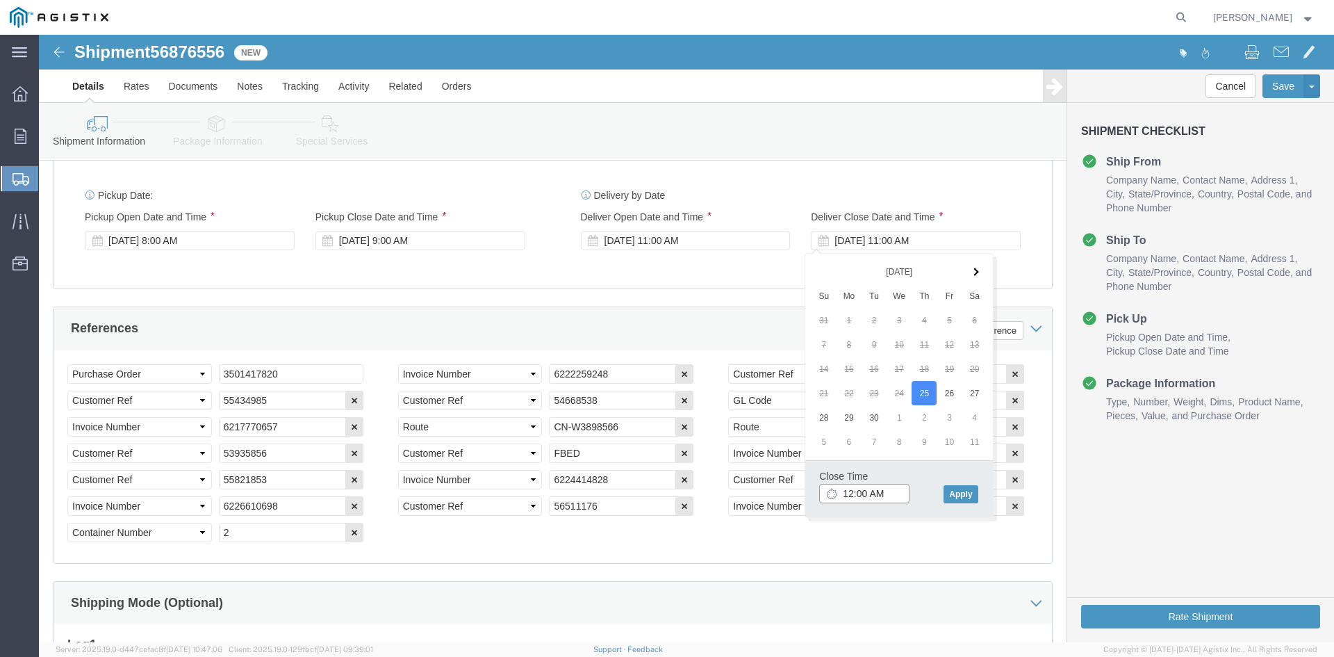
click input "12:00 AM"
type input "12:00 PM"
click div "Close Time 12:00 PM"
click button "Apply"
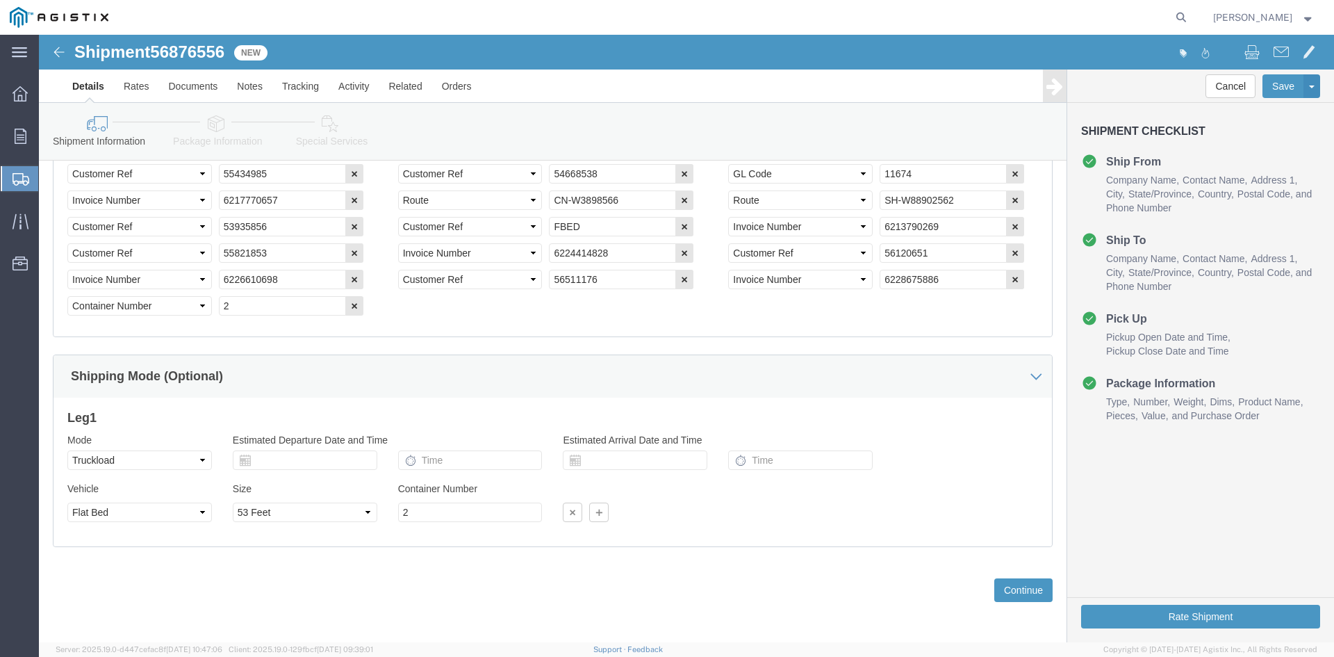
scroll to position [1078, 0]
click button "Continue"
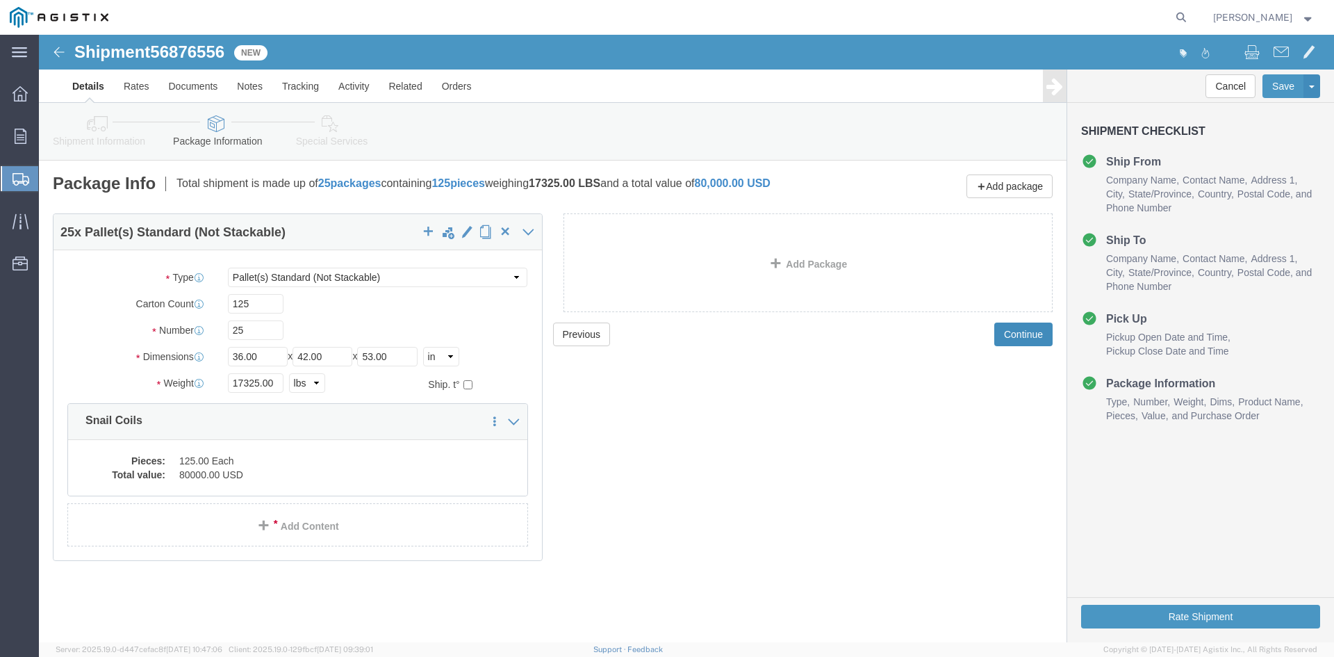
drag, startPoint x: 997, startPoint y: 311, endPoint x: 979, endPoint y: 314, distance: 18.4
click button "Continue"
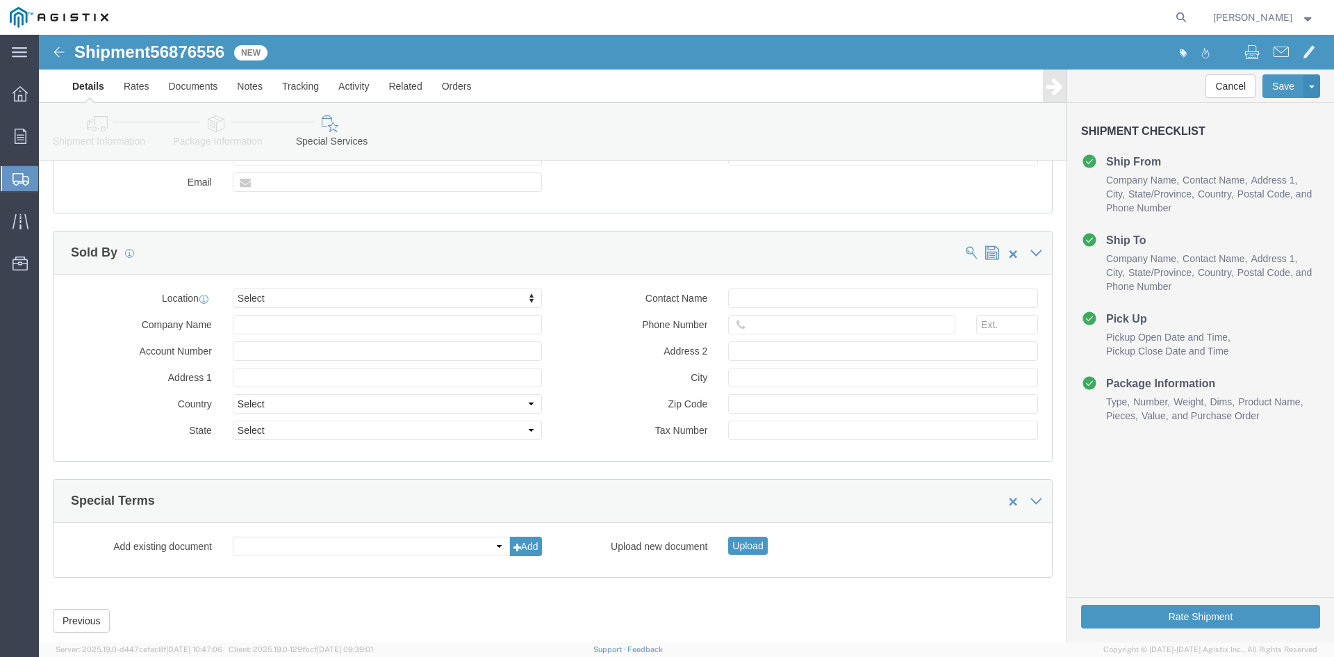
scroll to position [1087, 0]
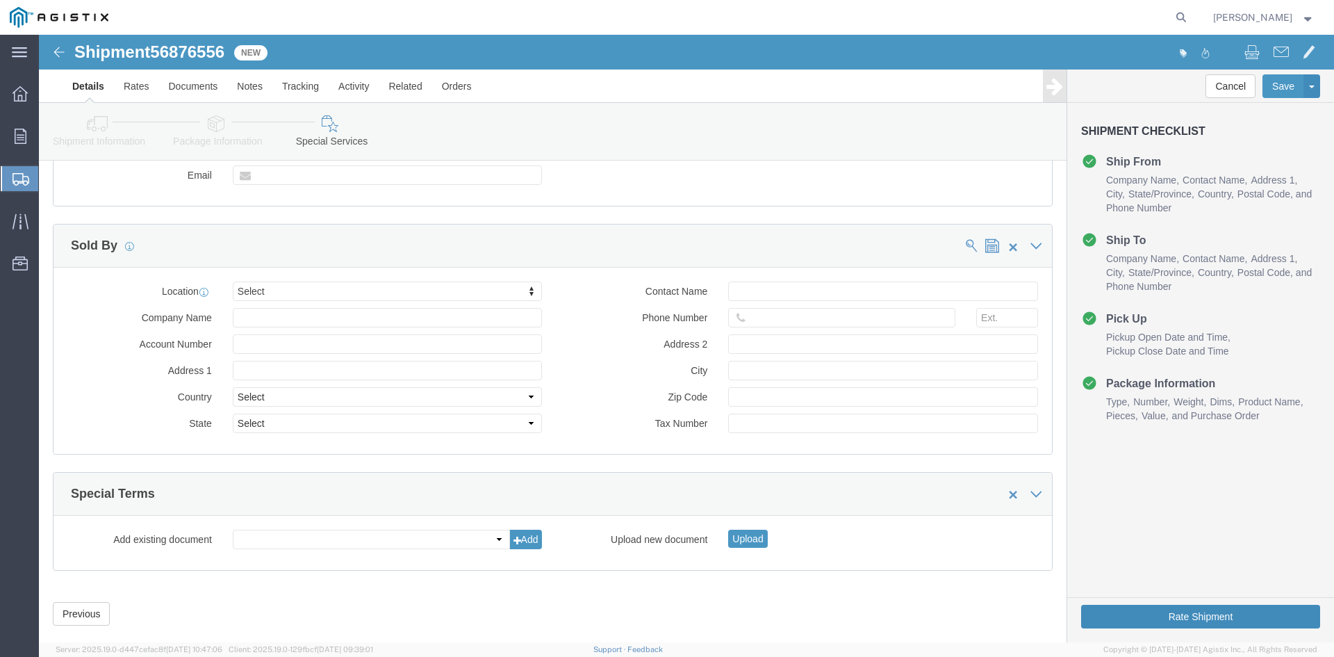
click button "Rate Shipment"
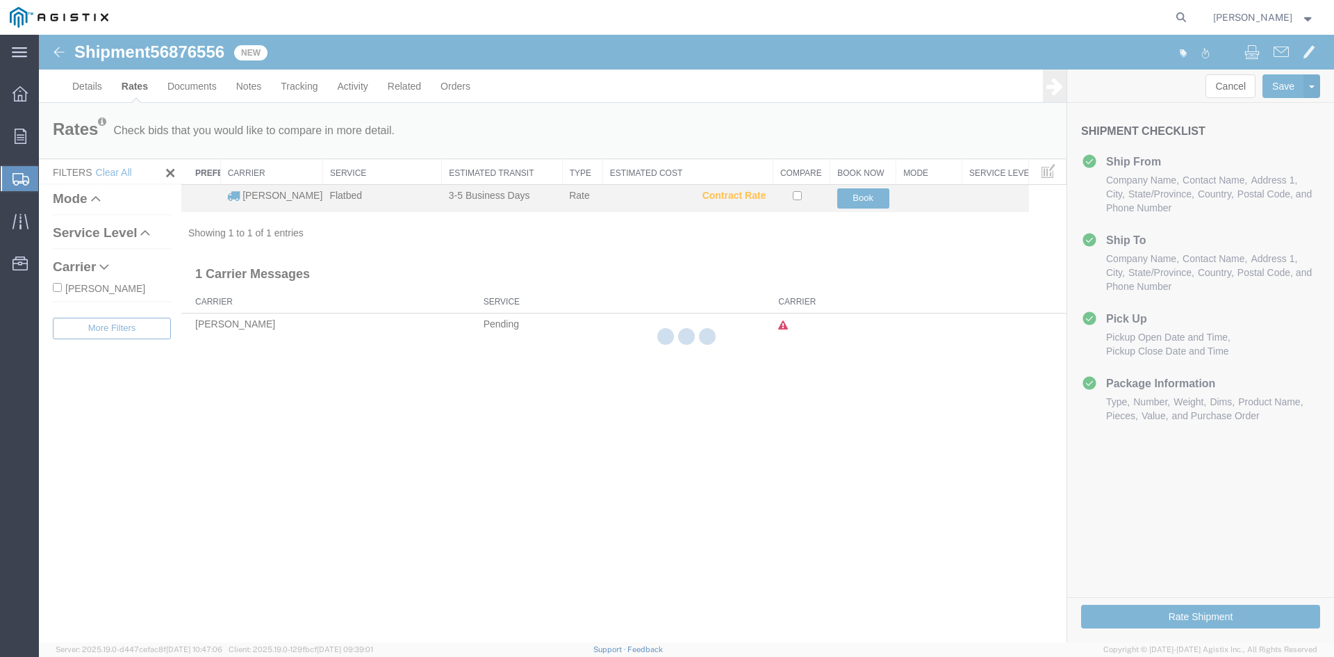
scroll to position [0, 0]
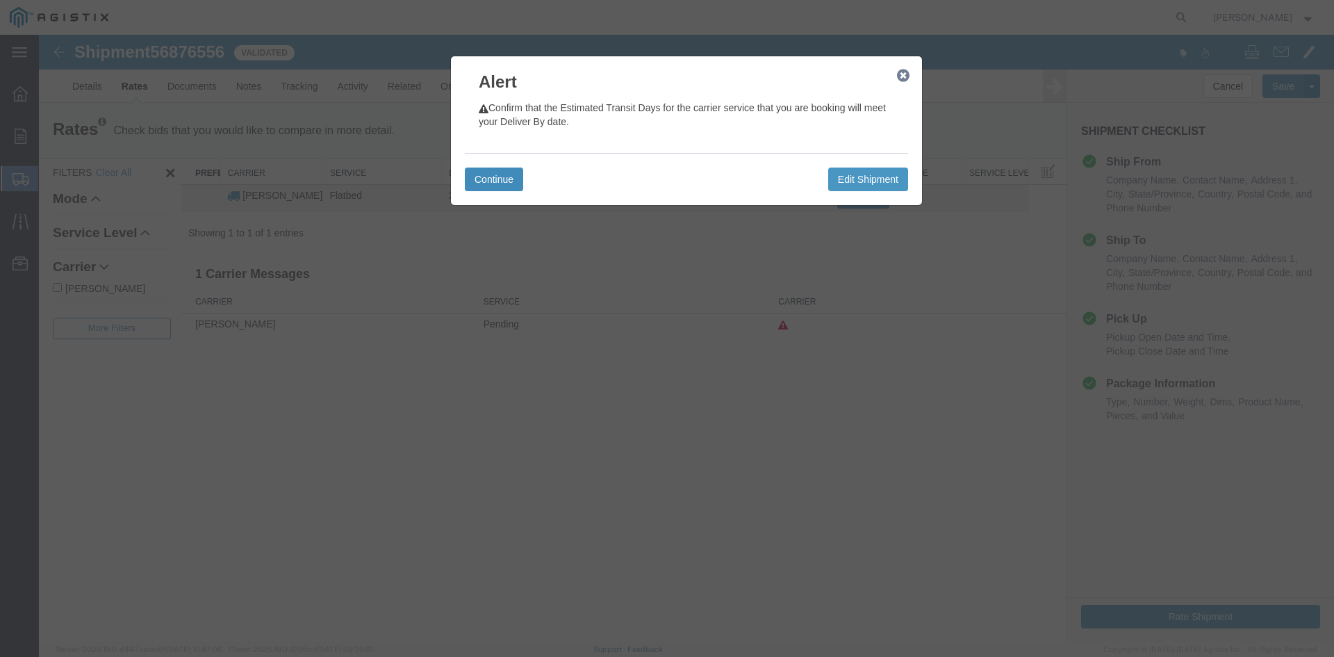
click at [520, 174] on button "Continue" at bounding box center [494, 179] width 58 height 24
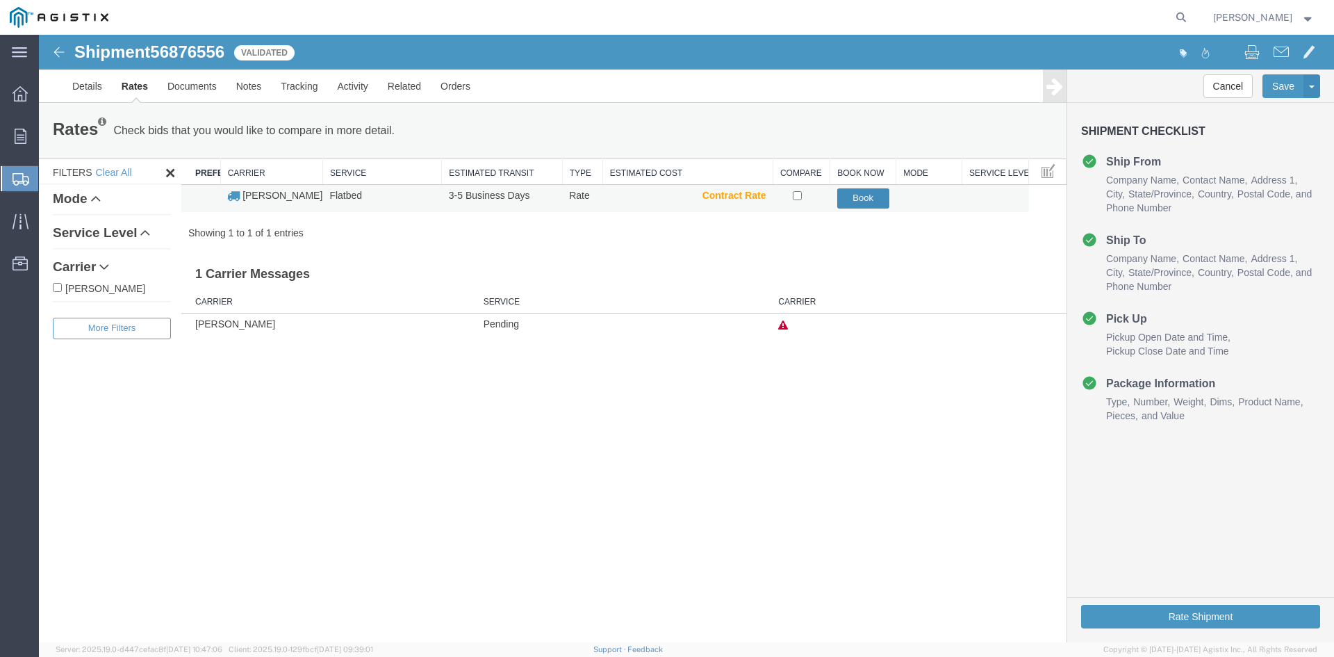
click at [863, 201] on button "Book" at bounding box center [863, 198] width 52 height 20
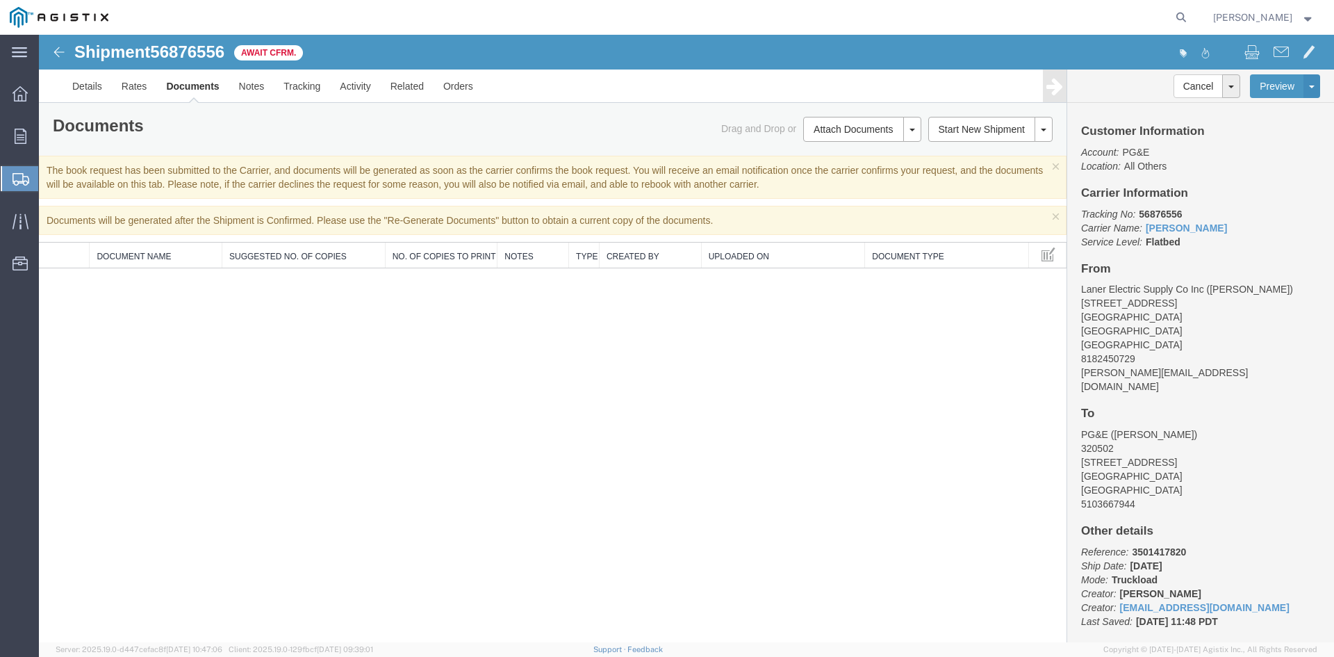
click at [49, 185] on span "Shipments" at bounding box center [43, 179] width 11 height 28
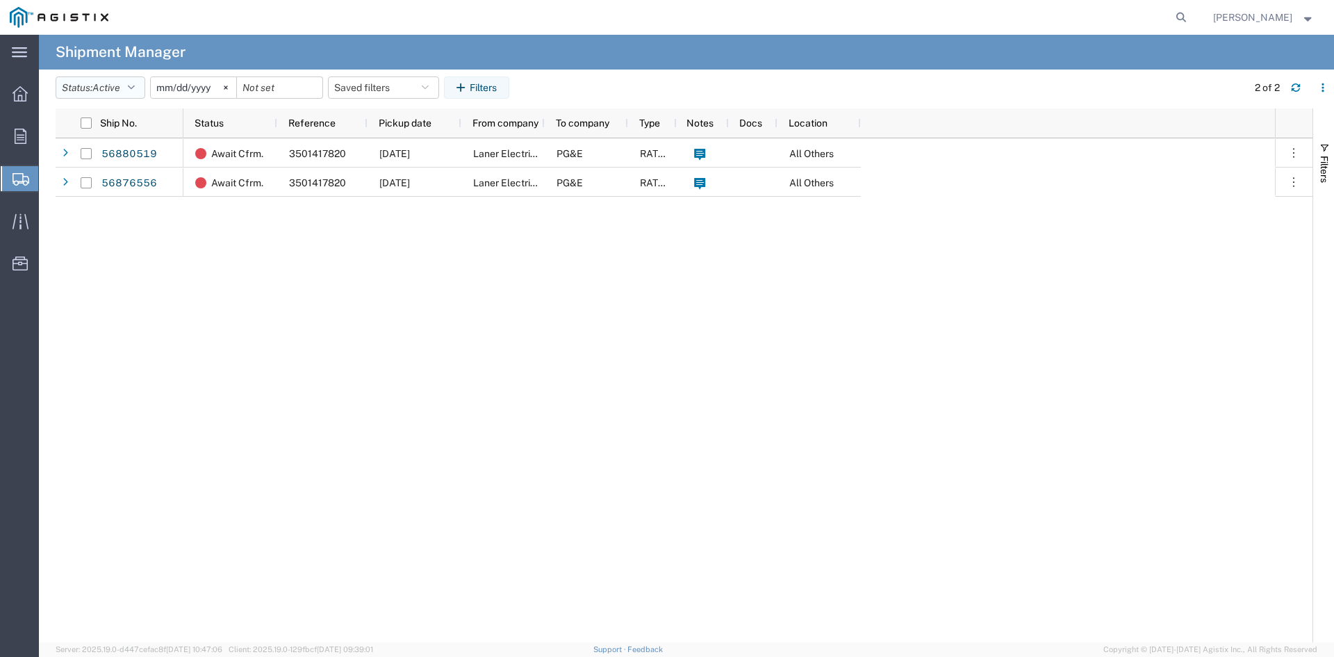
click at [80, 90] on button "Status: Active" at bounding box center [101, 87] width 90 height 22
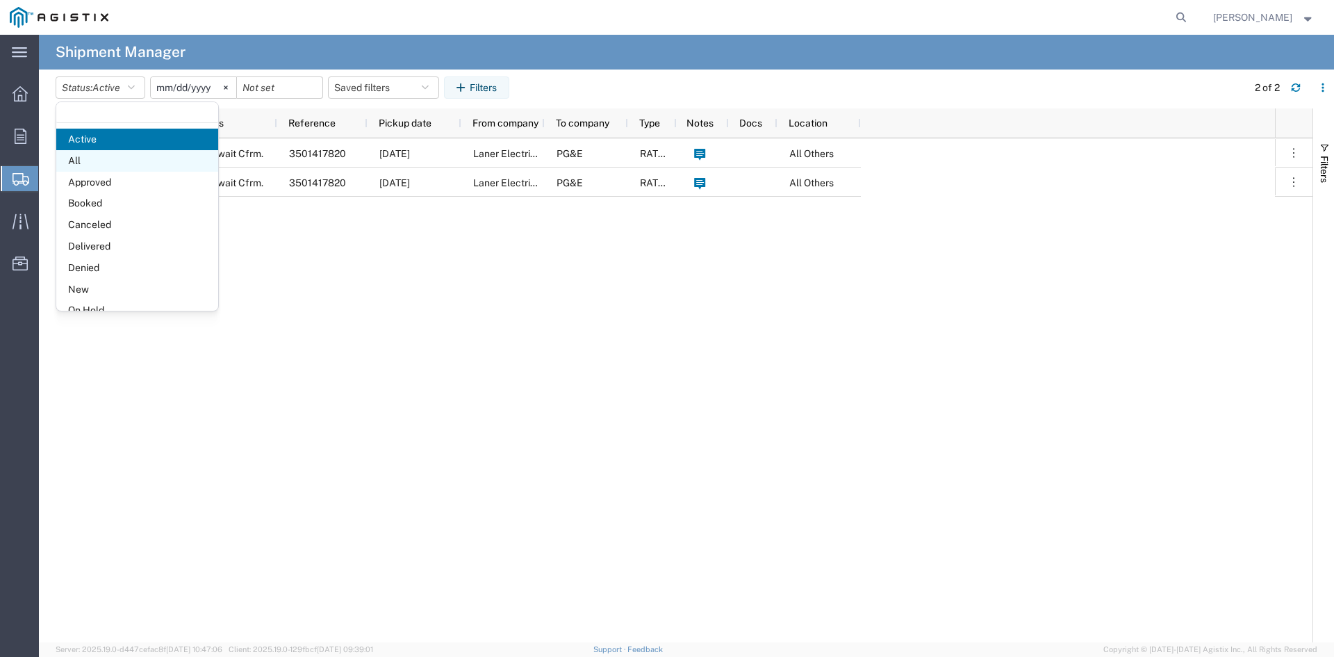
click at [104, 160] on span "All" at bounding box center [137, 161] width 162 height 22
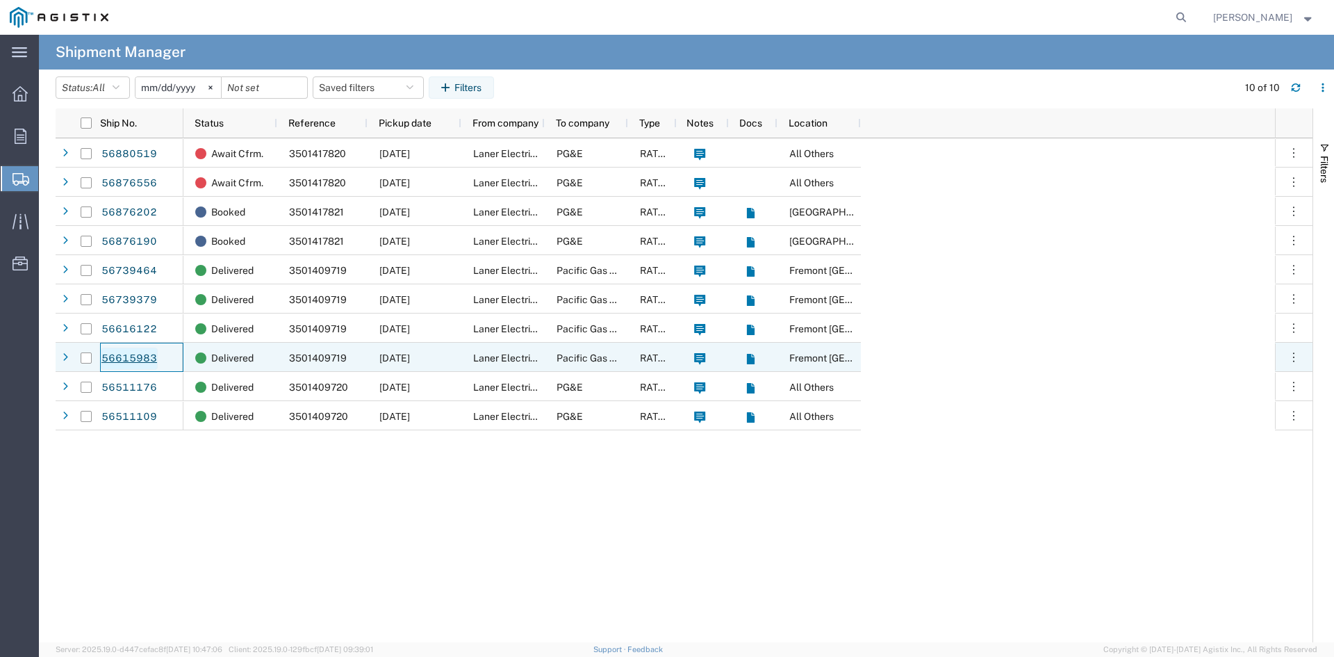
click at [115, 362] on link "56615983" at bounding box center [129, 358] width 57 height 22
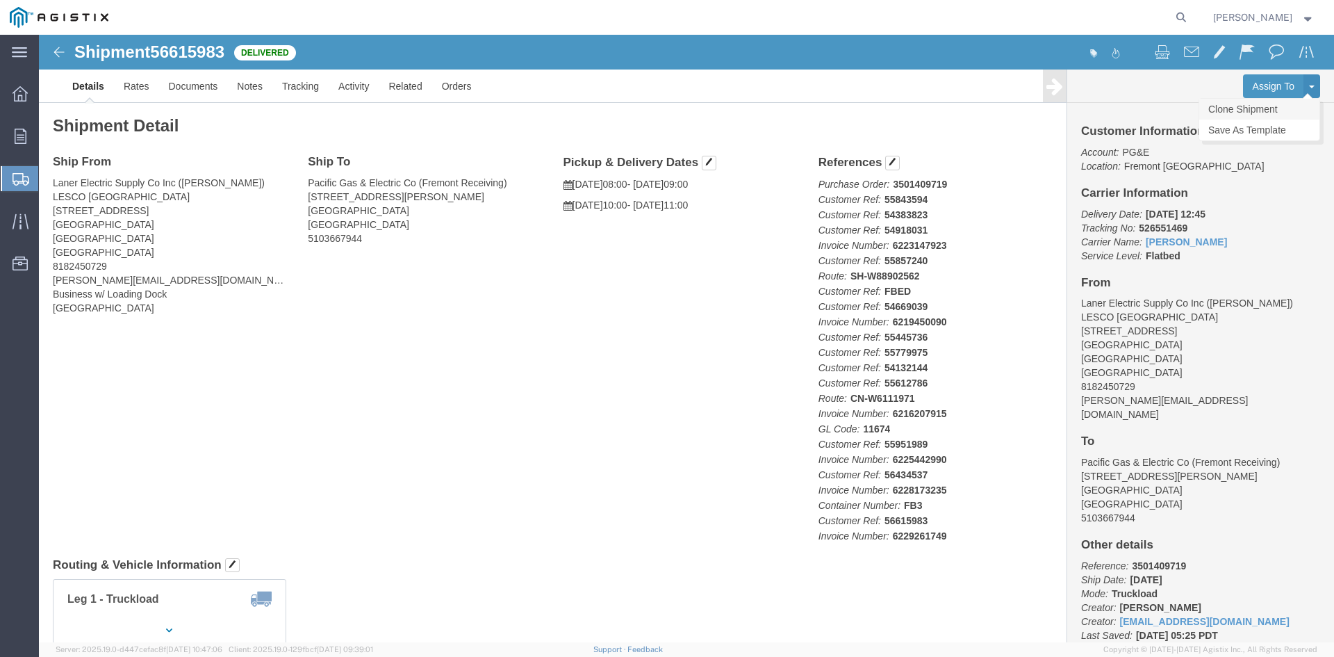
click link "Clone Shipment"
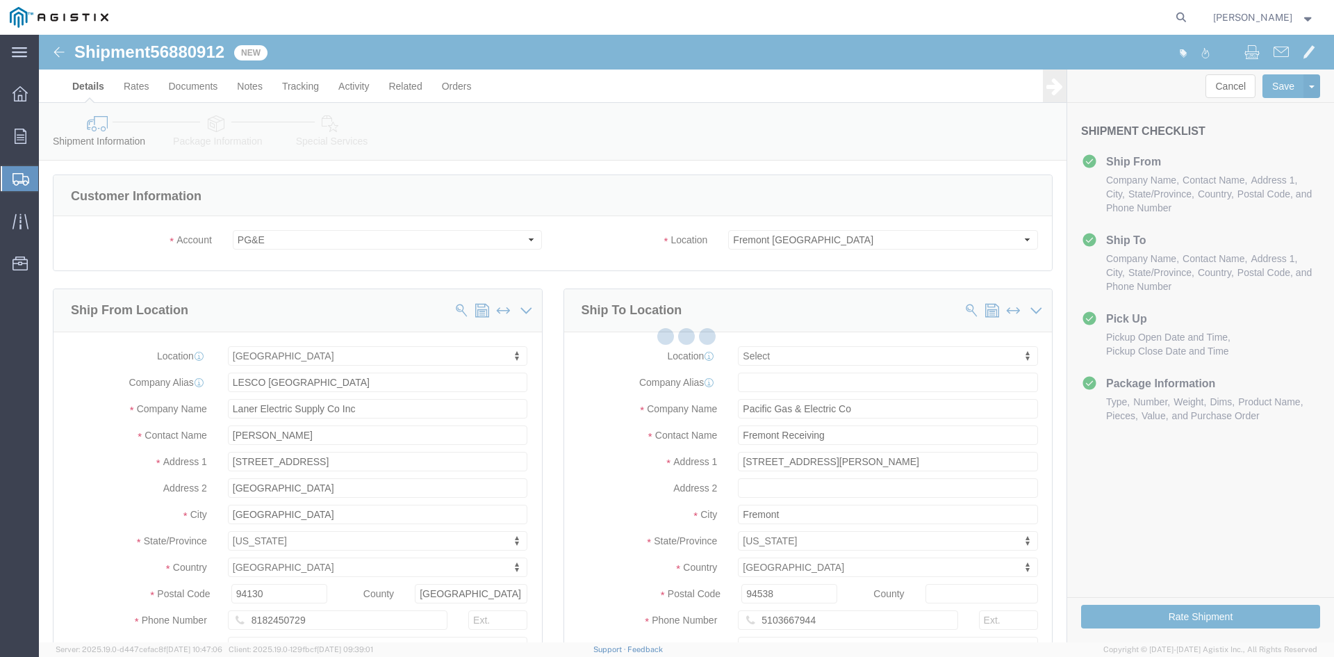
select select
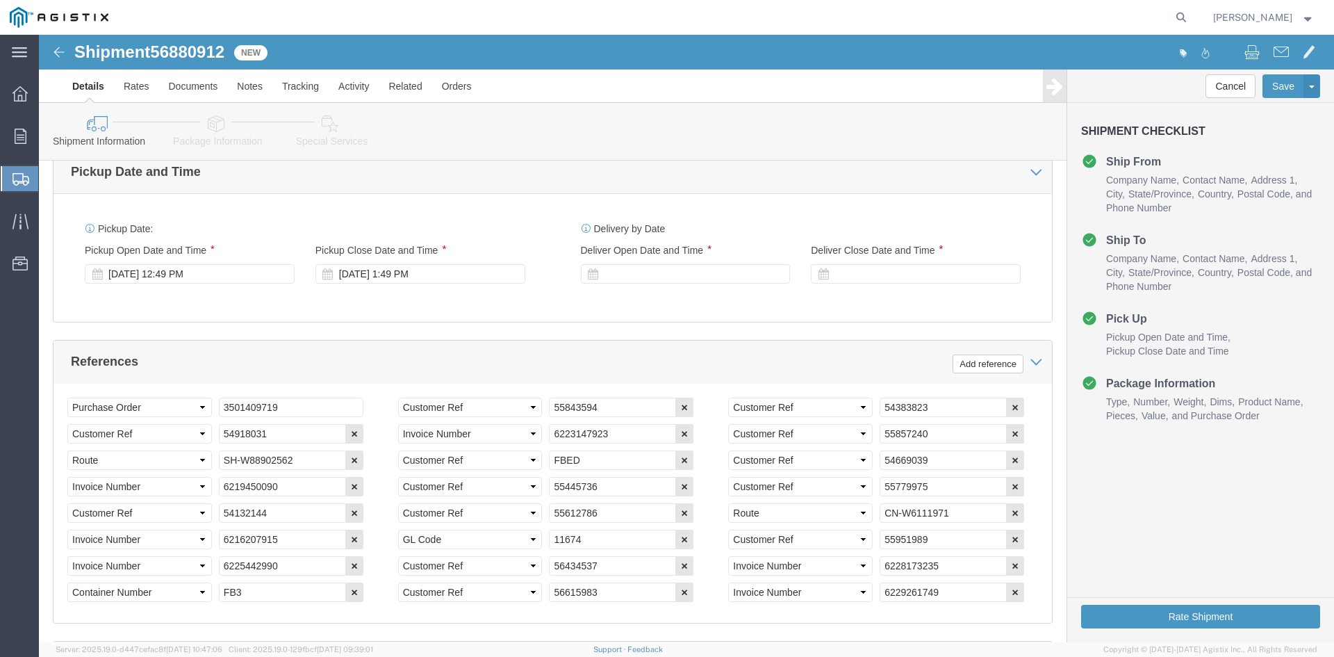
scroll to position [834, 0]
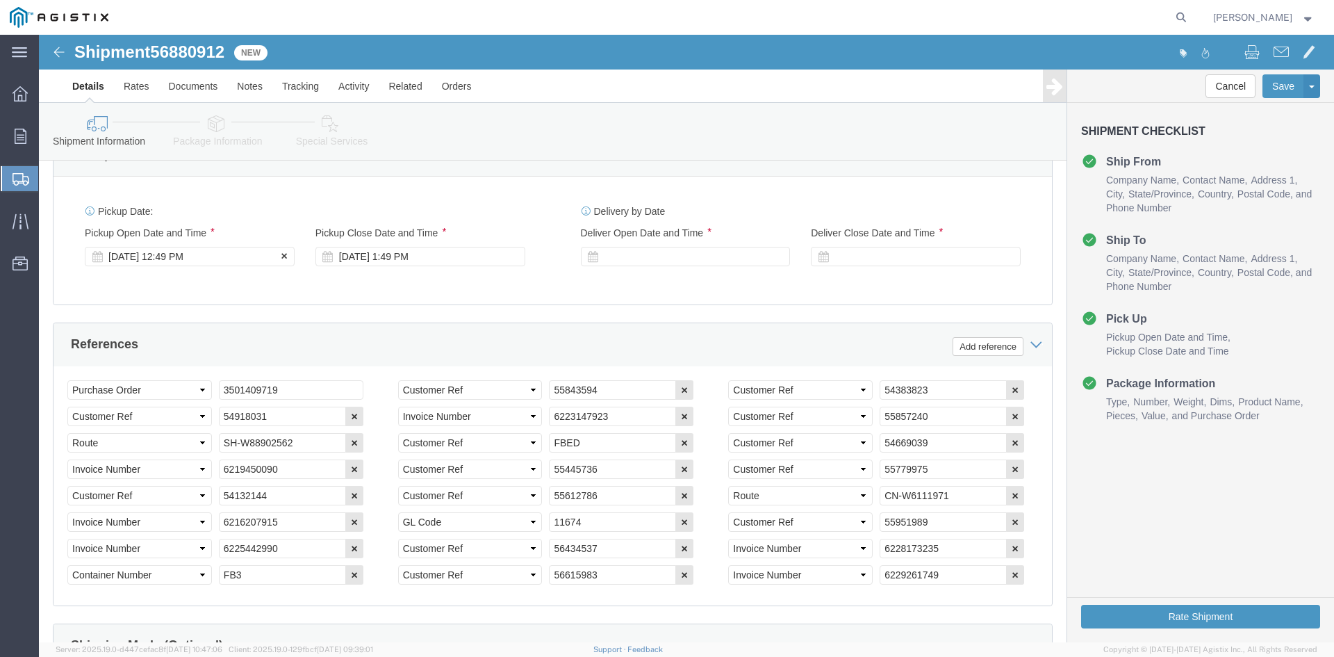
click div "[DATE] 12:49 PM"
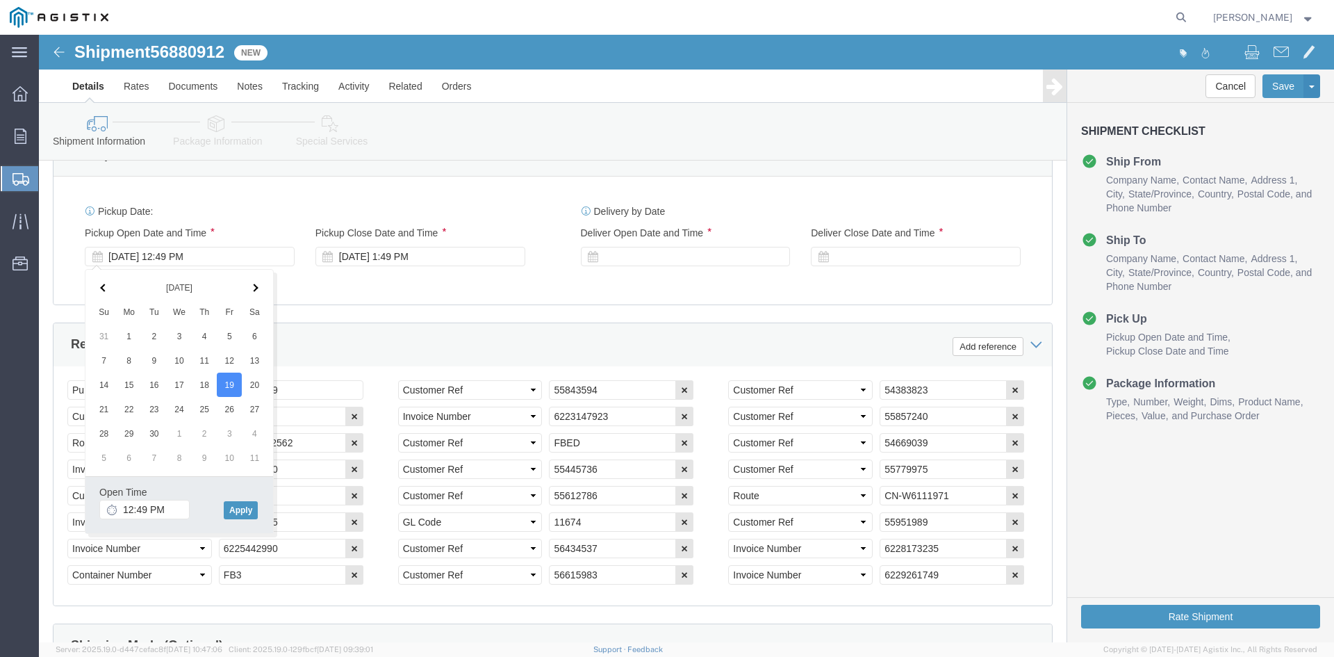
click th
click input "12:49 PM"
click input "8:49 PM"
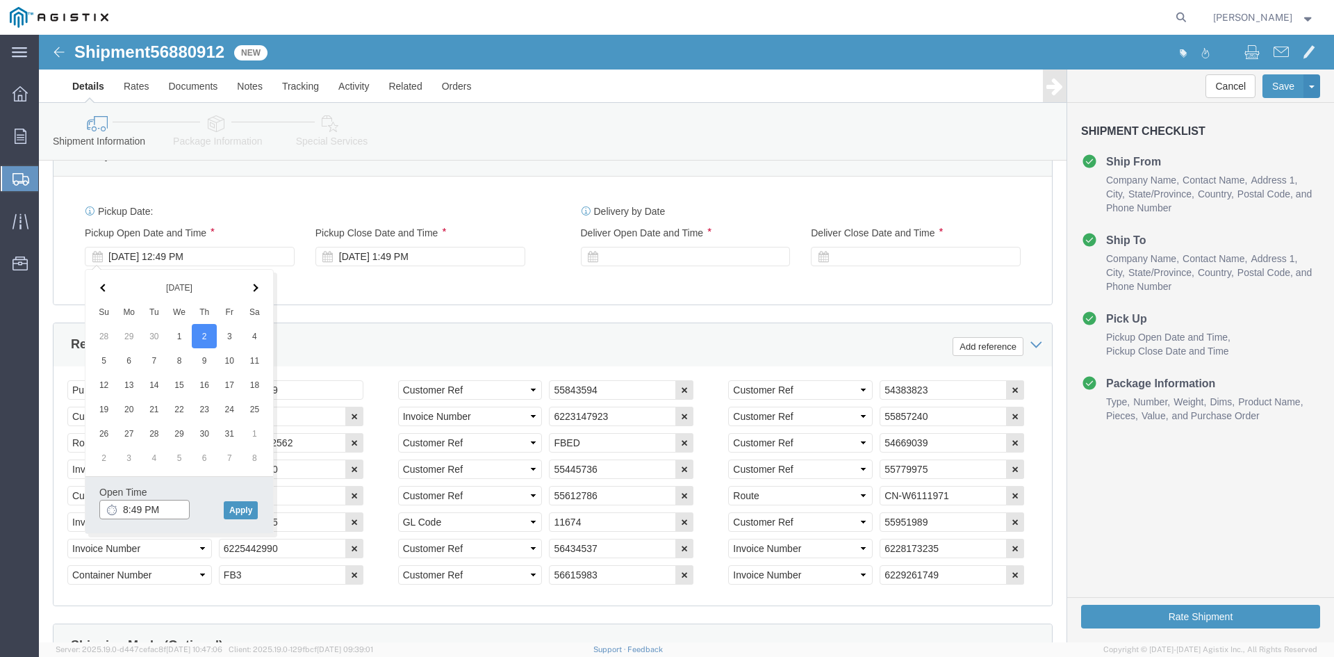
click input "8:49 PM"
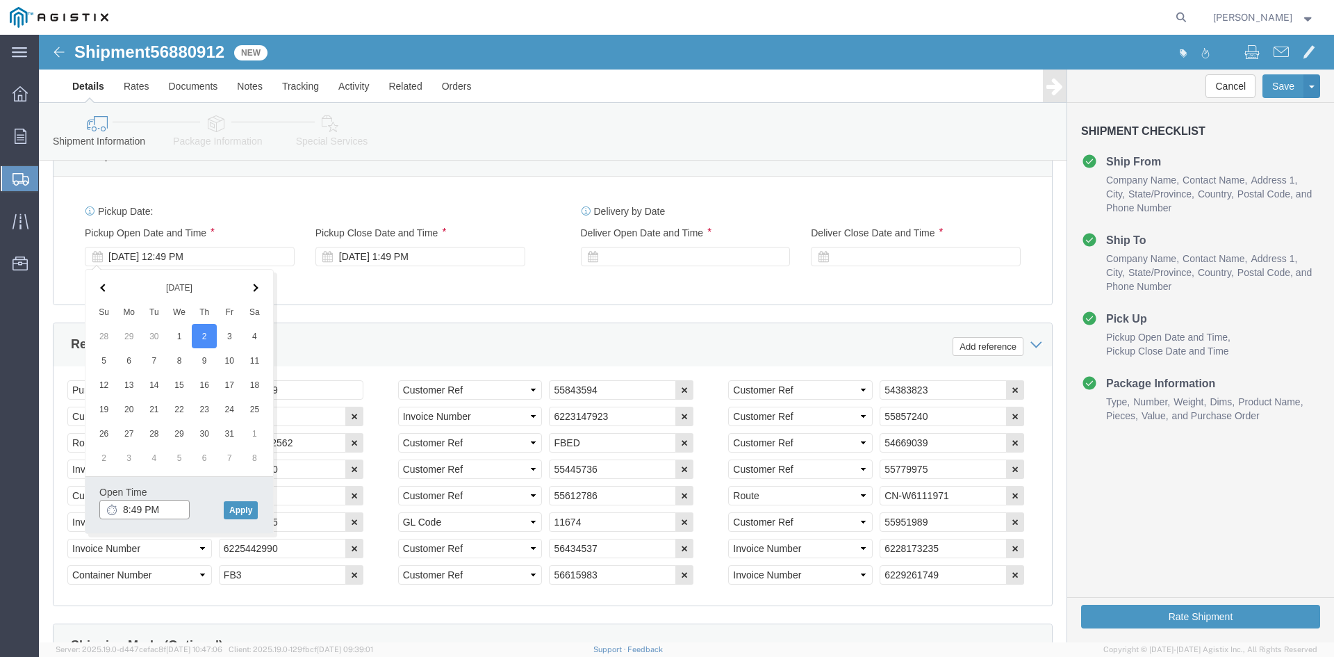
click input "8:49 PM"
drag, startPoint x: 117, startPoint y: 473, endPoint x: 74, endPoint y: 468, distance: 42.7
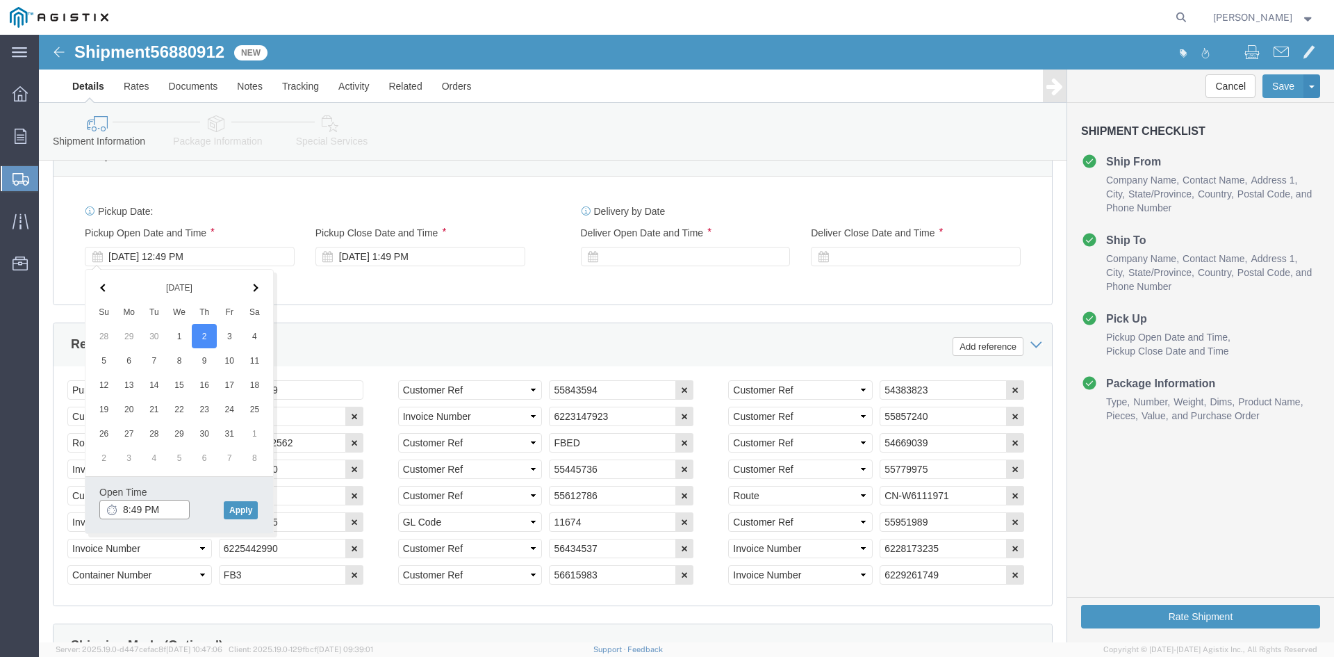
click input "8:49 PM"
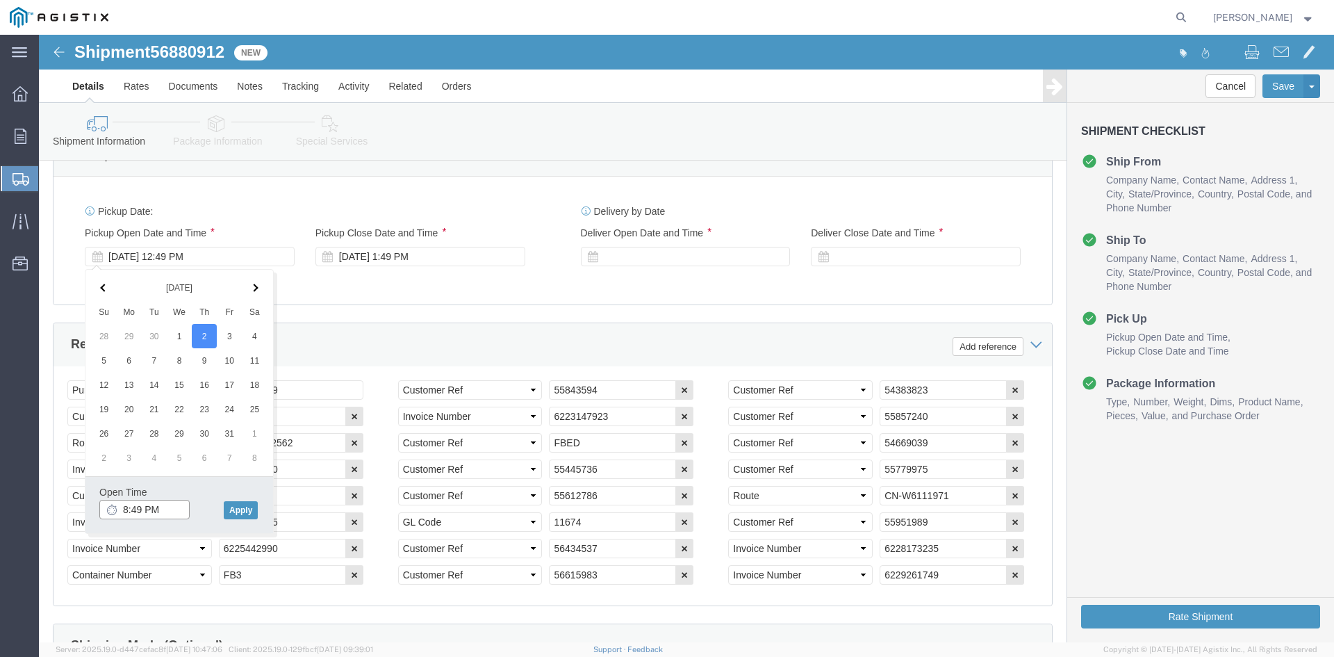
click input "8:49 PM"
drag, startPoint x: 121, startPoint y: 475, endPoint x: 54, endPoint y: 476, distance: 66.7
click div "Open Time 8:49 PM [DATE] 12:49 PM - [DATE] 12:49 PM Cancel Apply"
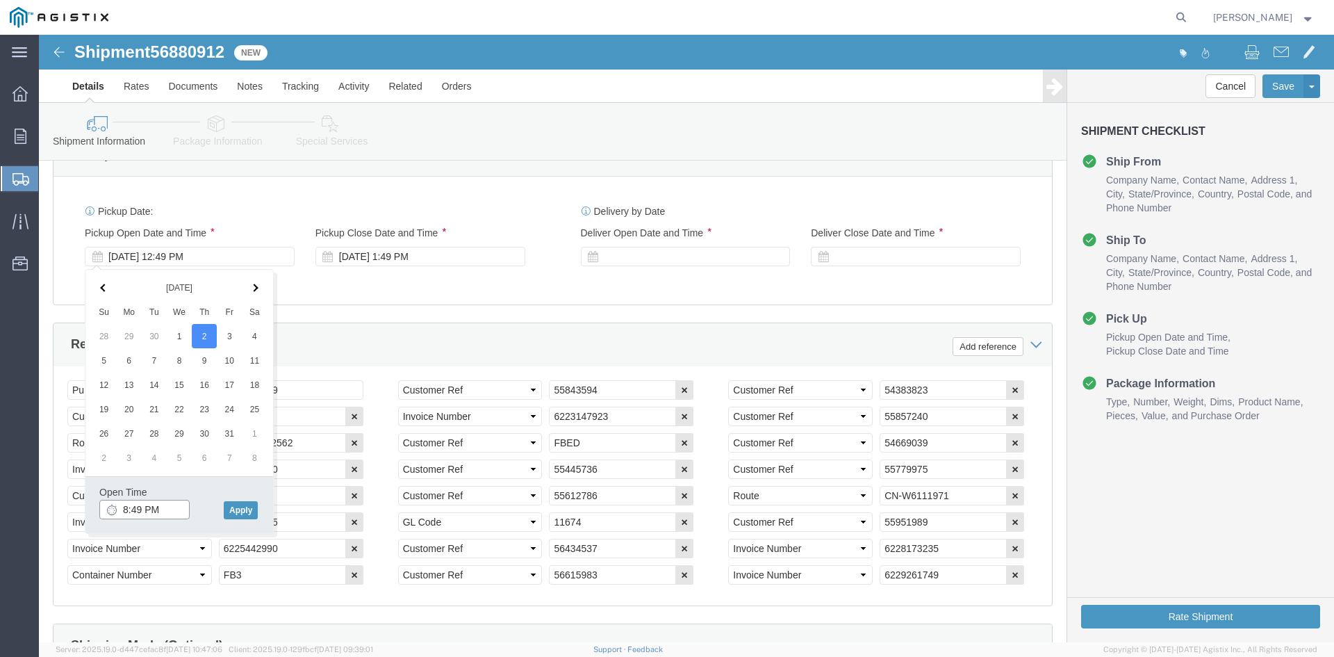
click input "8:49 PM"
drag, startPoint x: 123, startPoint y: 478, endPoint x: 63, endPoint y: 483, distance: 59.9
click input "8:49 PM"
drag, startPoint x: 129, startPoint y: 475, endPoint x: 51, endPoint y: 472, distance: 77.9
click div "Open Time 8:49 PM [DATE] 12:49 PM - [DATE] 12:49 PM Cancel Apply"
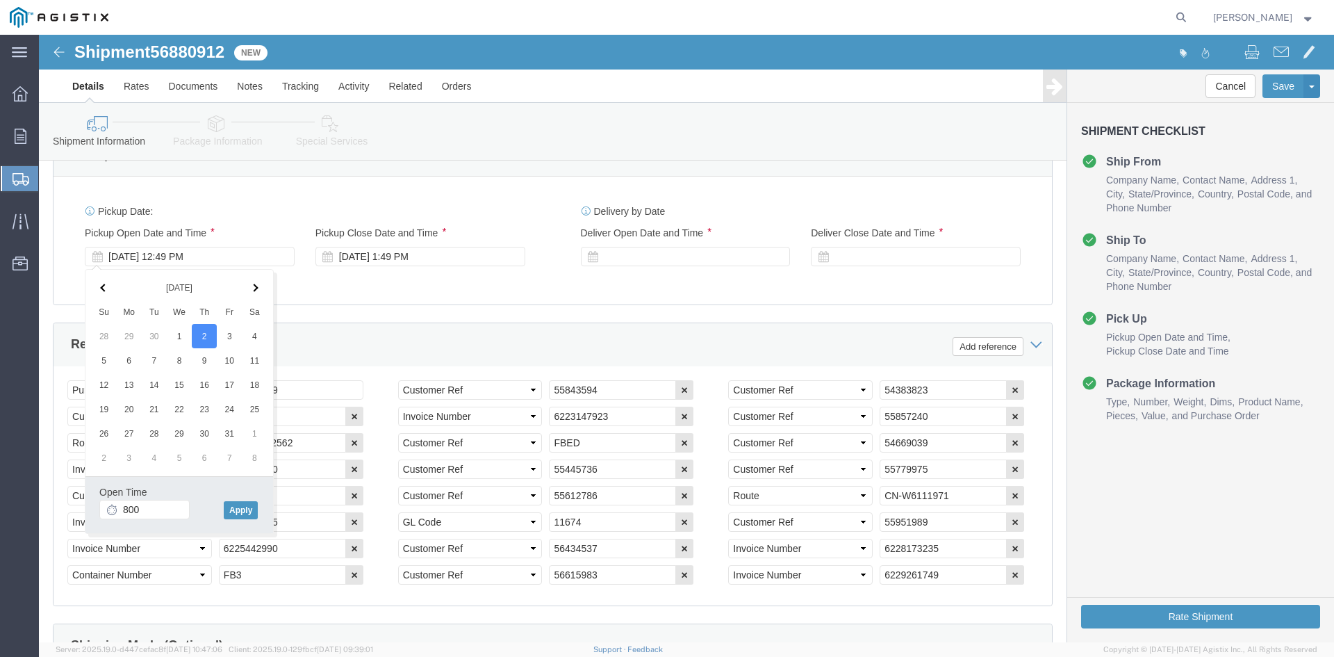
type input "8:00 AM"
click div "Open Time 8:00 AM [DATE] 12:49 PM - [DATE] 12:49 PM Cancel Apply"
click button "Apply"
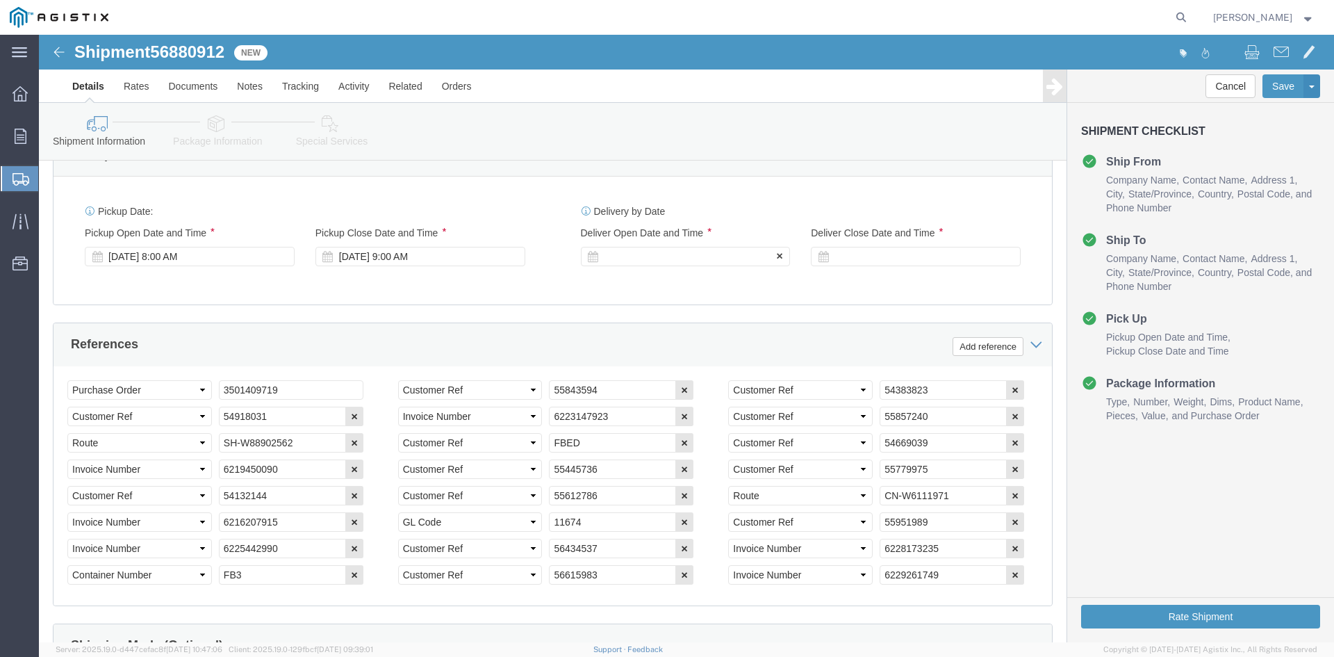
click div
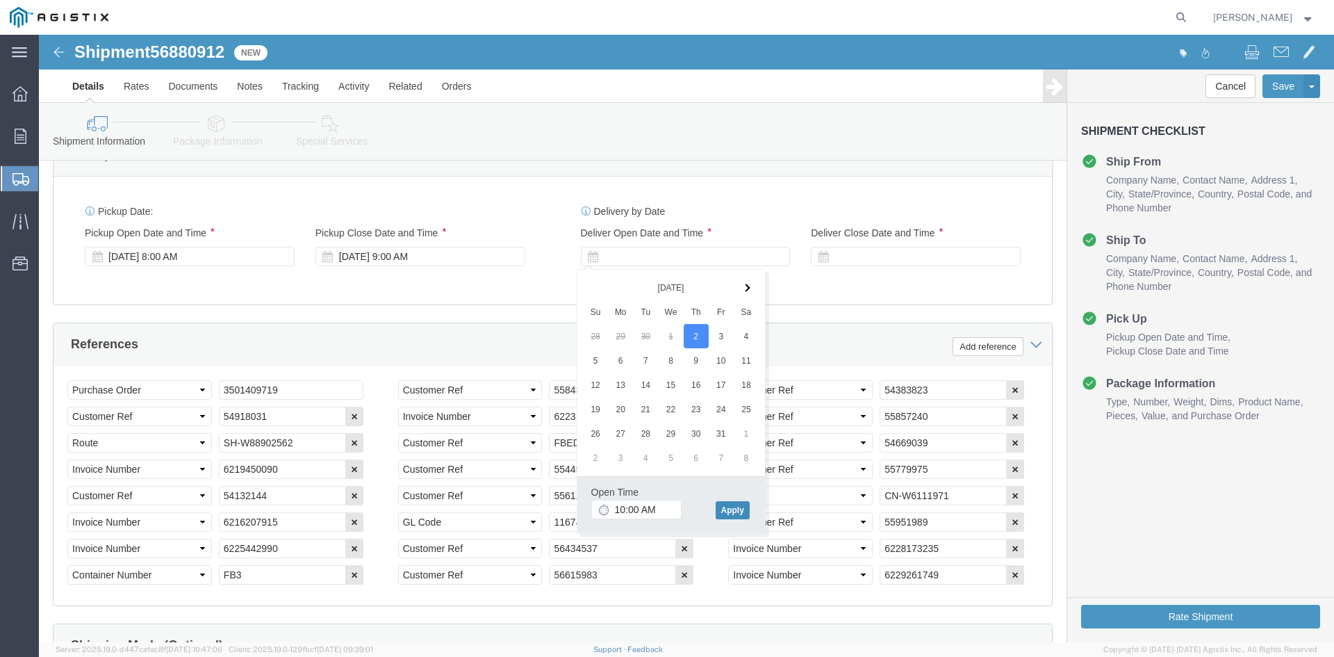
click button "Apply"
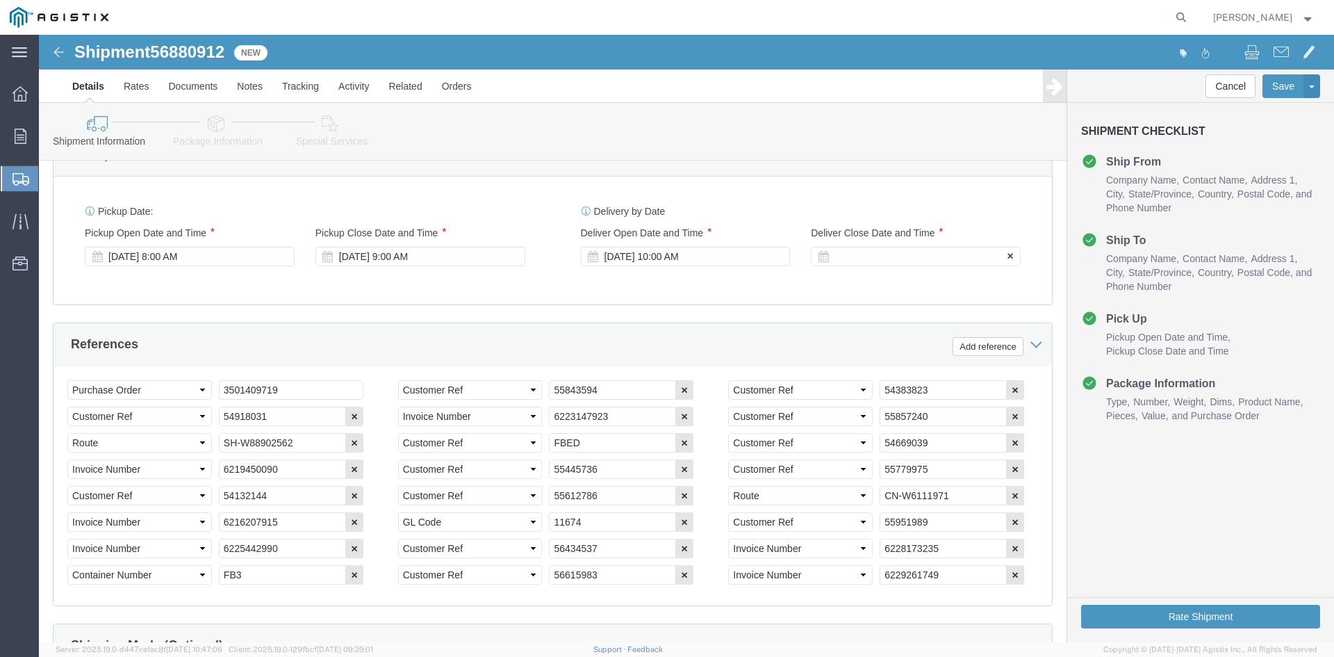
click div
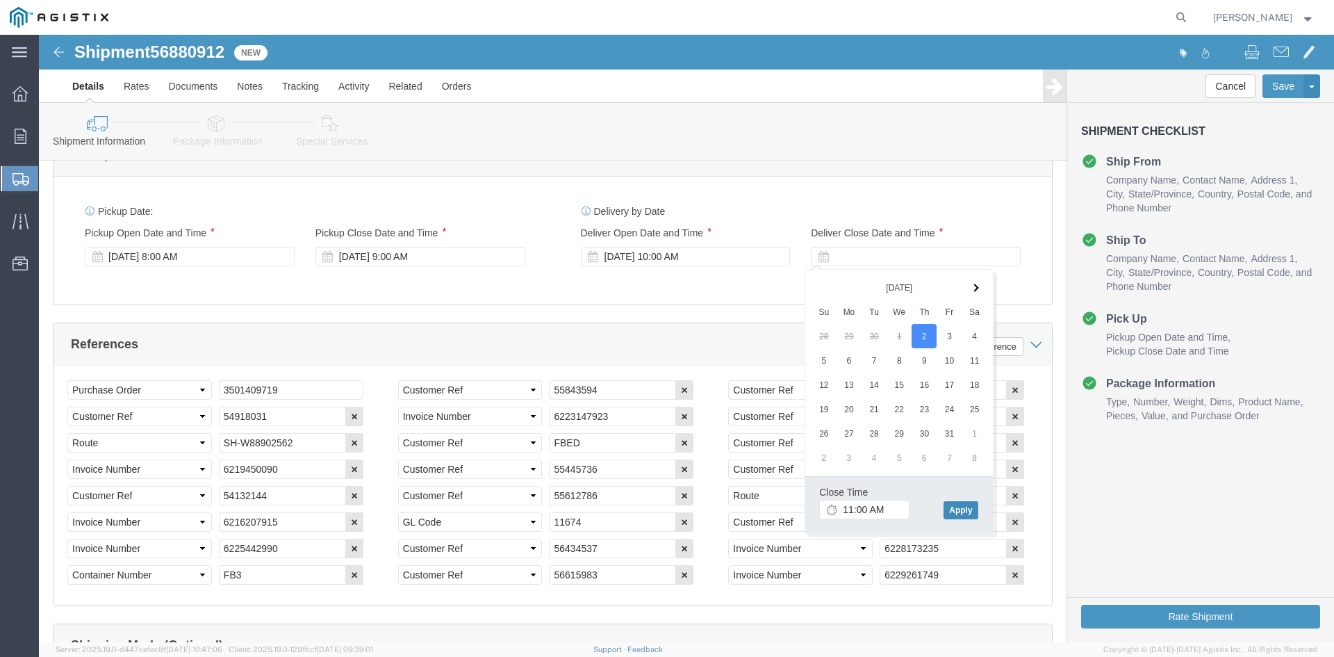
click button "Apply"
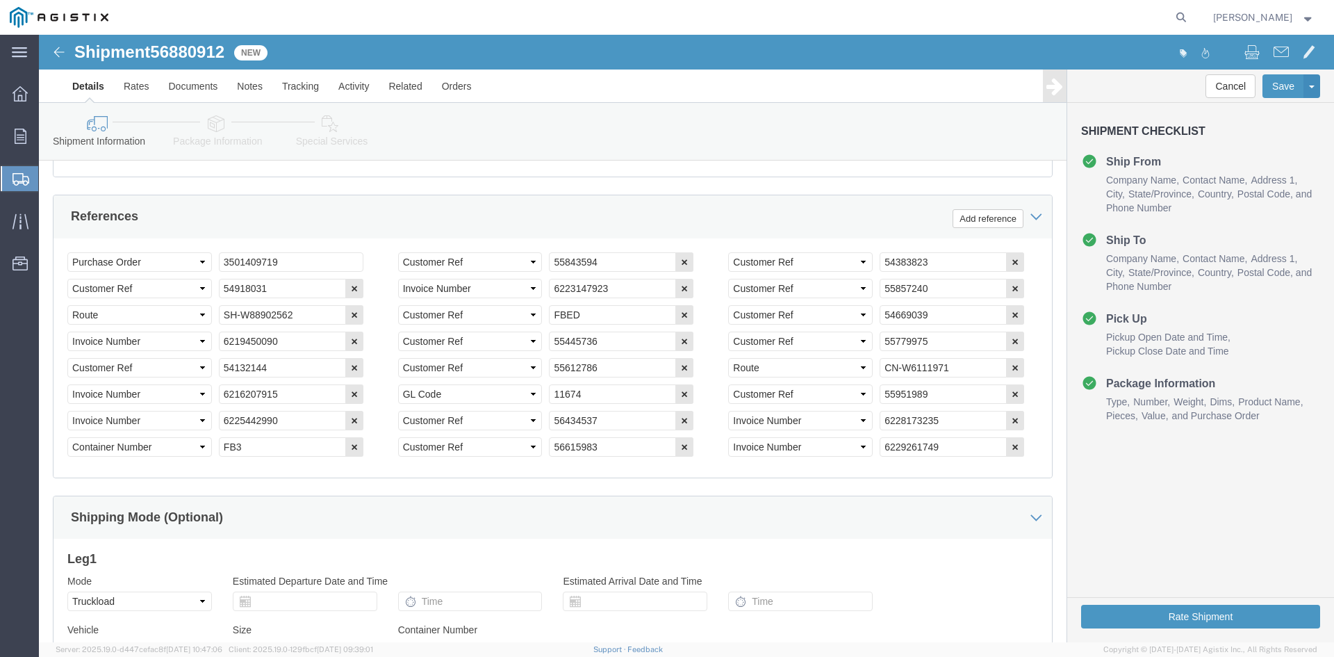
scroll to position [973, 0]
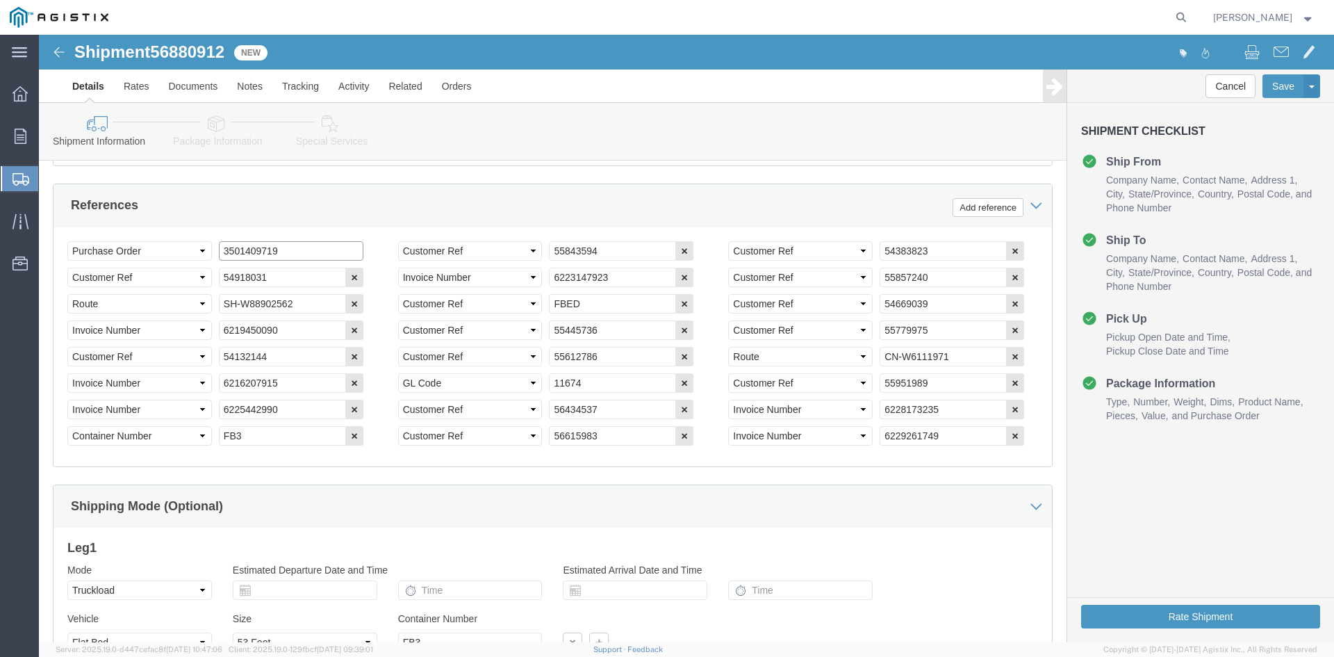
click input "3501409719"
type input "3501417819"
click div "References Add reference"
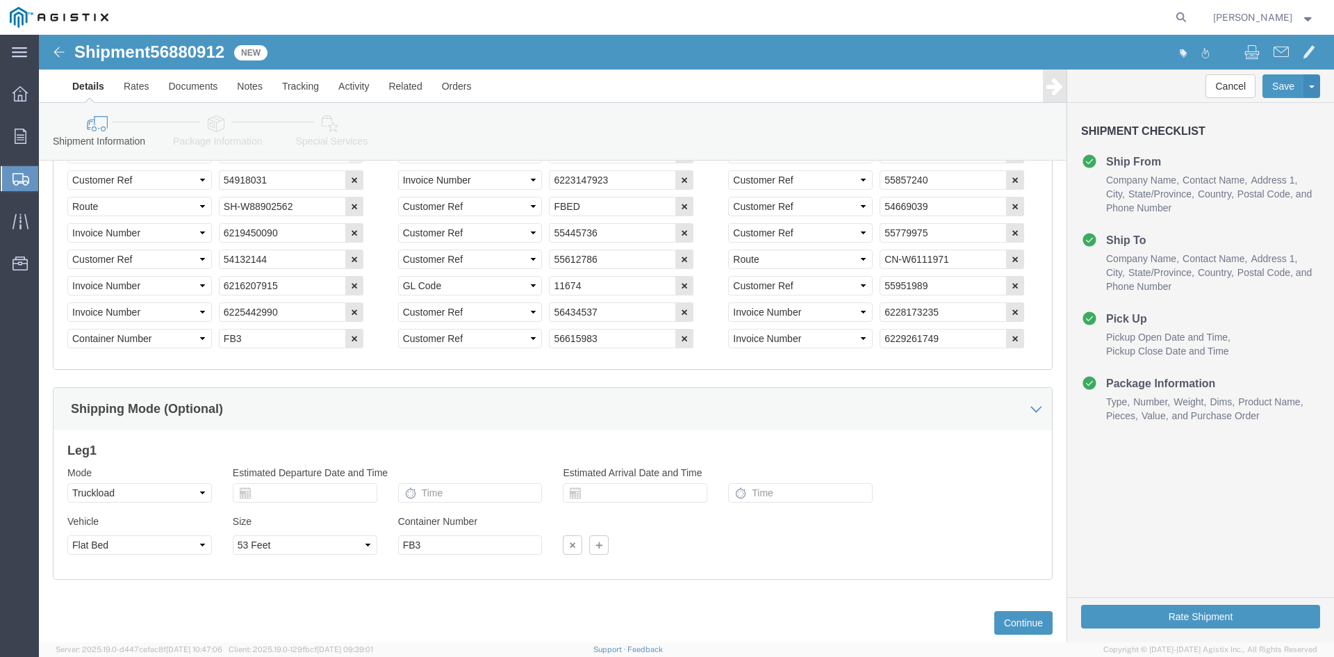
scroll to position [1105, 0]
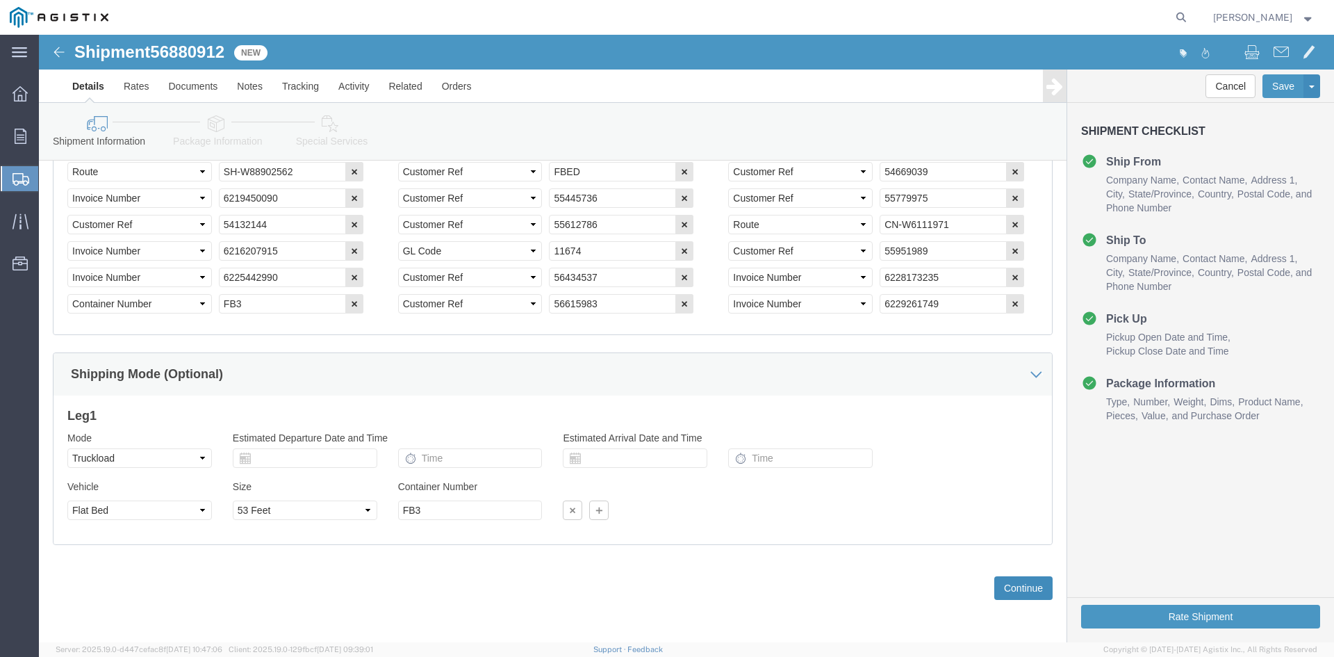
click button "Continue"
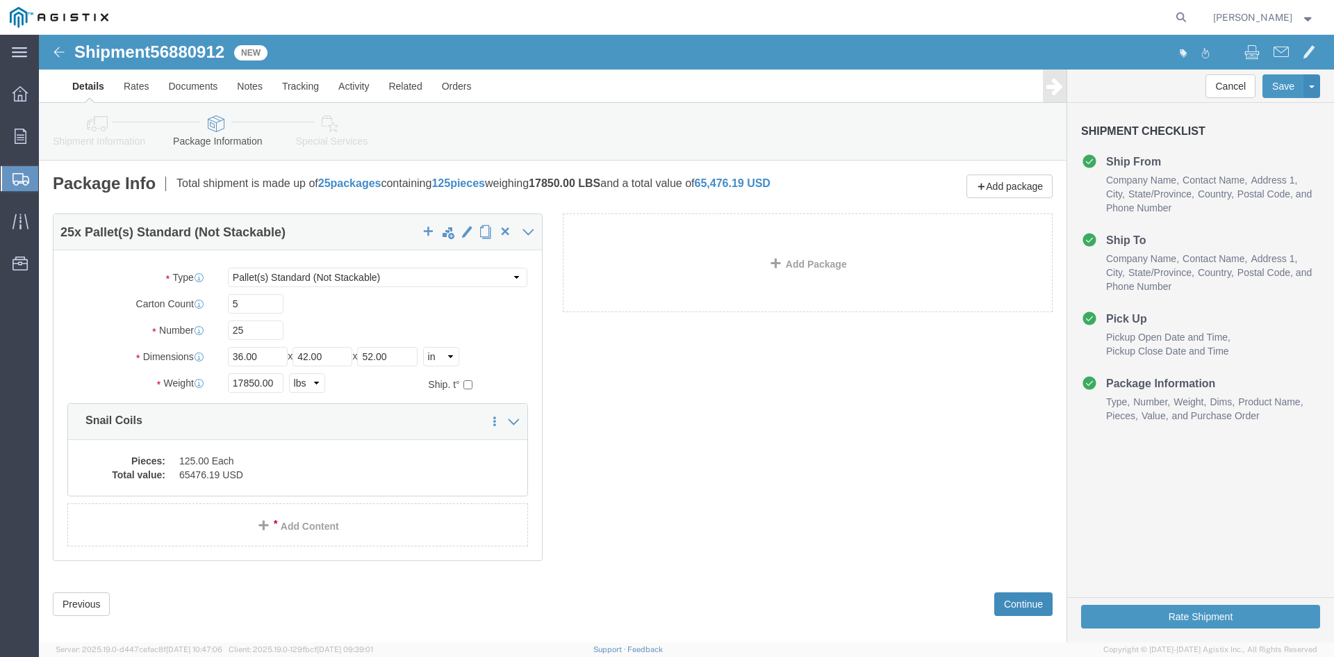
click button "Continue"
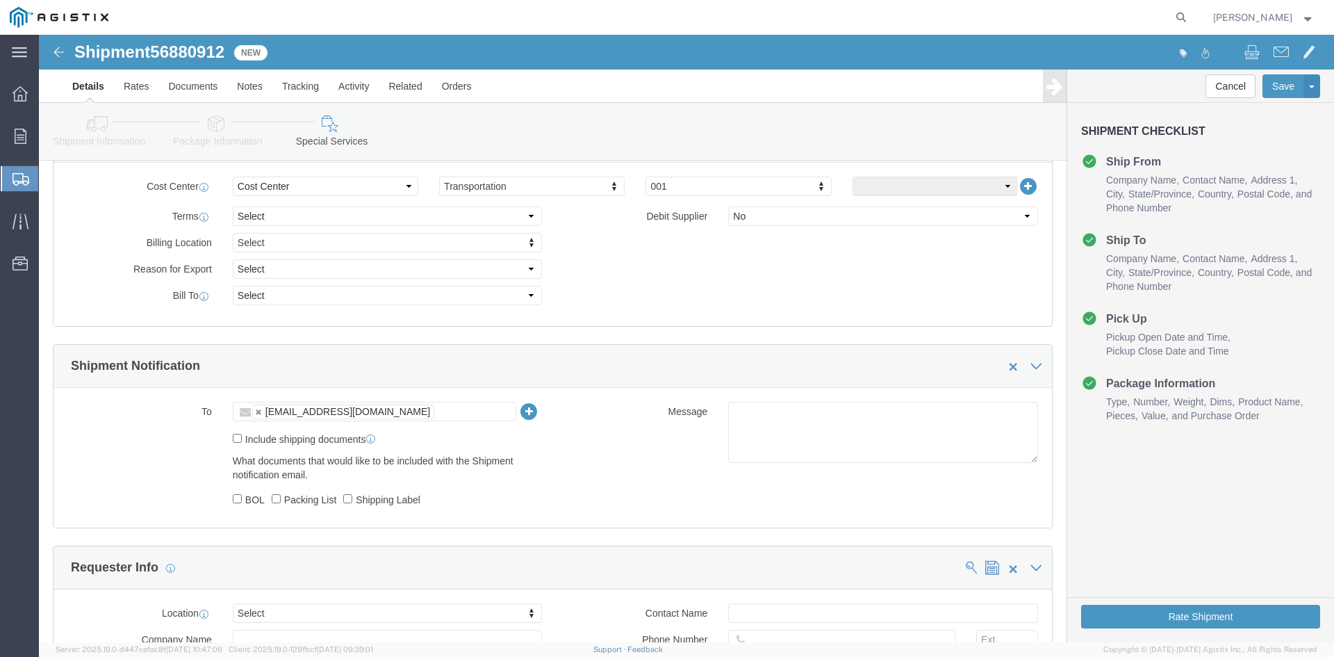
scroll to position [486, 0]
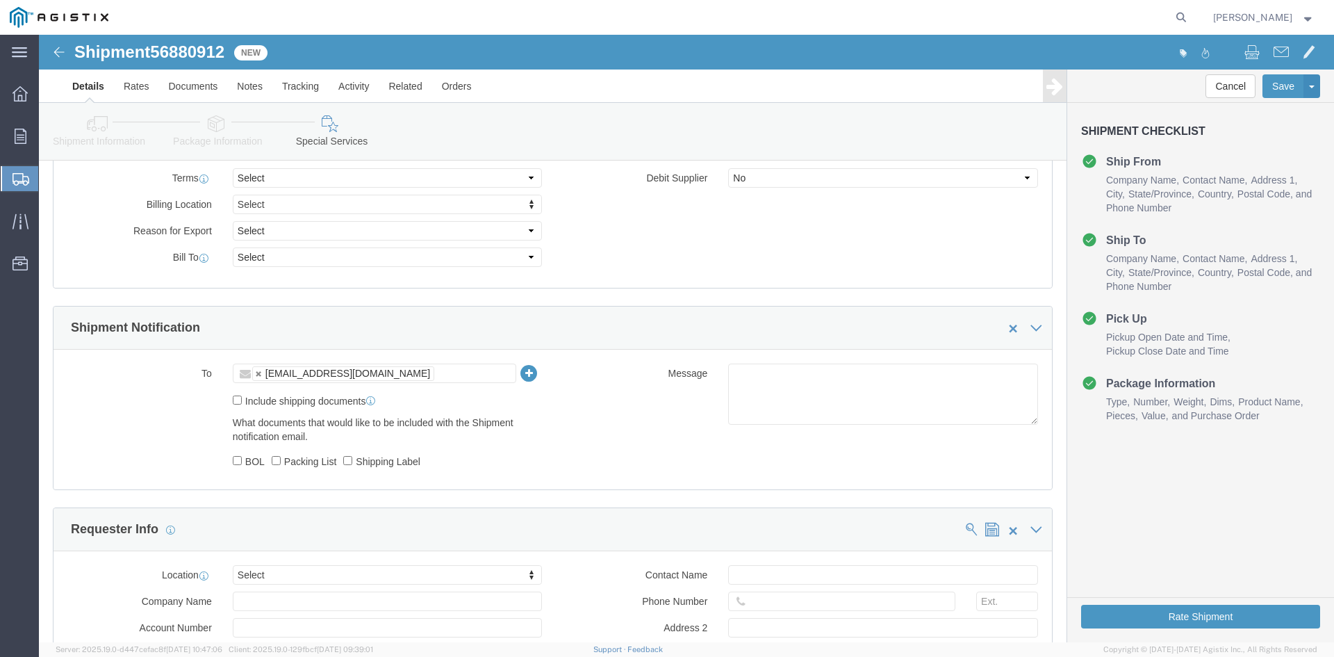
click ul "[EMAIL_ADDRESS][DOMAIN_NAME]"
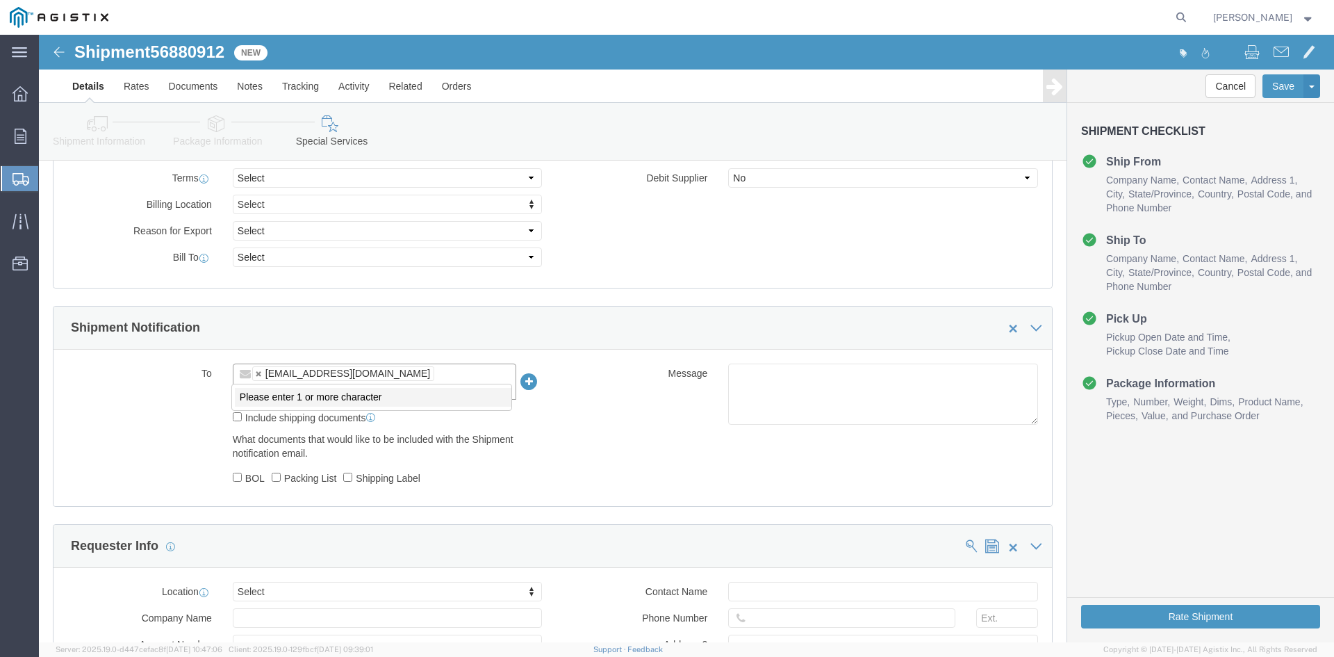
click li "Please enter 1 or more character"
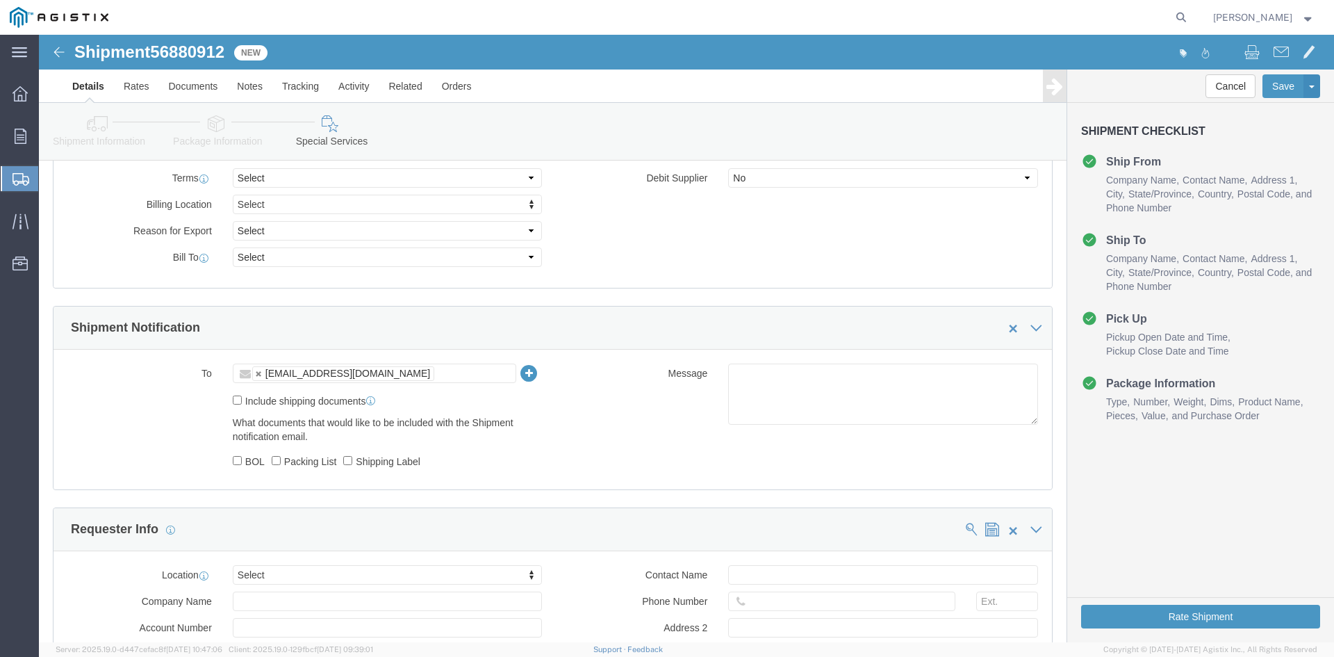
click icon
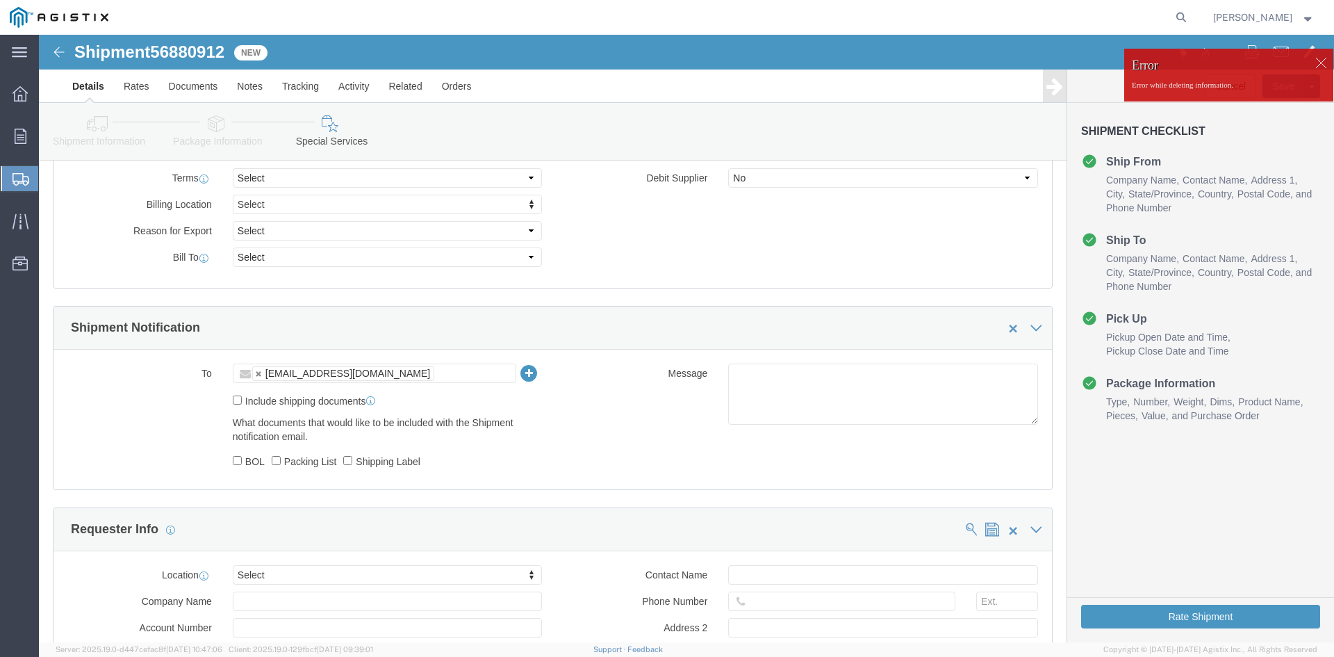
click ul "[EMAIL_ADDRESS][DOMAIN_NAME]"
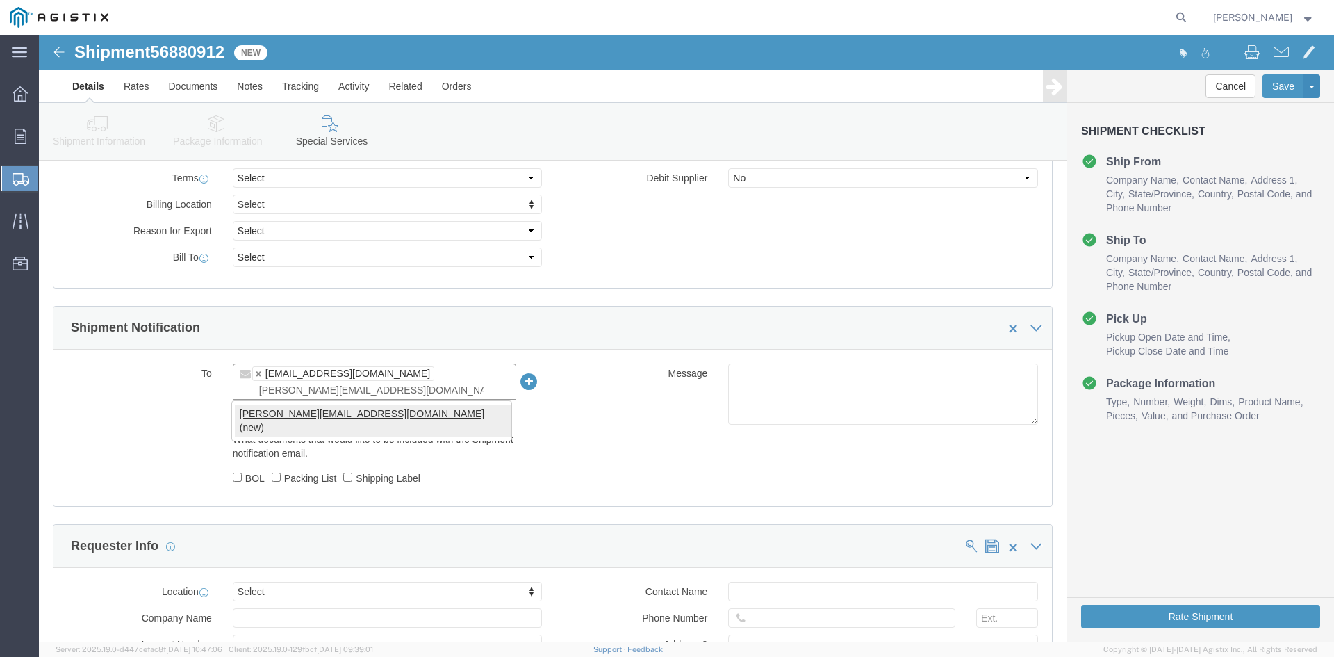
type input "[PERSON_NAME][EMAIL_ADDRESS][DOMAIN_NAME]"
type input "[EMAIL_ADDRESS][DOMAIN_NAME],[PERSON_NAME][EMAIL_ADDRESS][DOMAIN_NAME]"
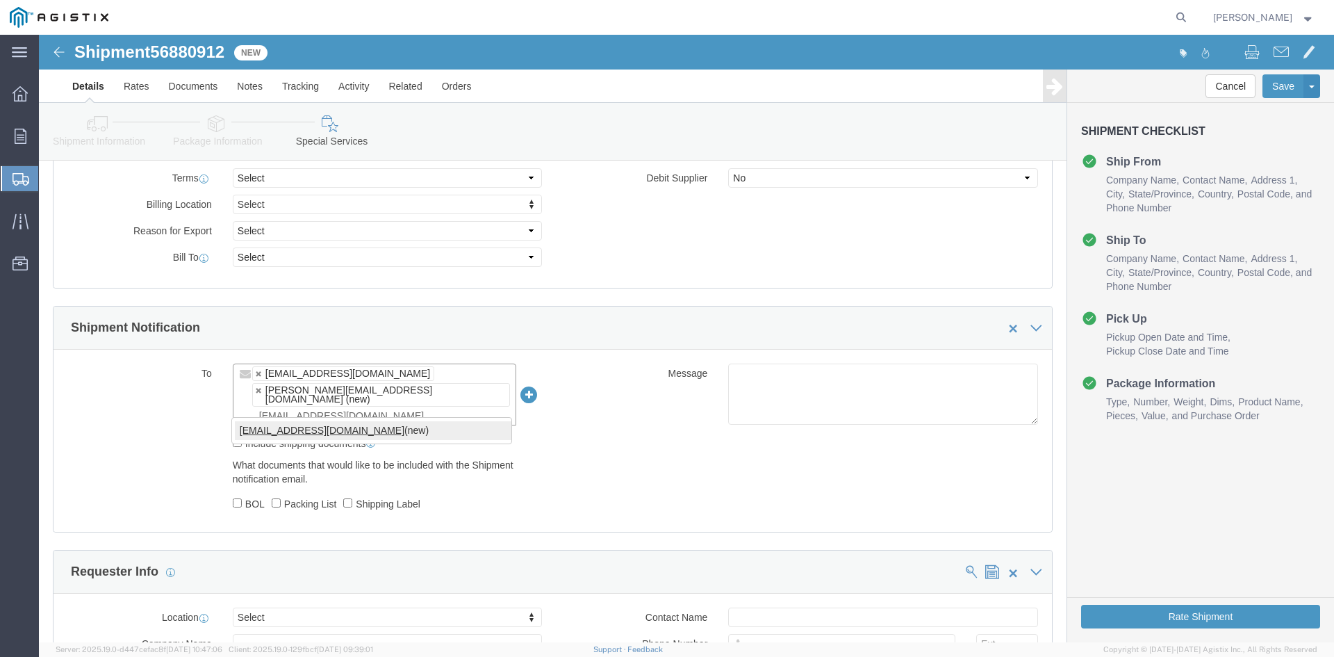
type input "[EMAIL_ADDRESS][DOMAIN_NAME]"
type input "[EMAIL_ADDRESS][DOMAIN_NAME],[EMAIL_ADDRESS][DOMAIN_NAME],[EMAIL_ADDRESS][DOMAI…"
click ul "[PERSON_NAME][EMAIL_ADDRESS][DOMAIN_NAME] [PERSON_NAME][EMAIL_ADDRESS][DOMAIN_N…"
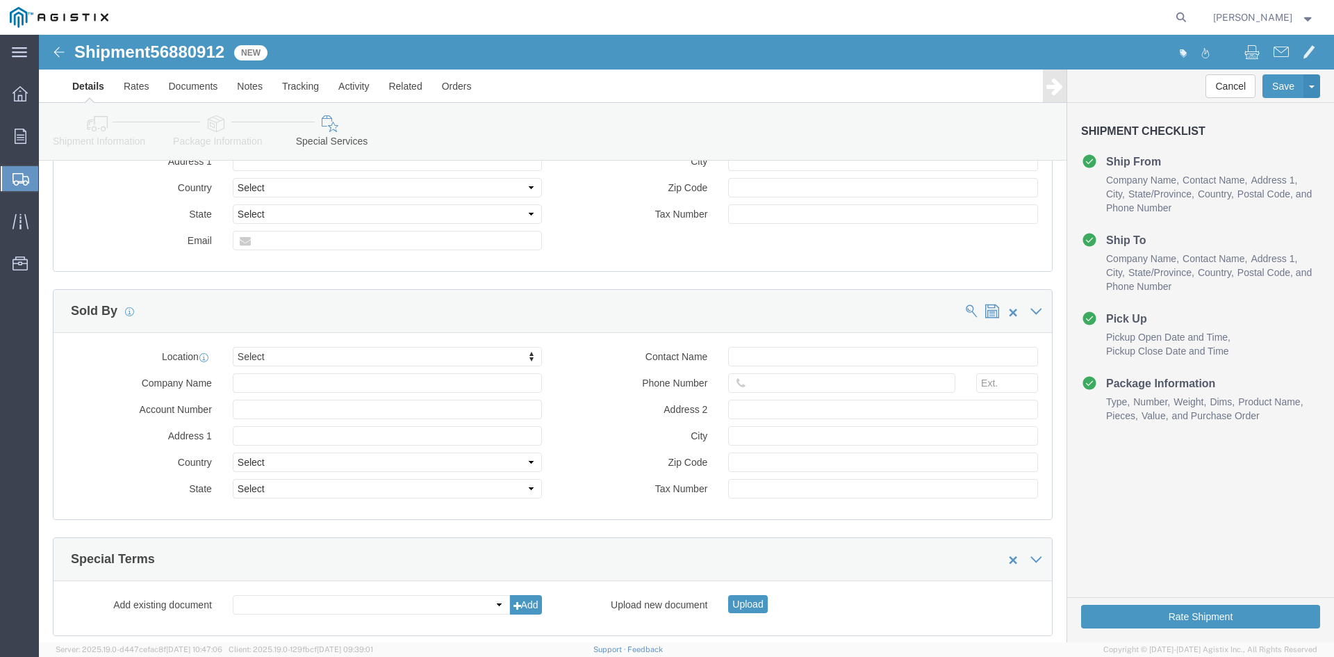
scroll to position [1103, 0]
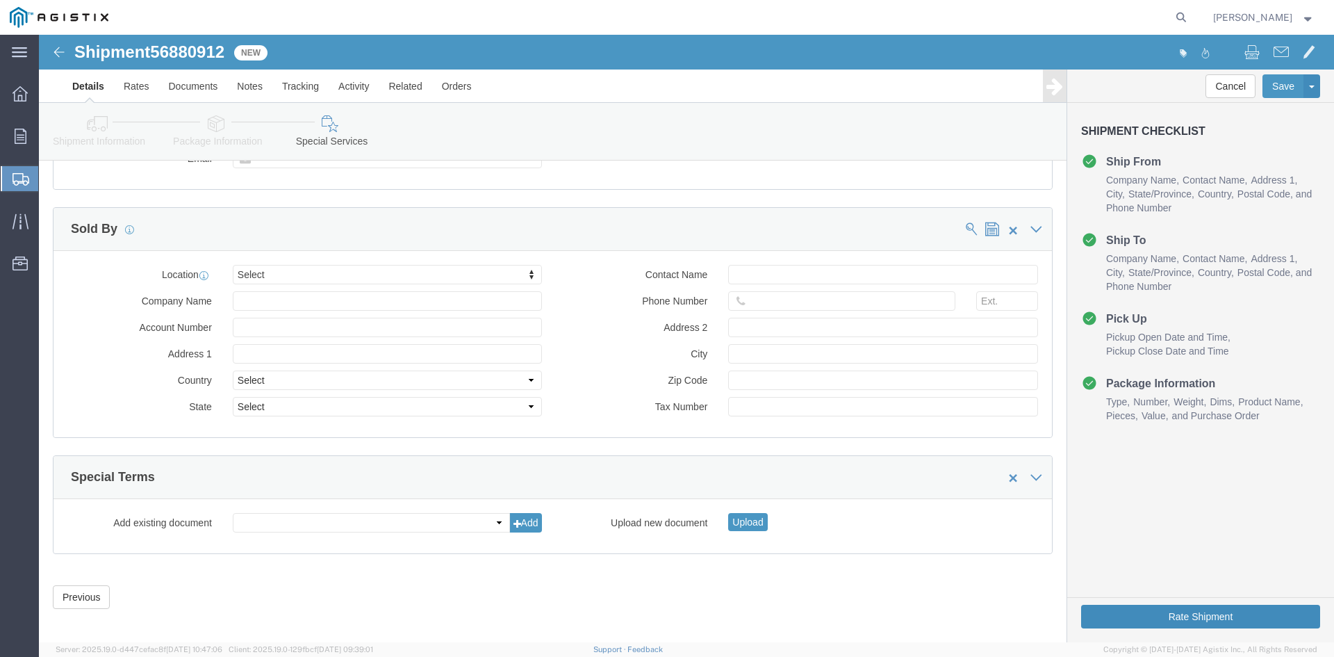
click button "Rate Shipment"
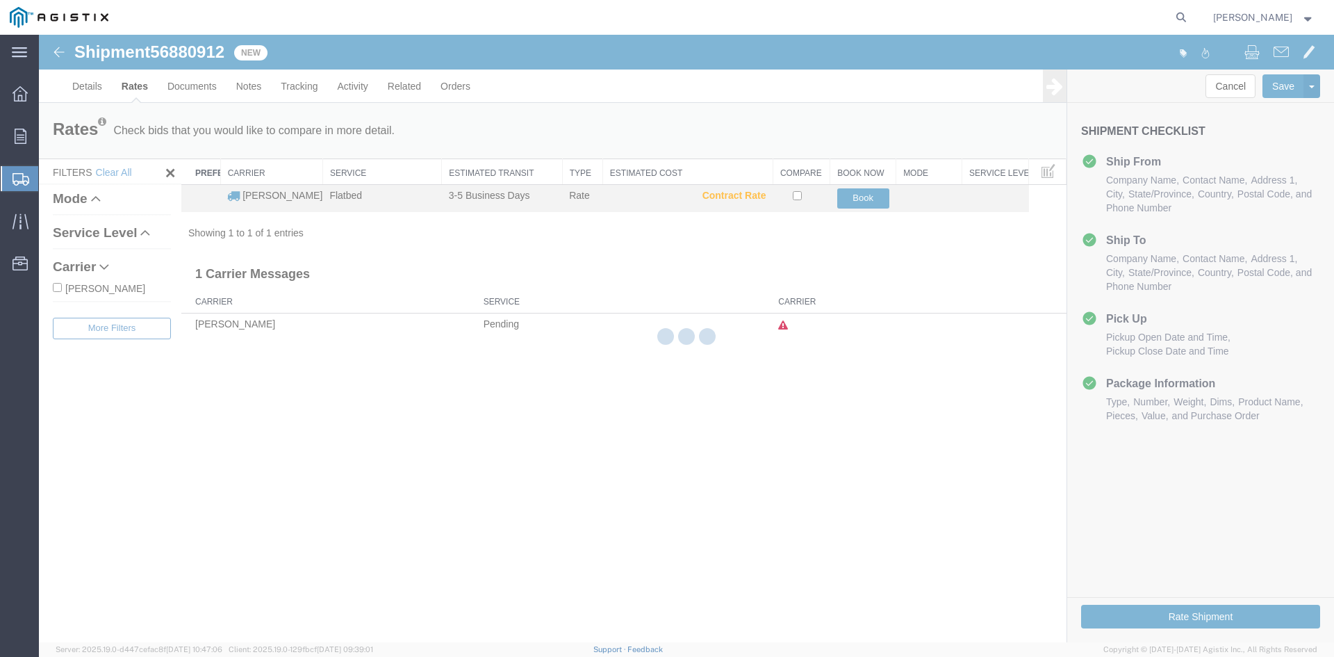
scroll to position [0, 0]
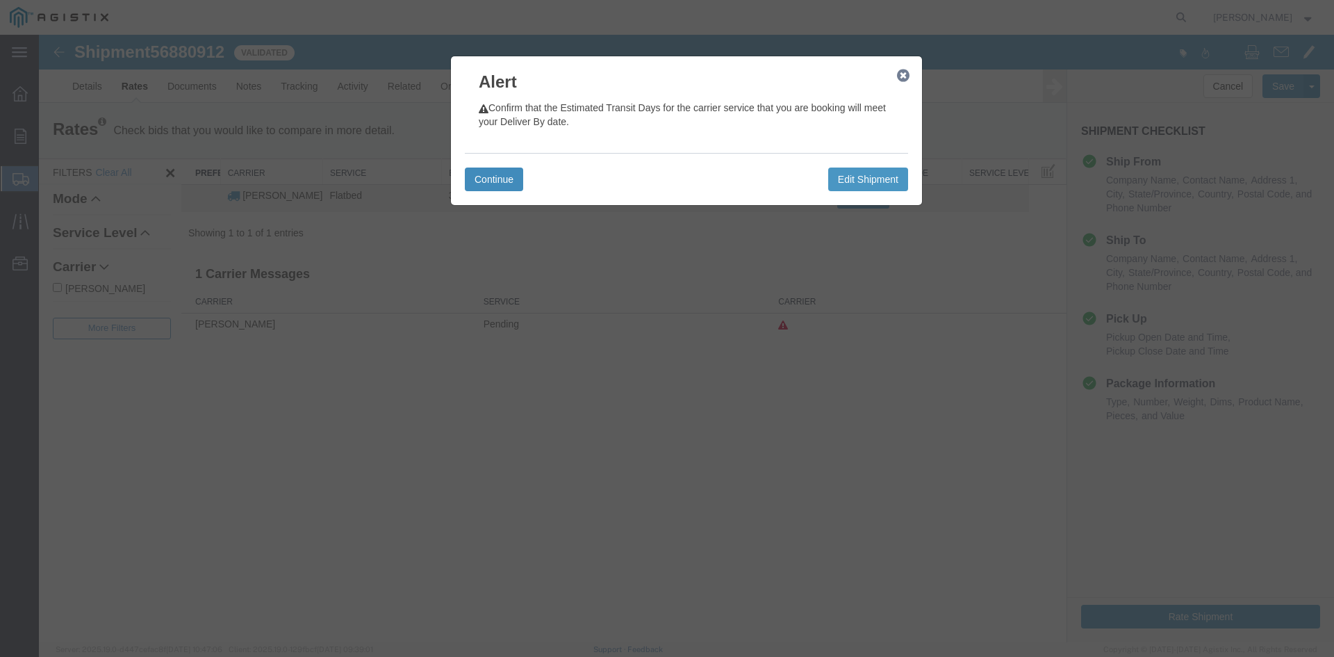
click at [508, 178] on button "Continue" at bounding box center [494, 179] width 58 height 24
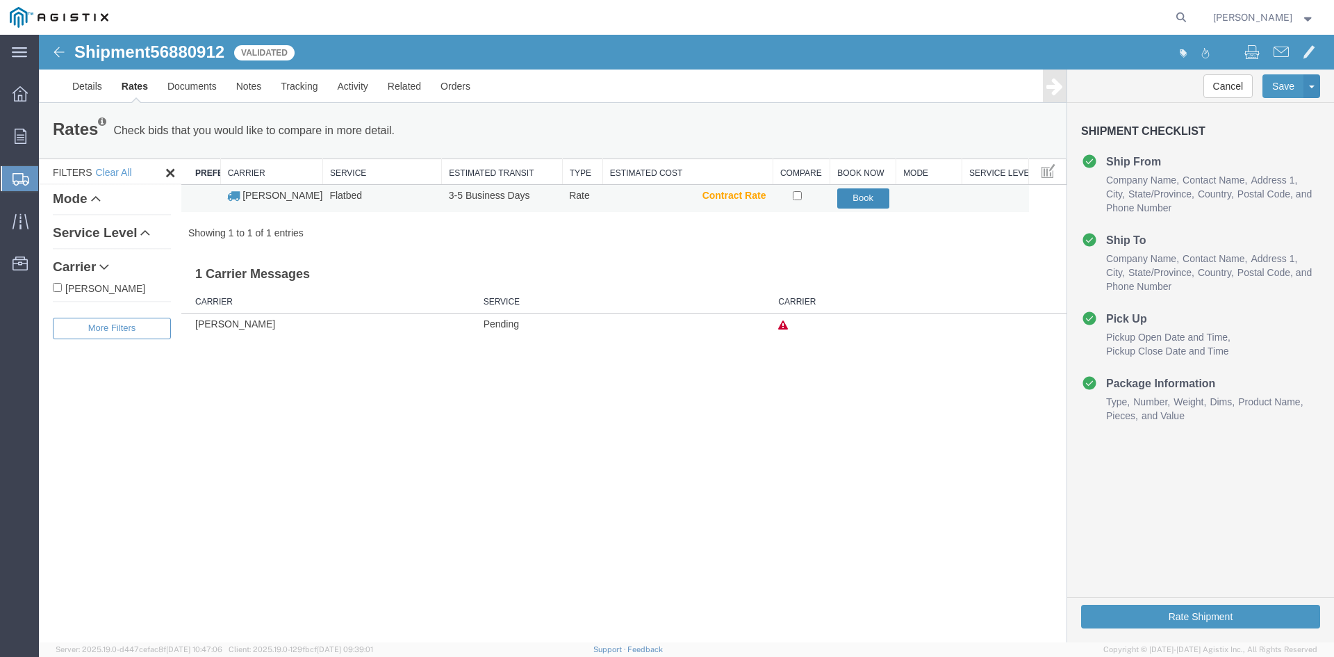
click at [873, 196] on button "Book" at bounding box center [863, 198] width 52 height 20
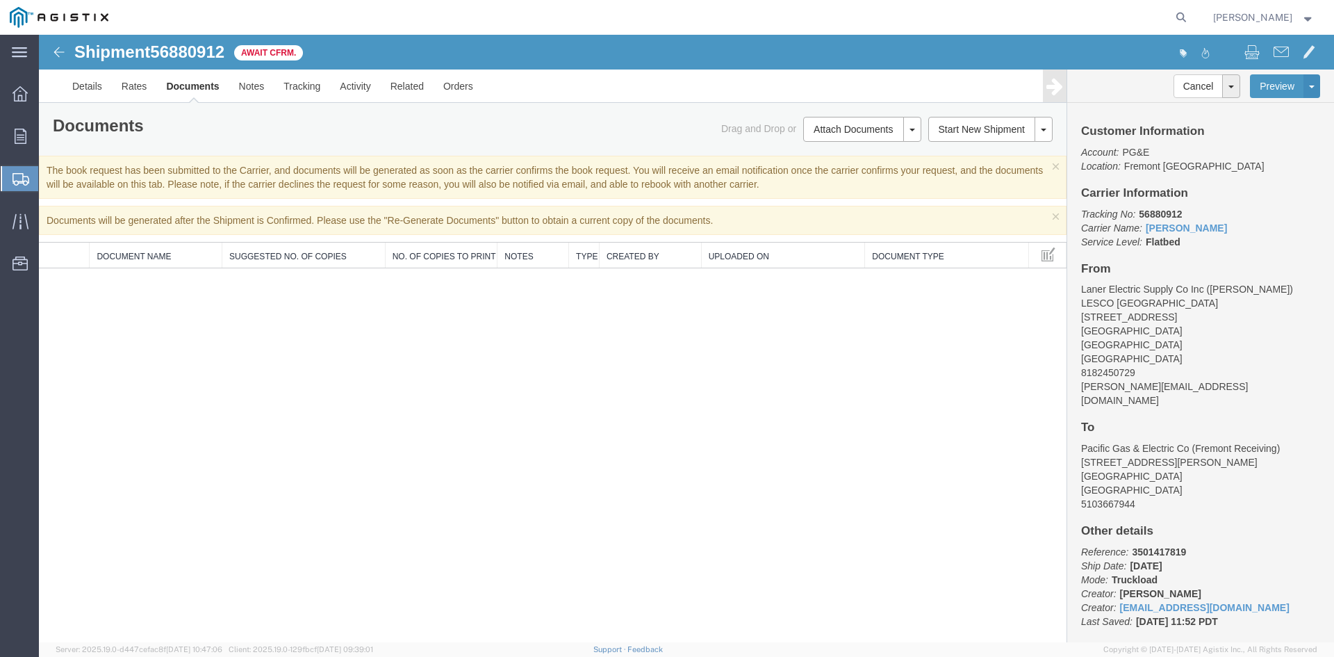
click at [49, 172] on span "Shipments" at bounding box center [43, 179] width 11 height 28
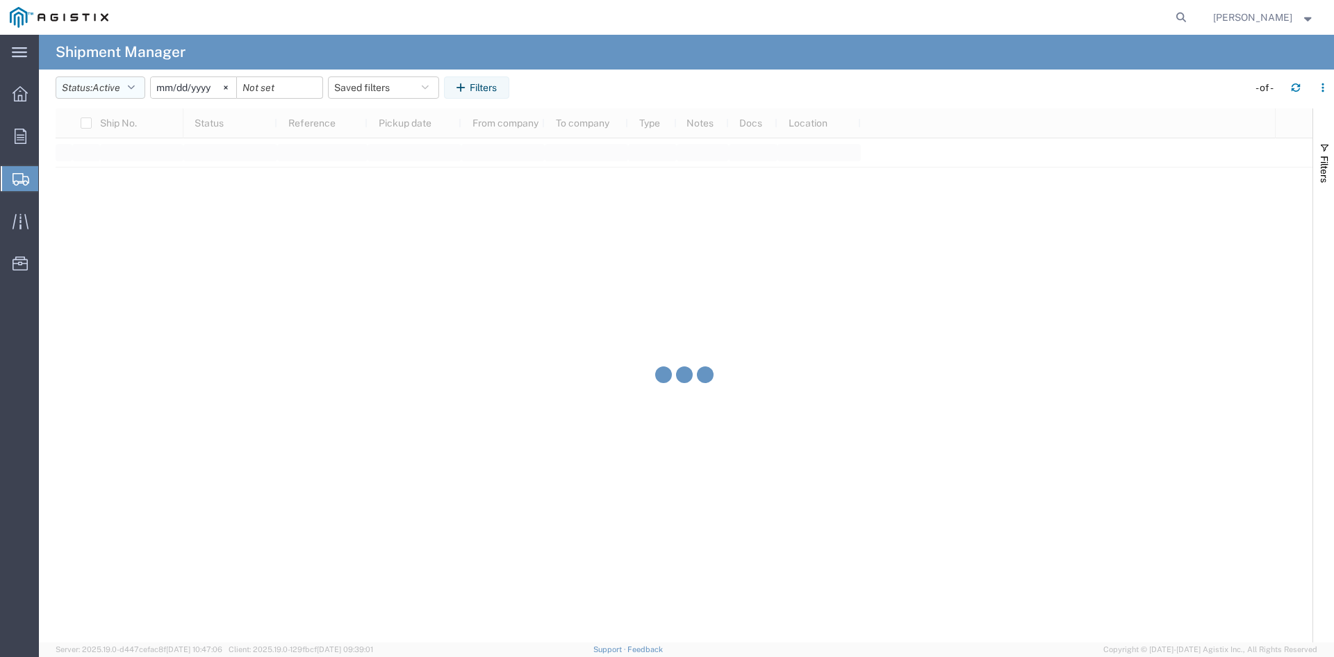
click at [93, 85] on button "Status: Active" at bounding box center [101, 87] width 90 height 22
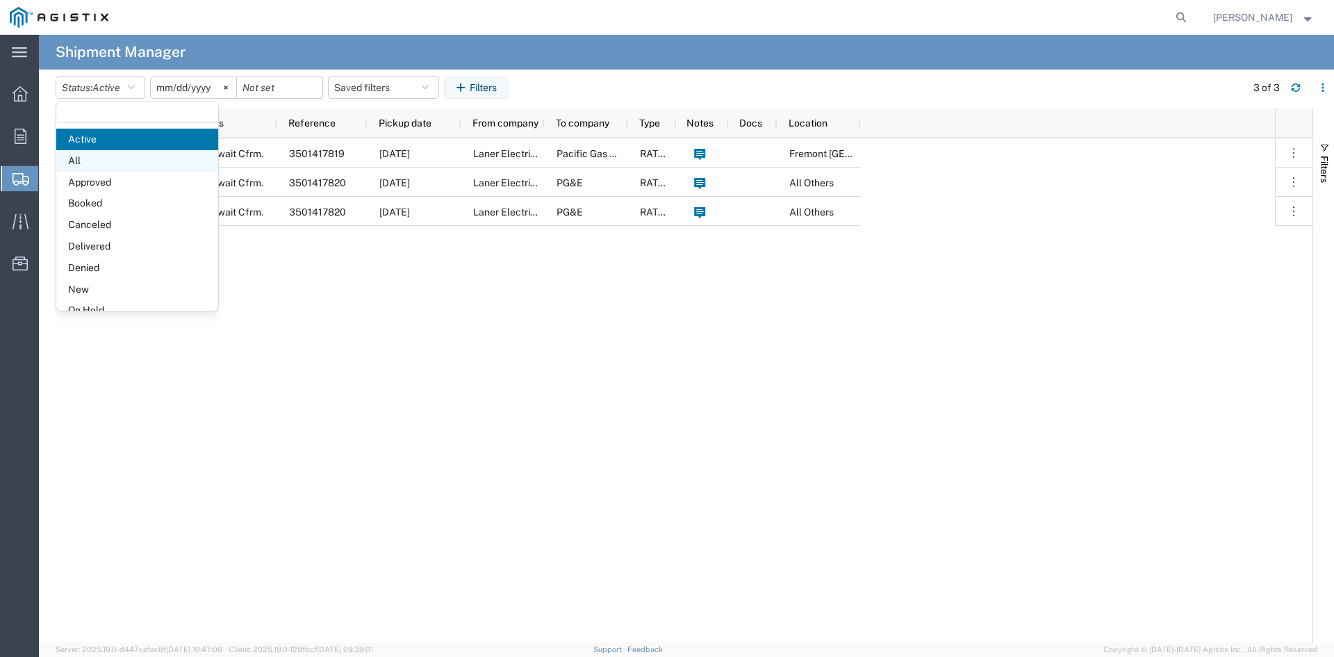
click at [103, 160] on span "All" at bounding box center [137, 161] width 162 height 22
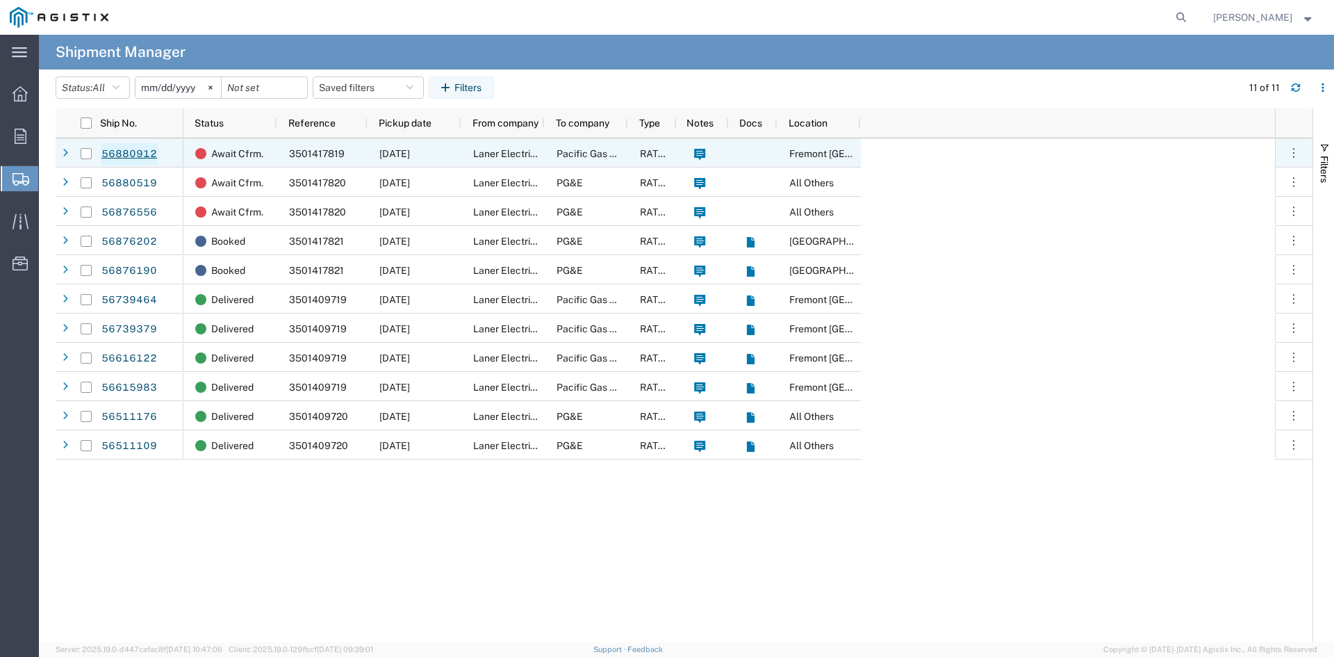
click at [115, 151] on link "56880912" at bounding box center [129, 154] width 57 height 22
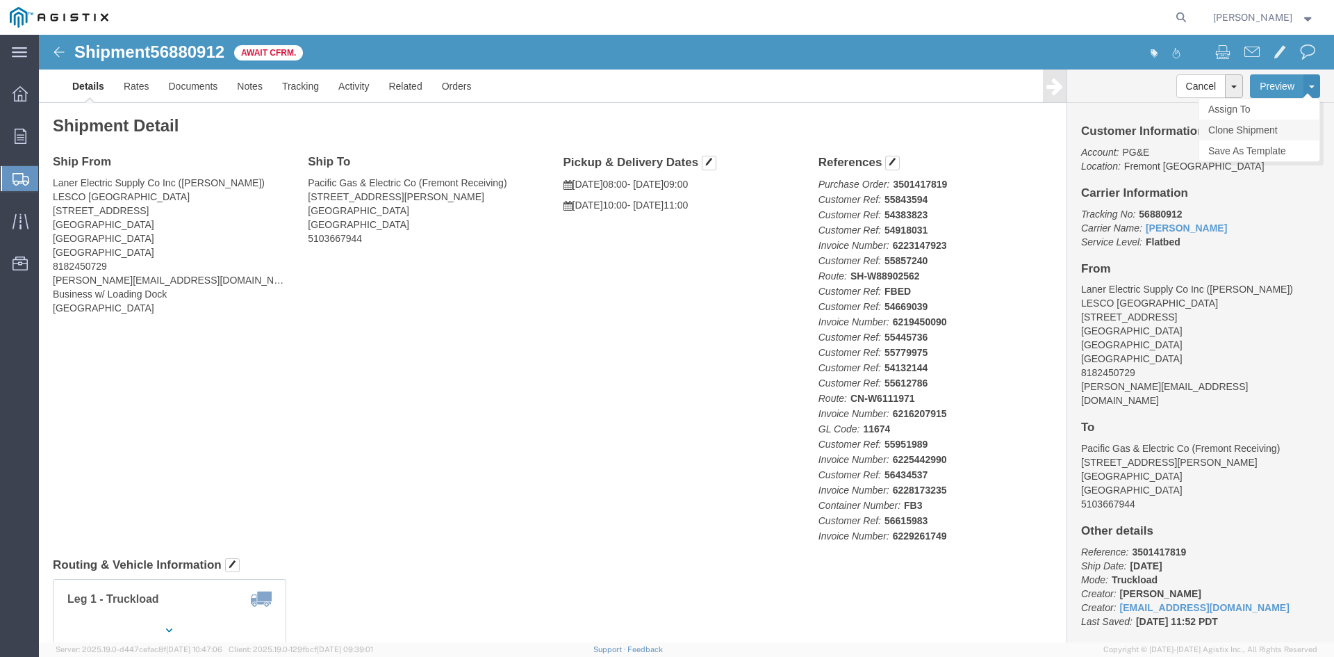
click link "Clone Shipment"
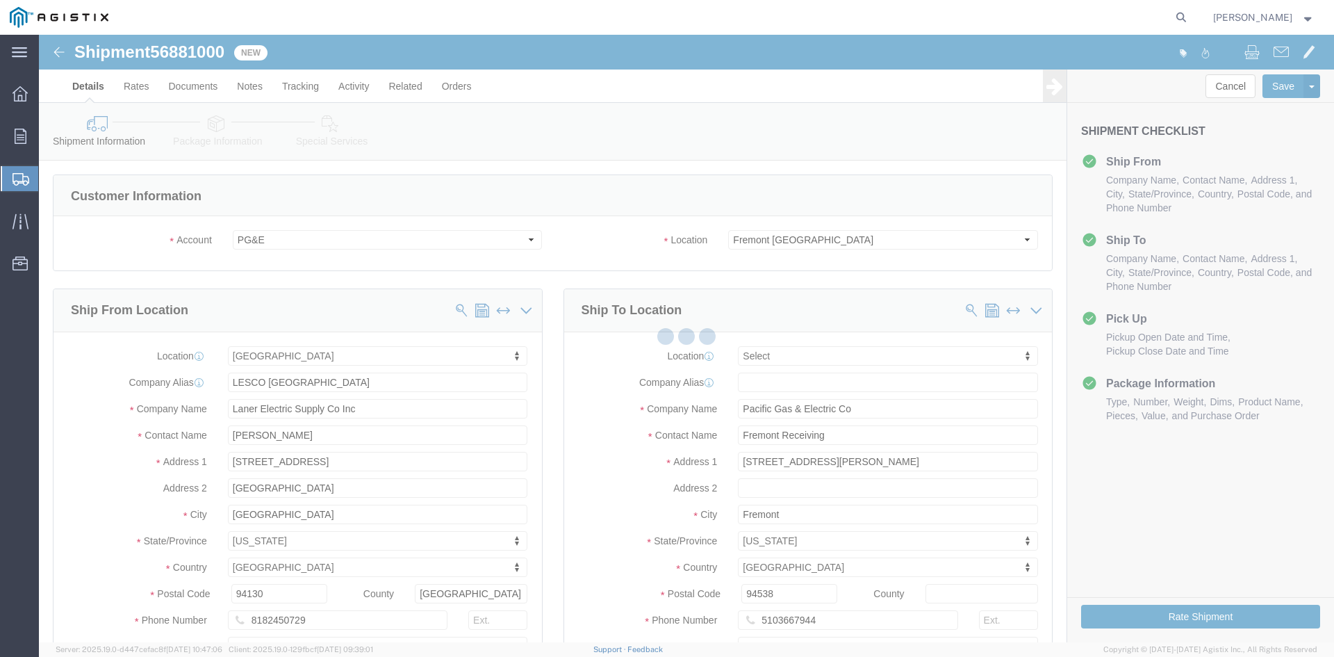
select select
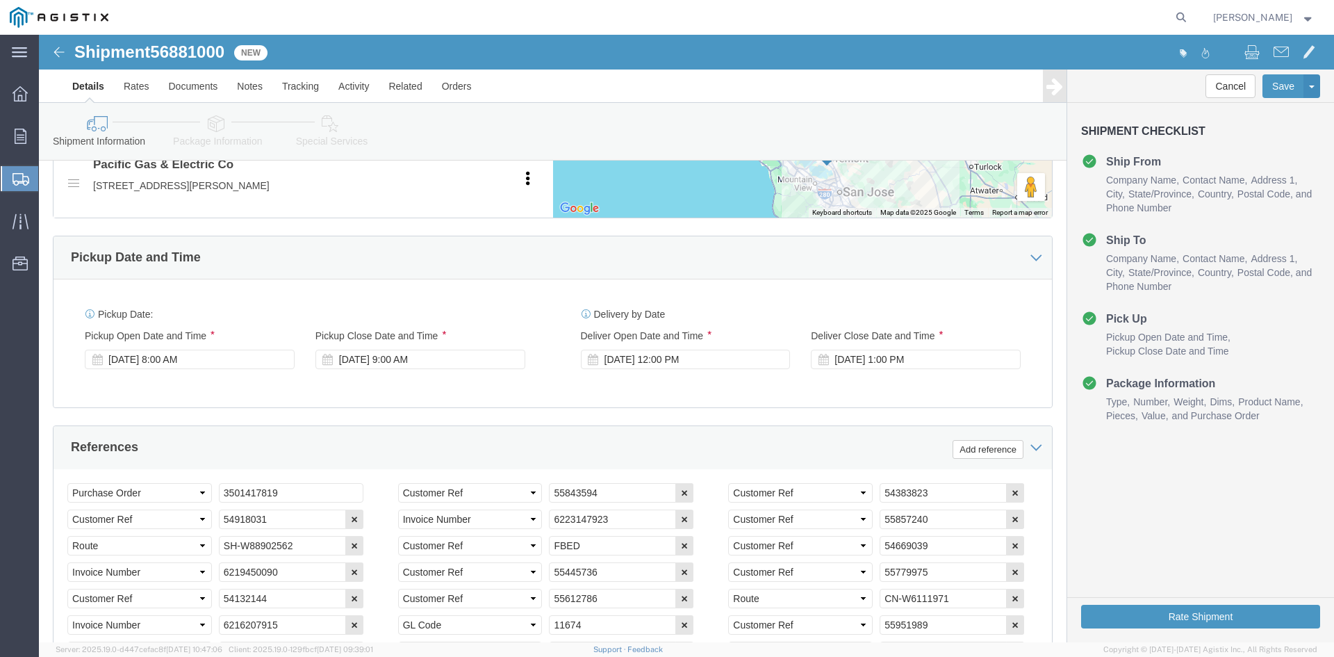
scroll to position [764, 0]
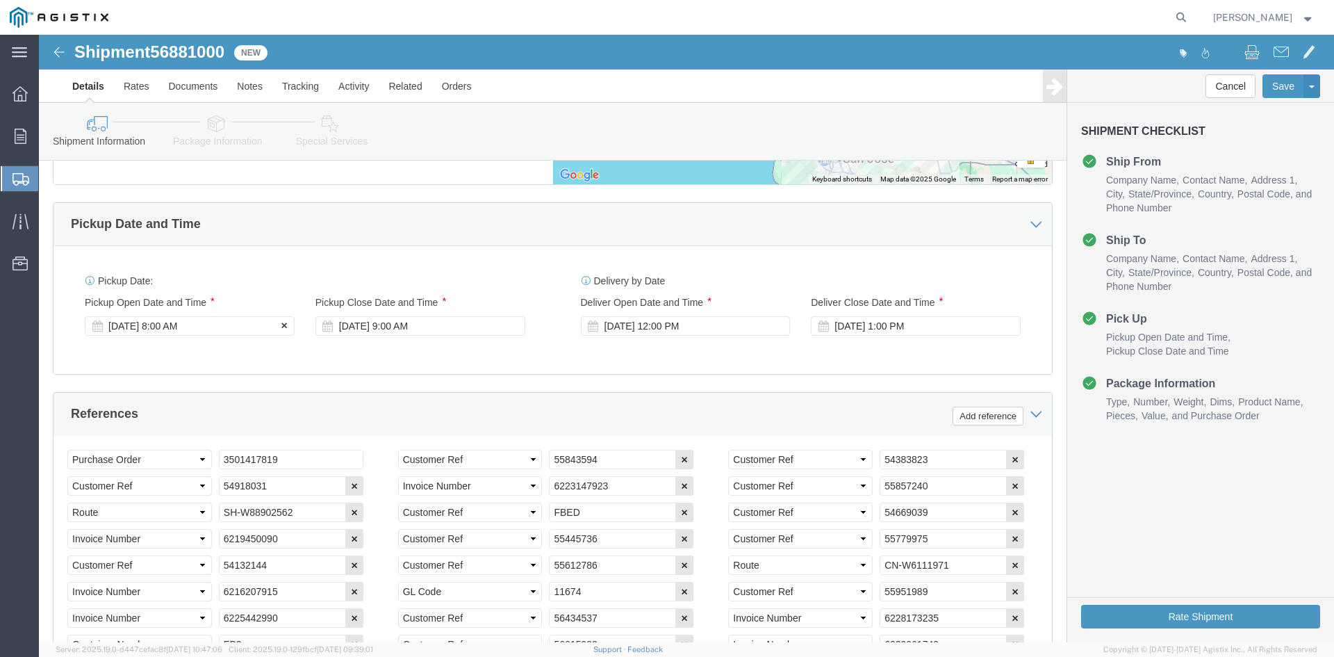
click div "[DATE] 8:00 AM"
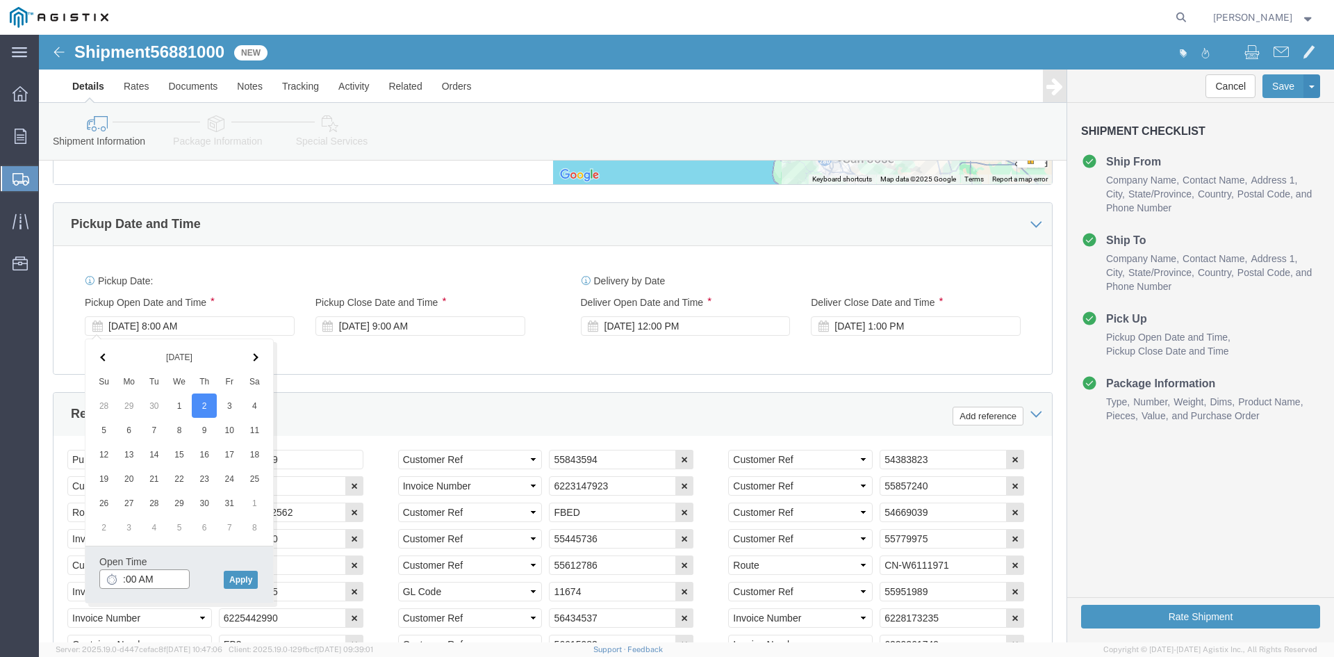
type input "8:00 AM"
click button "Apply"
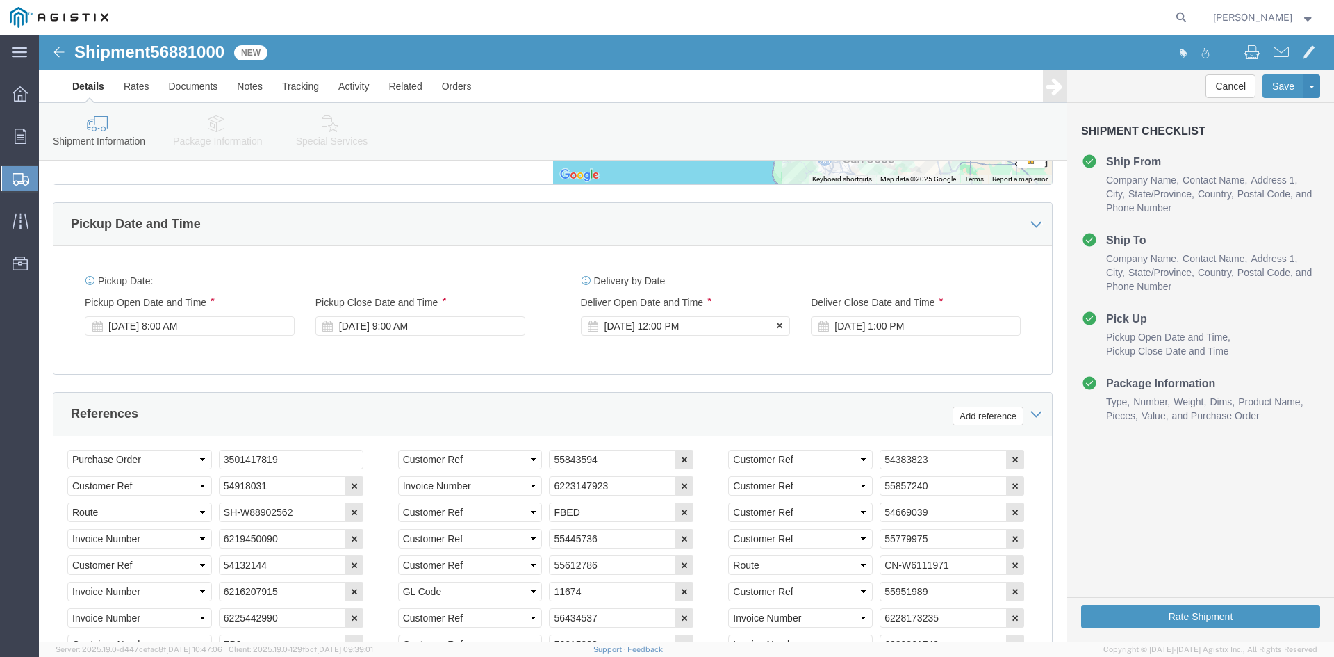
click div "[DATE] 12:00 PM"
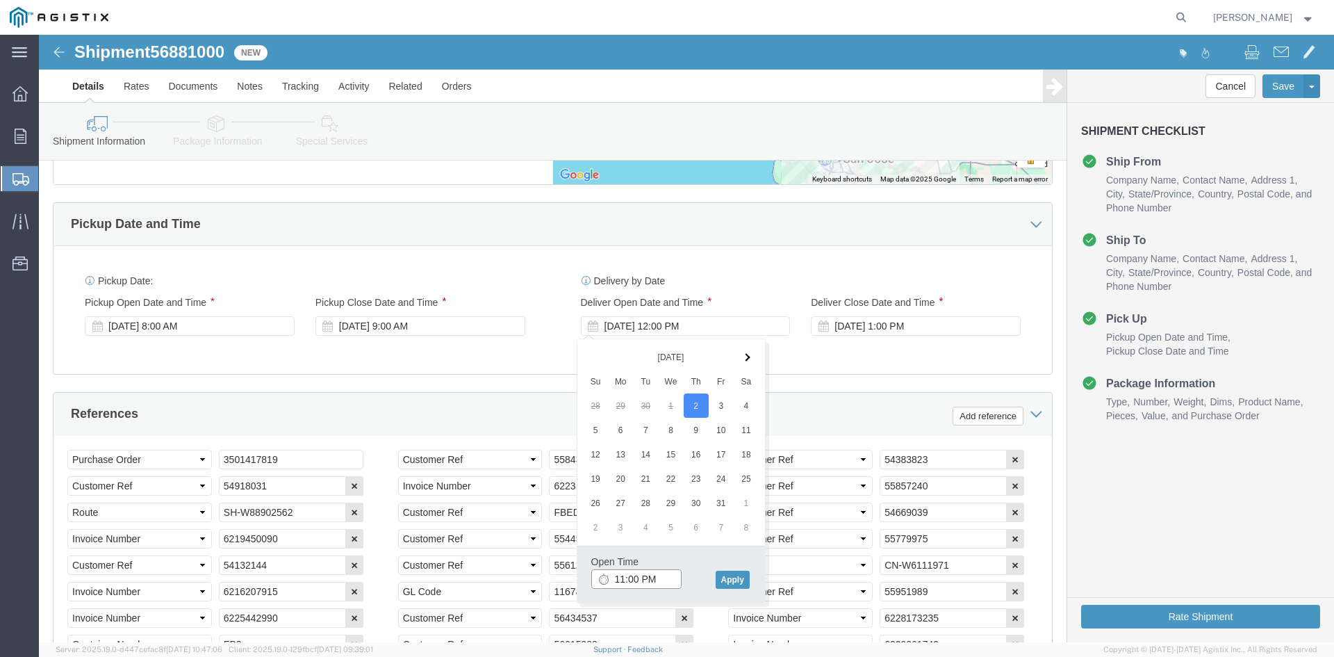
click input "11:00 PM"
type input "11:00 AM"
click div "Open Time 11:00 AM"
click button "Apply"
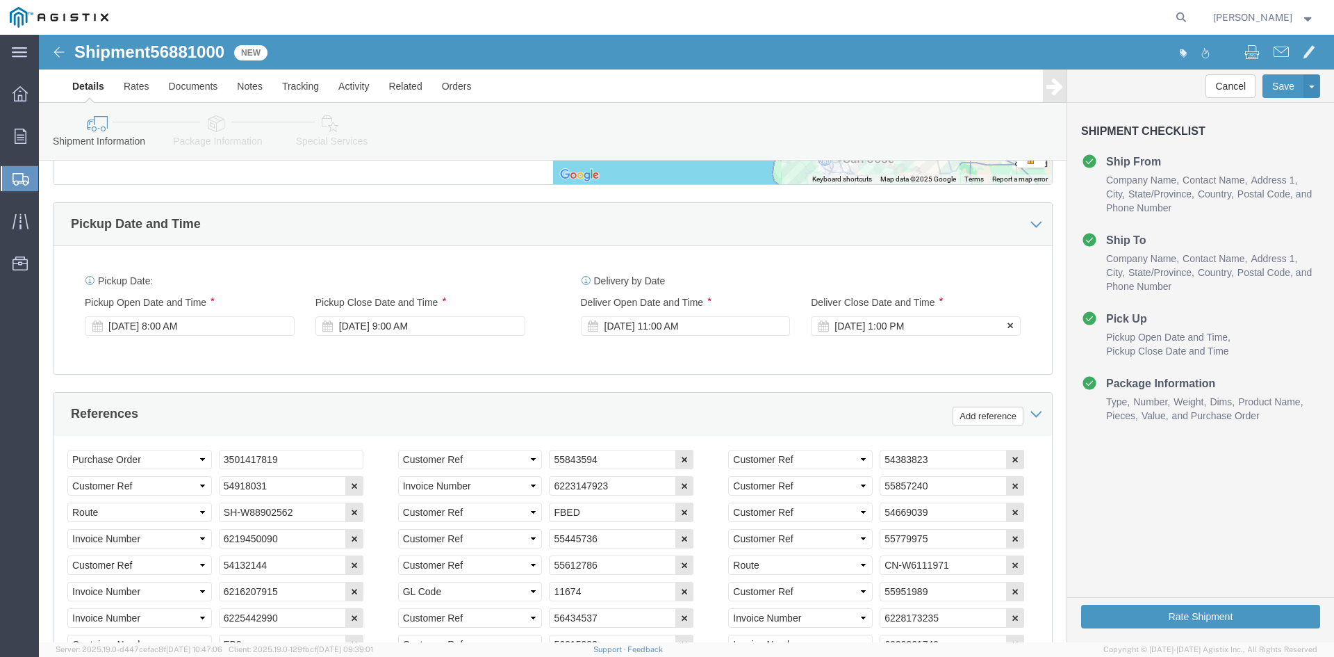
click div "[DATE] 1:00 PM"
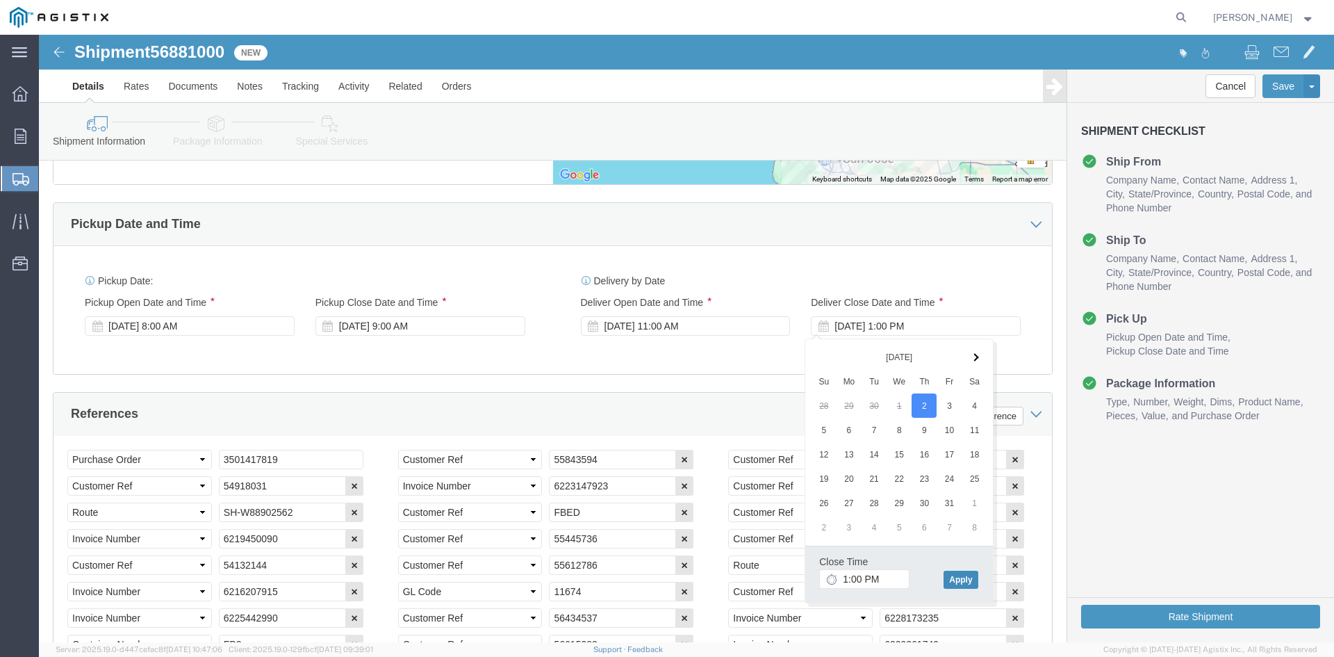
click button "Apply"
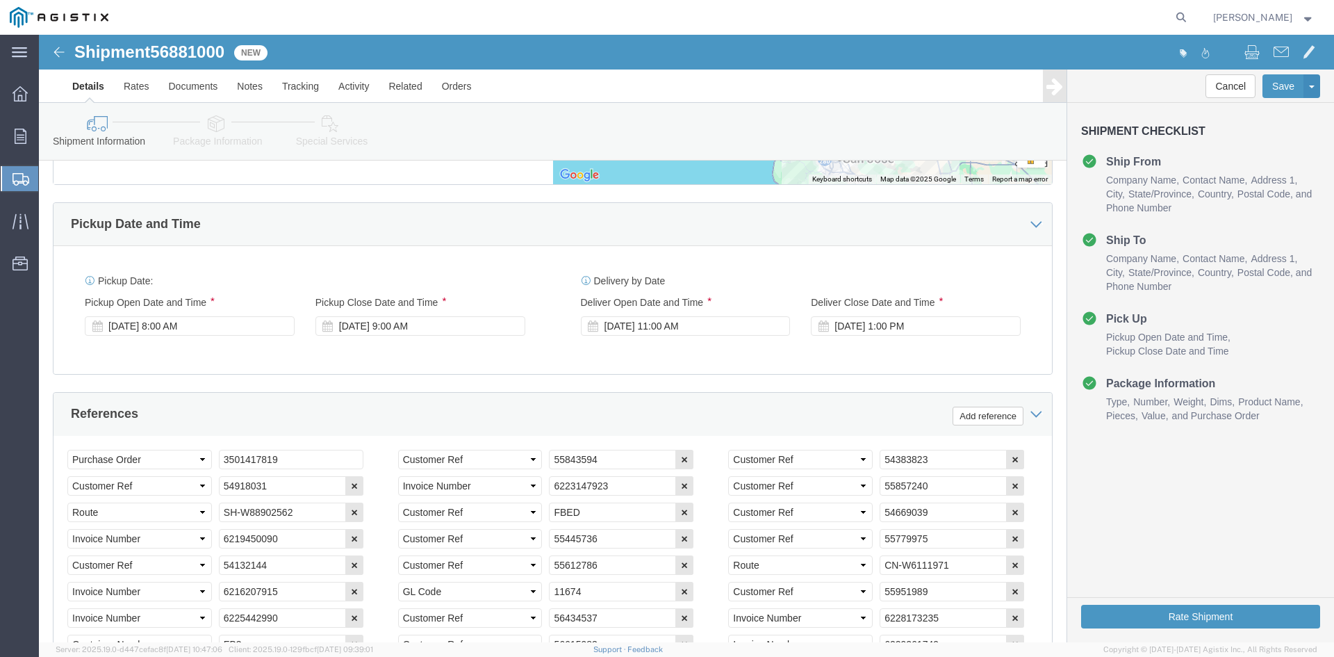
click div "Delivery by Date Delivery Start Date Delivery Start Time Deliver Open Date and …"
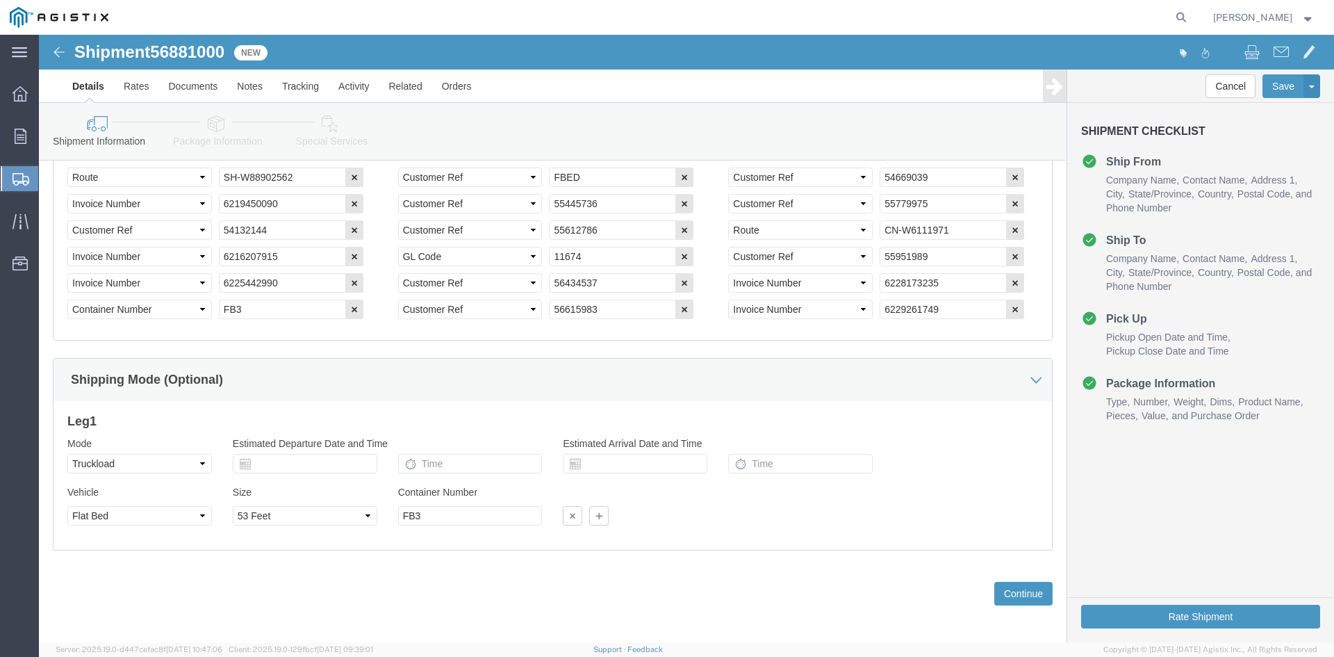
scroll to position [1105, 0]
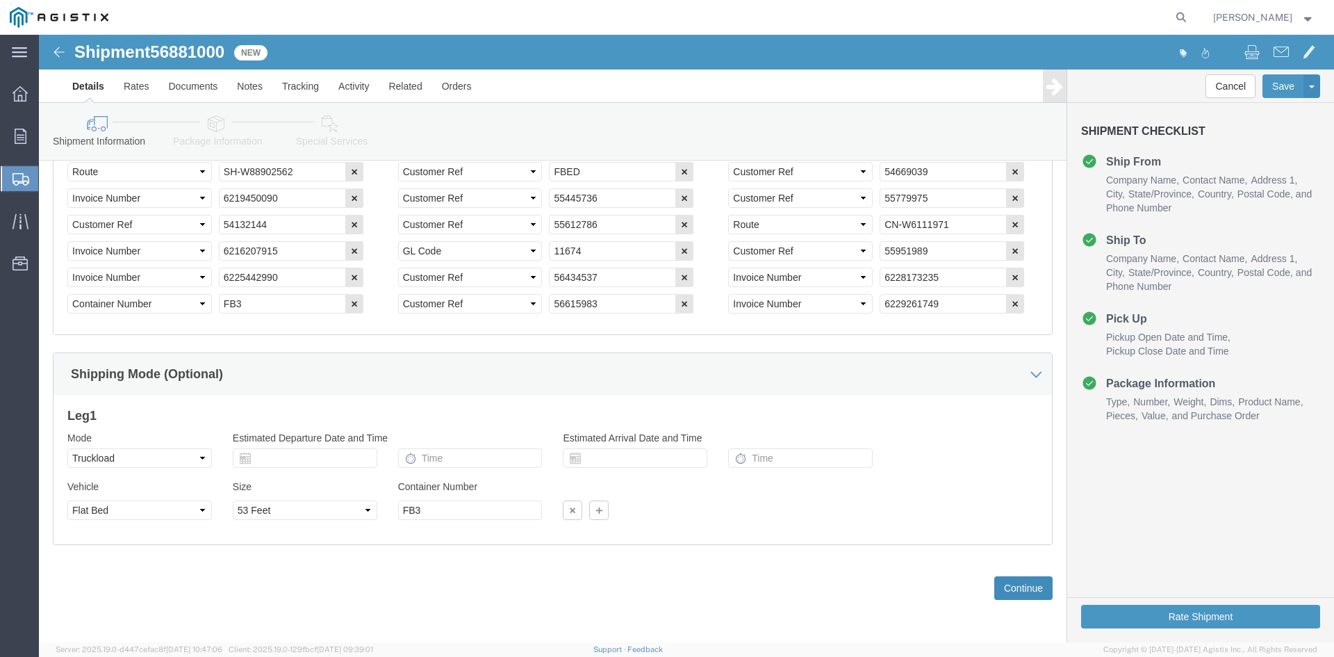
click button "Continue"
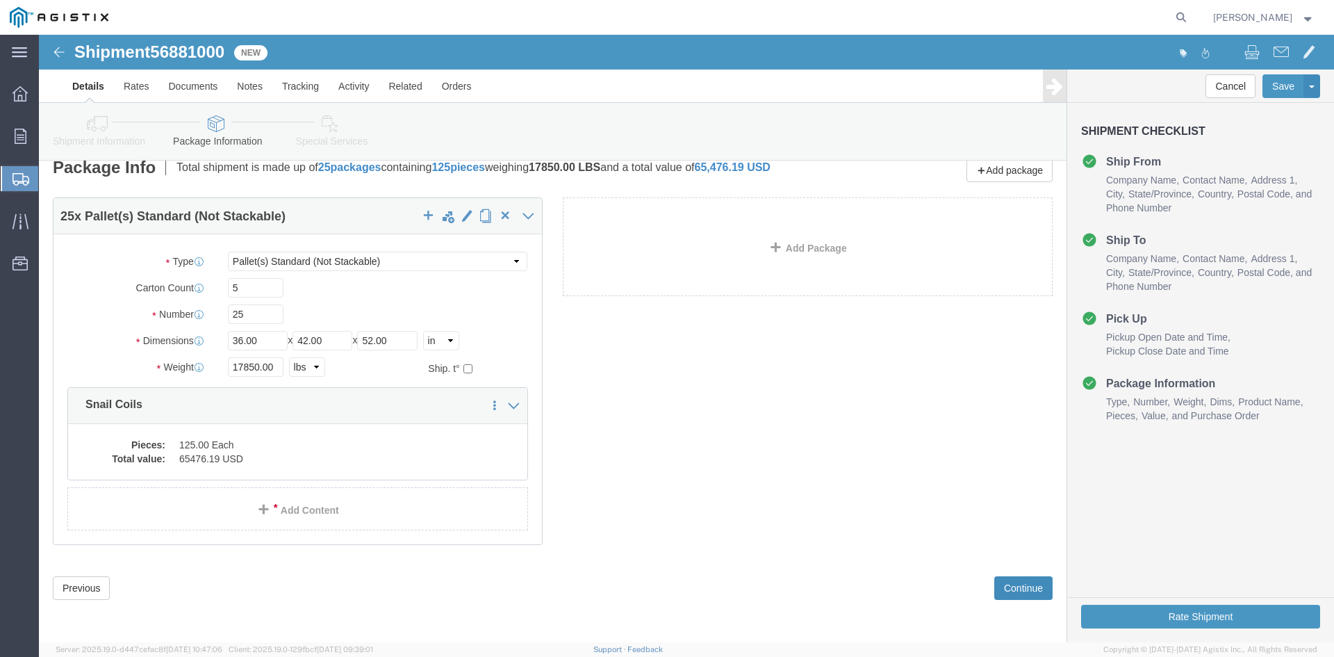
scroll to position [26, 0]
click button "Continue"
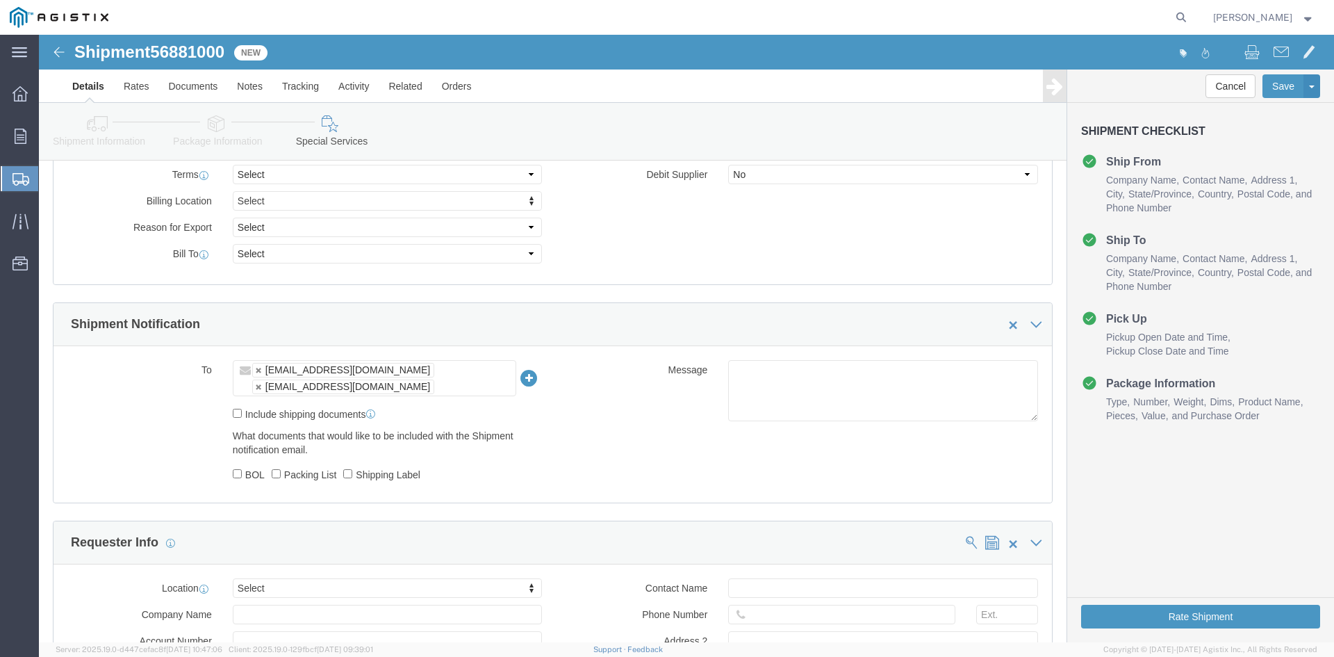
scroll to position [512, 0]
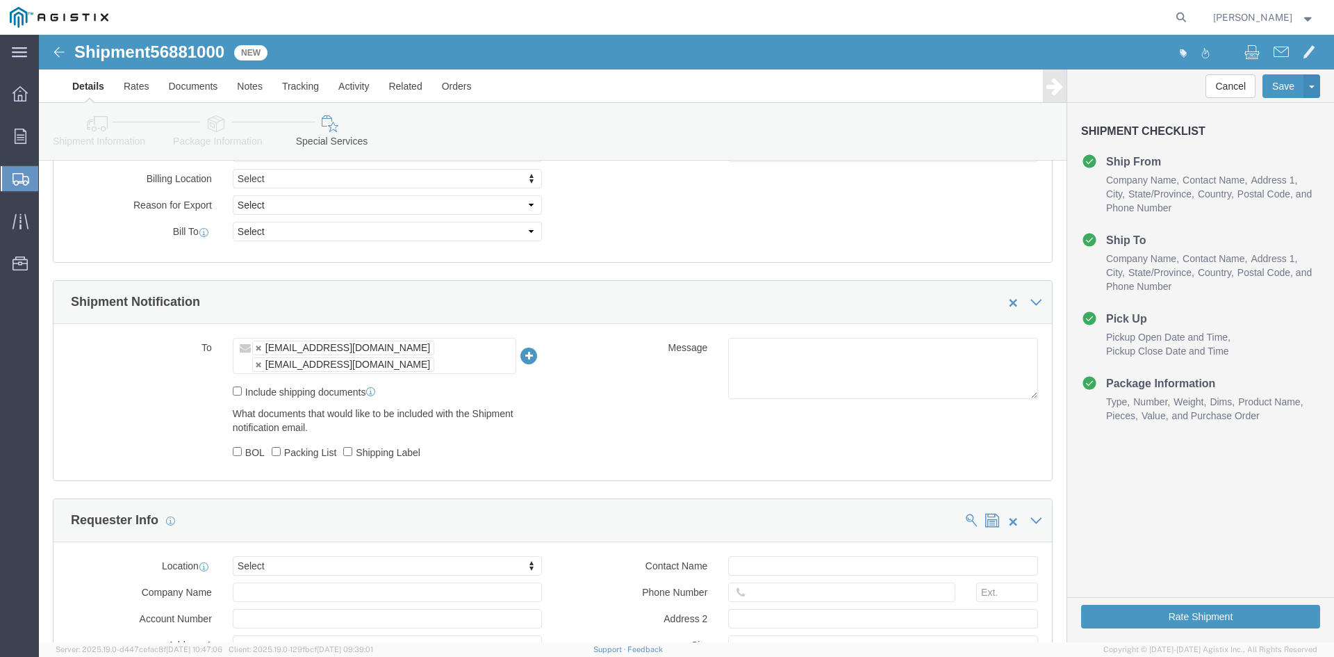
click ul "[EMAIL_ADDRESS][DOMAIN_NAME] [EMAIL_ADDRESS][DOMAIN_NAME]"
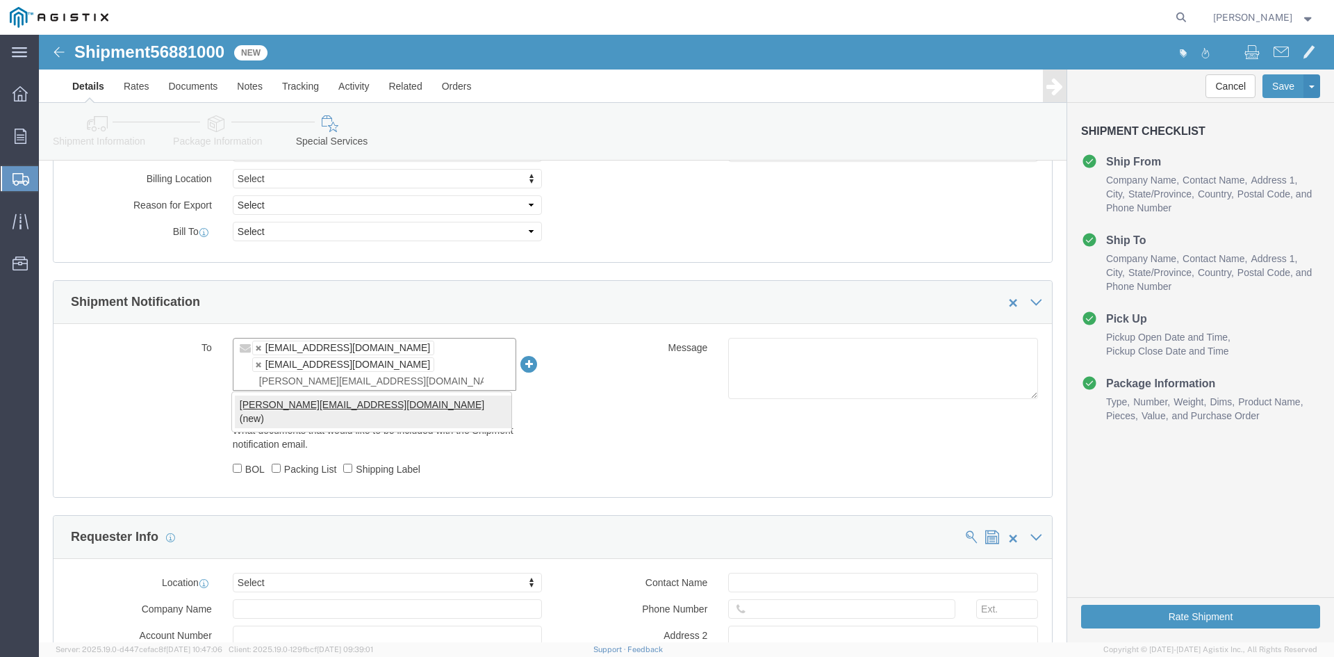
type input "[PERSON_NAME][EMAIL_ADDRESS][DOMAIN_NAME]"
type input "[EMAIL_ADDRESS][DOMAIN_NAME],[EMAIL_ADDRESS][DOMAIN_NAME],[PERSON_NAME][EMAIL_A…"
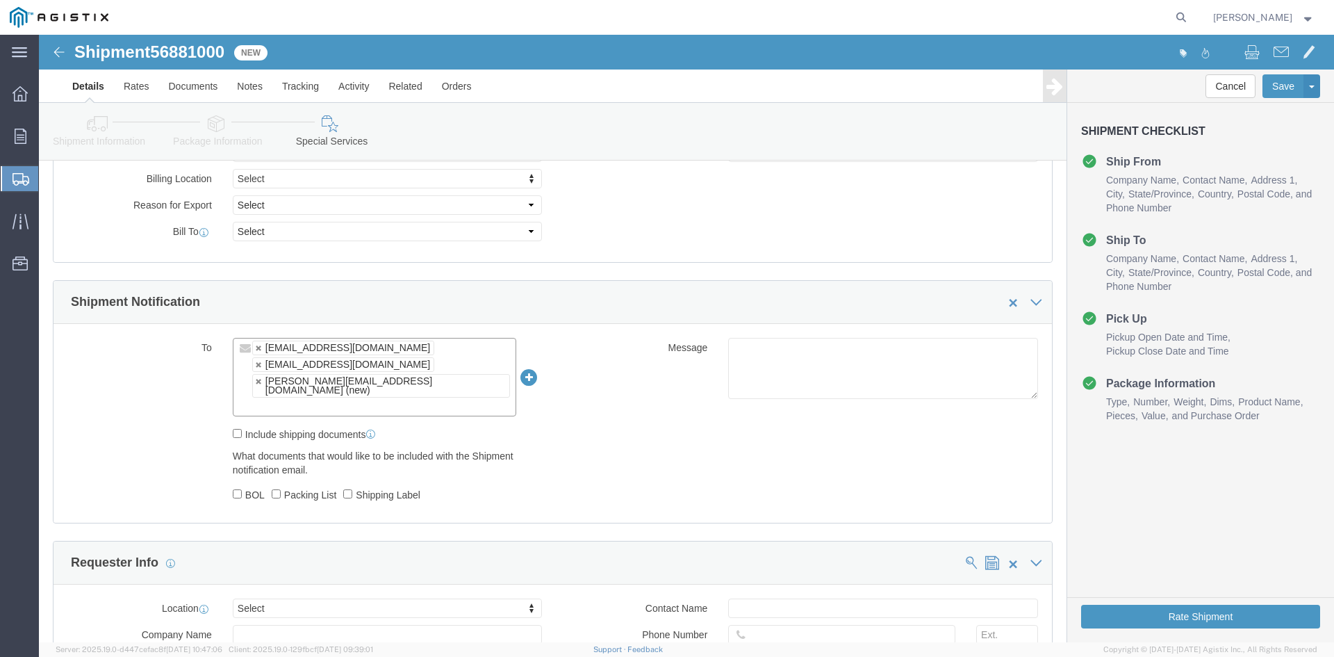
click div "To [EMAIL_ADDRESS][DOMAIN_NAME] [PERSON_NAME][EMAIL_ADDRESS][DOMAIN_NAME] [PERS…"
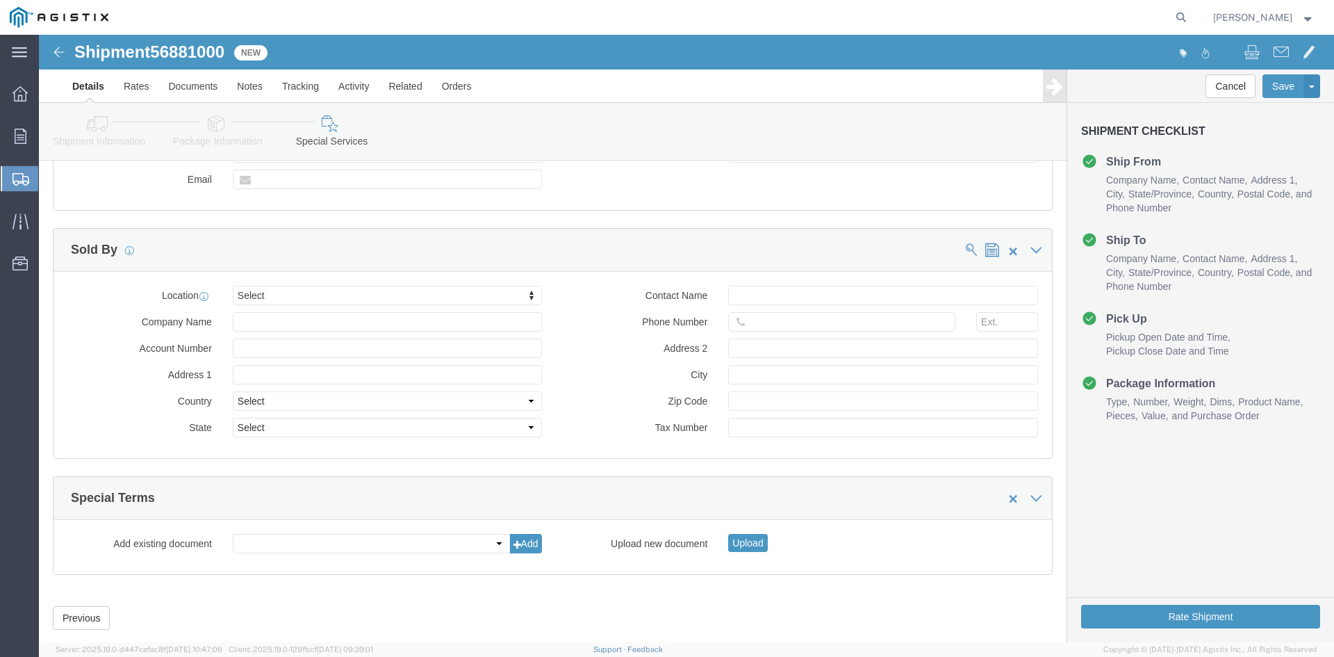
scroll to position [1103, 0]
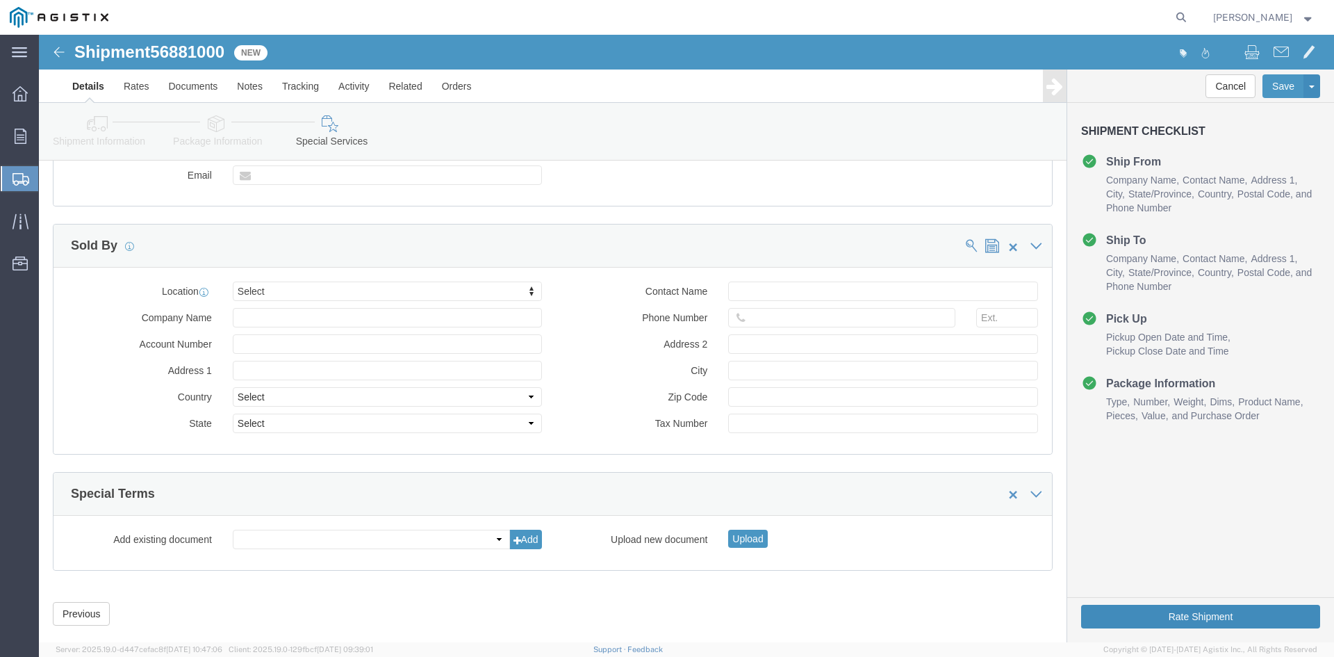
click button "Rate Shipment"
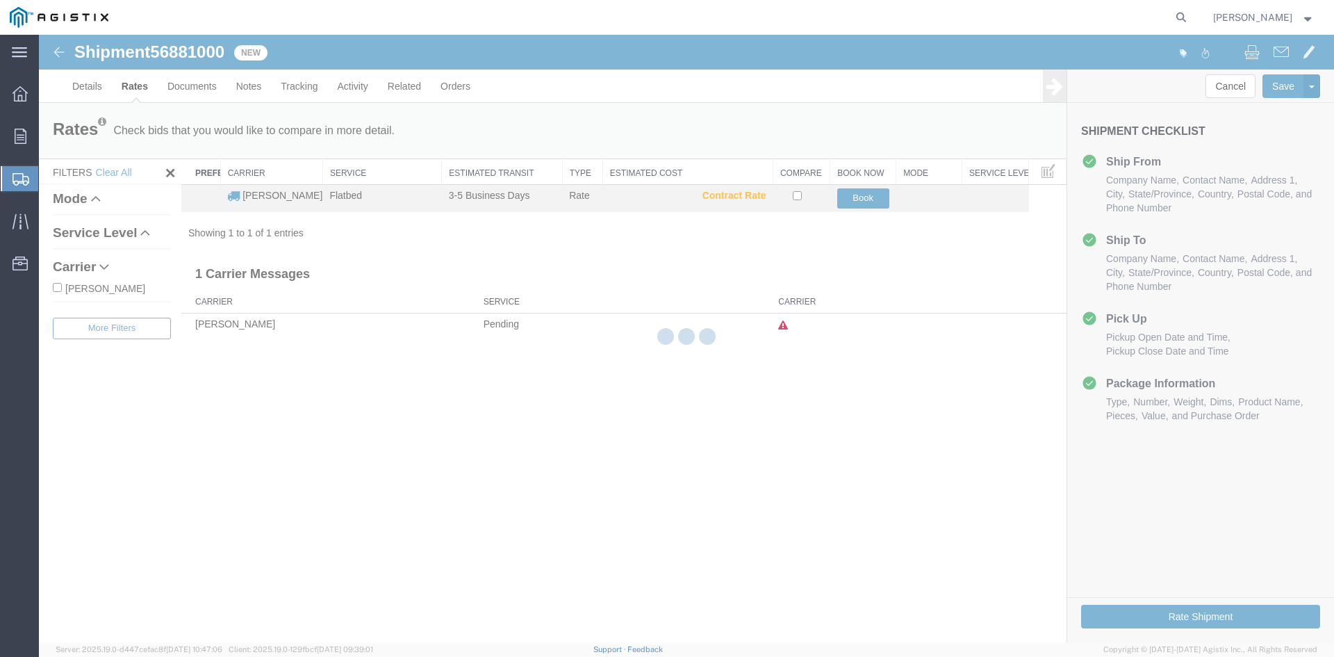
scroll to position [0, 0]
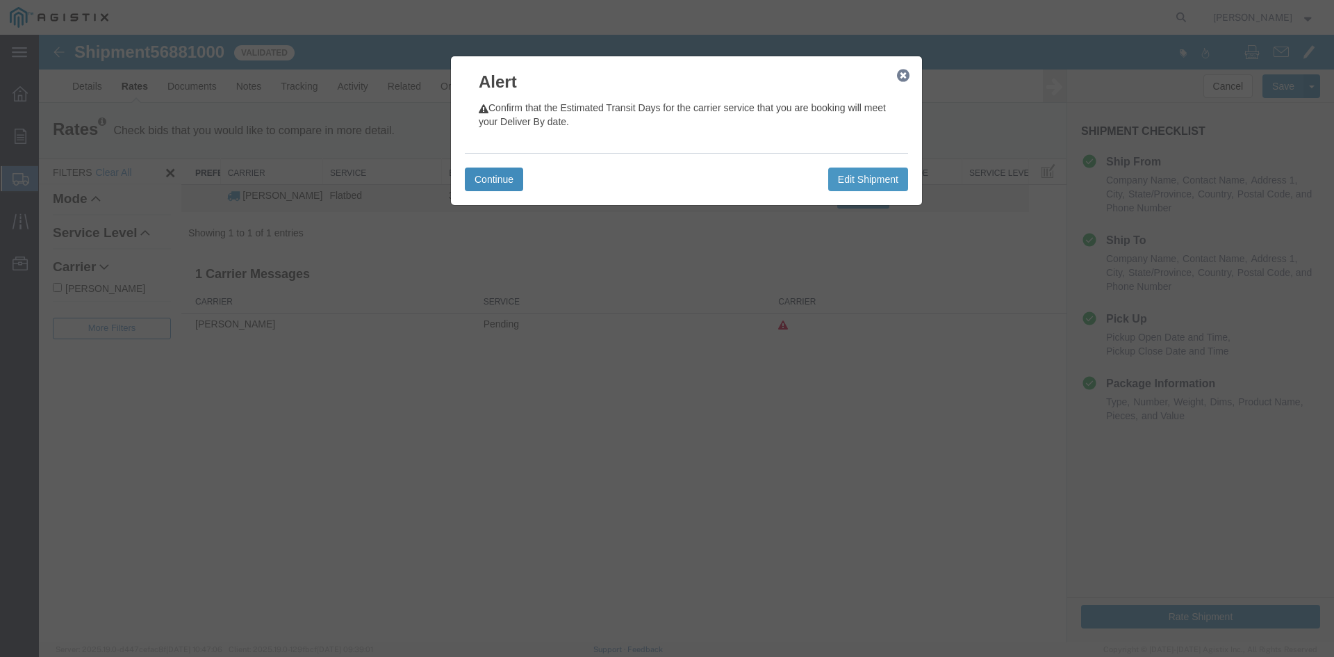
click at [493, 175] on button "Continue" at bounding box center [494, 179] width 58 height 24
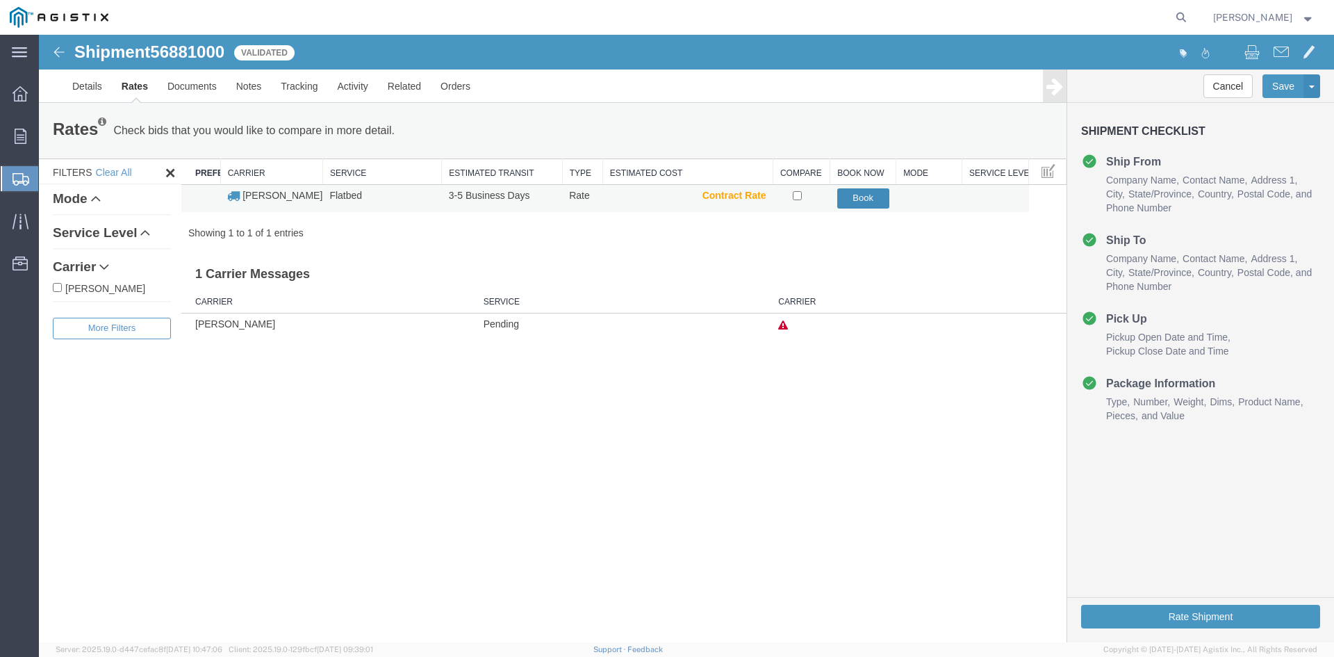
click at [855, 195] on button "Book" at bounding box center [863, 198] width 52 height 20
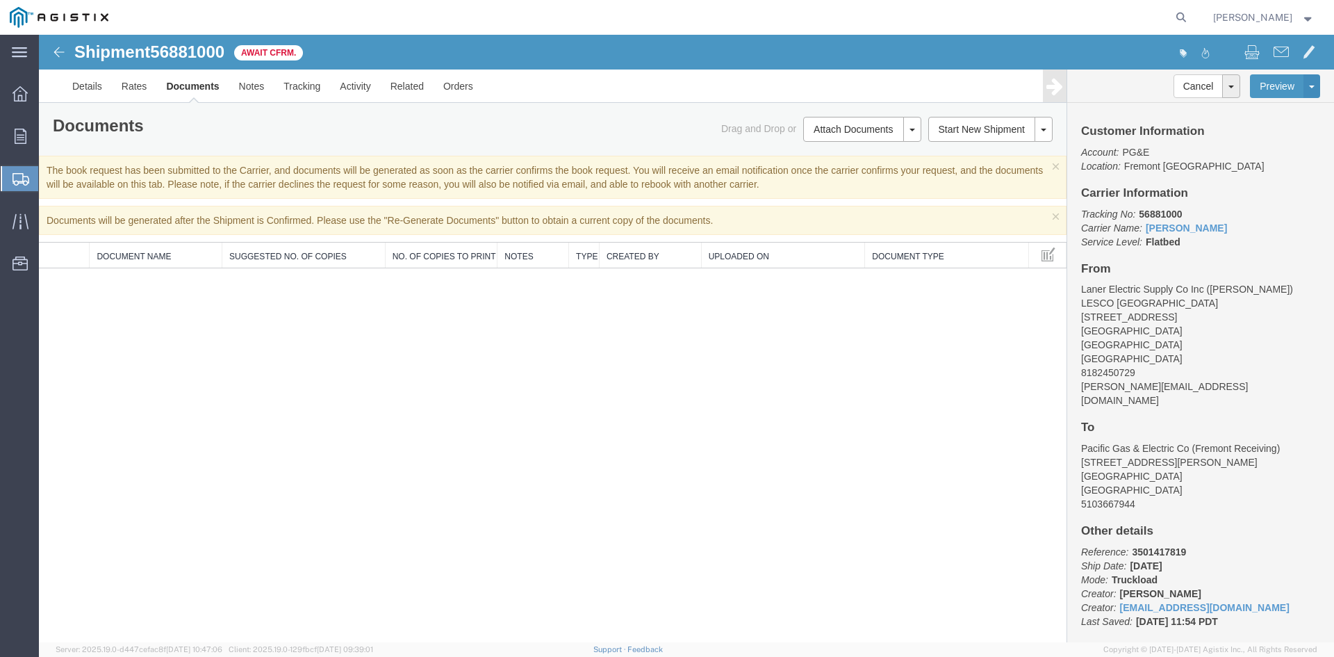
click at [49, 178] on span "Shipments" at bounding box center [43, 179] width 11 height 28
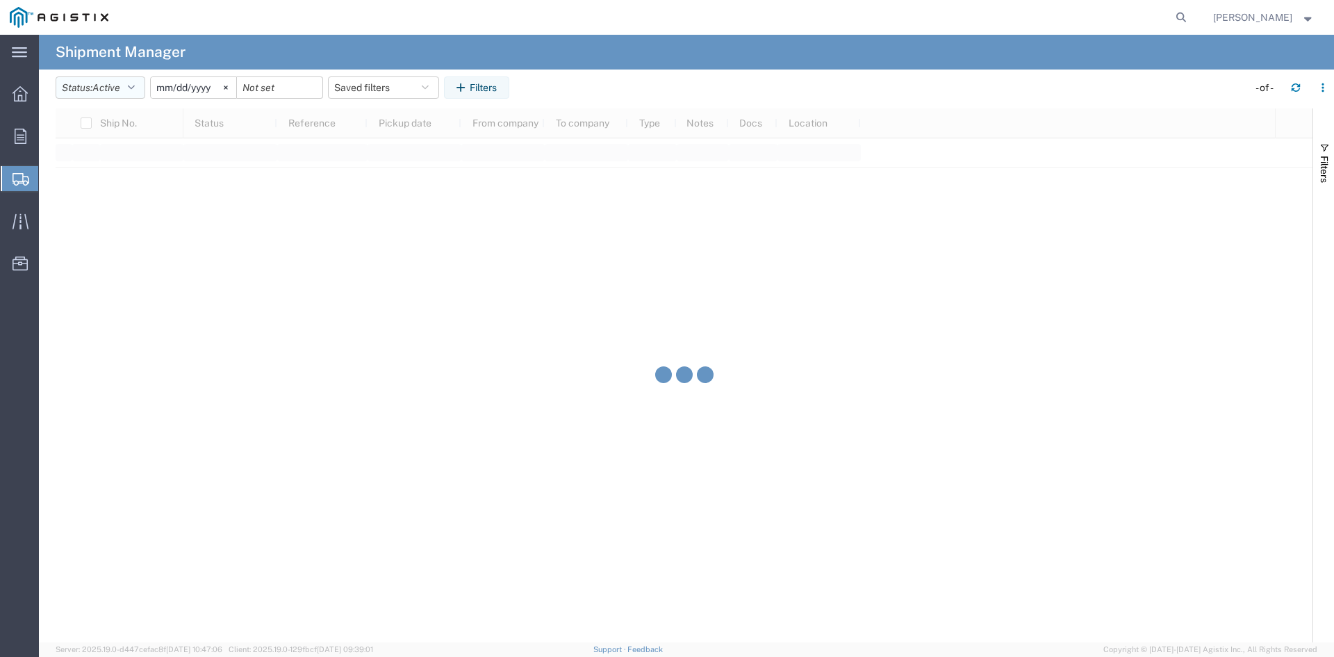
click at [90, 91] on button "Status: Active" at bounding box center [101, 87] width 90 height 22
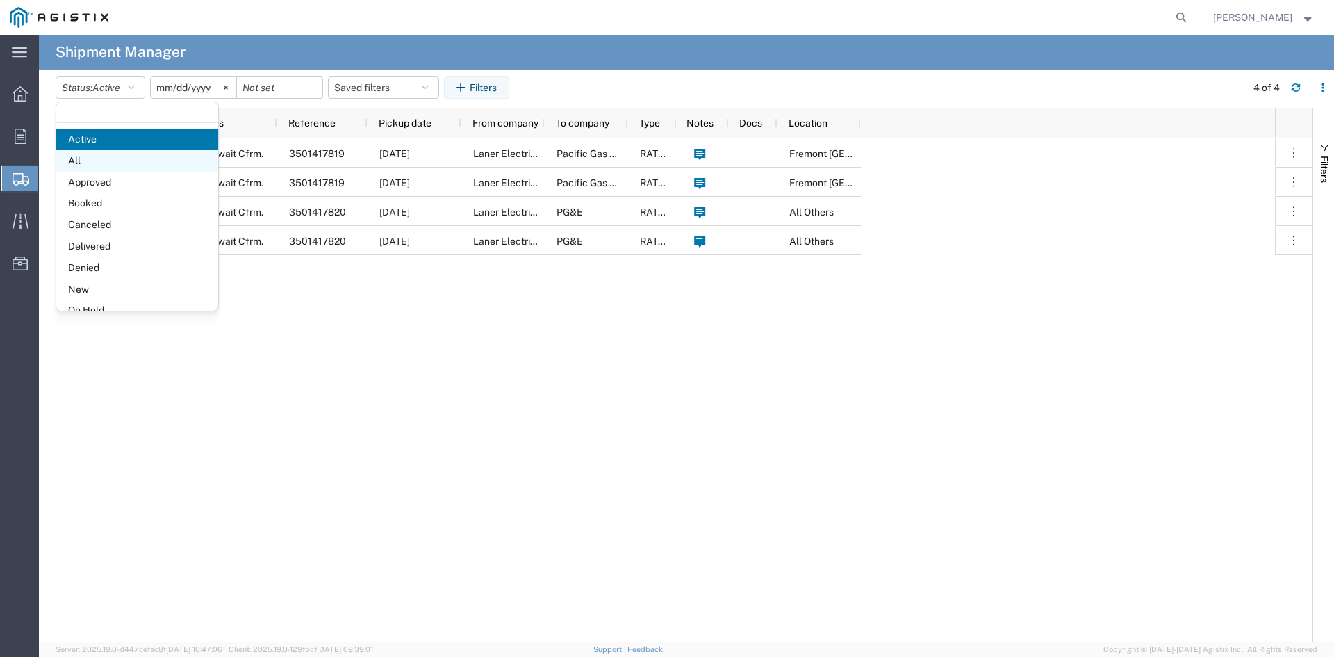
click at [105, 163] on span "All" at bounding box center [137, 161] width 162 height 22
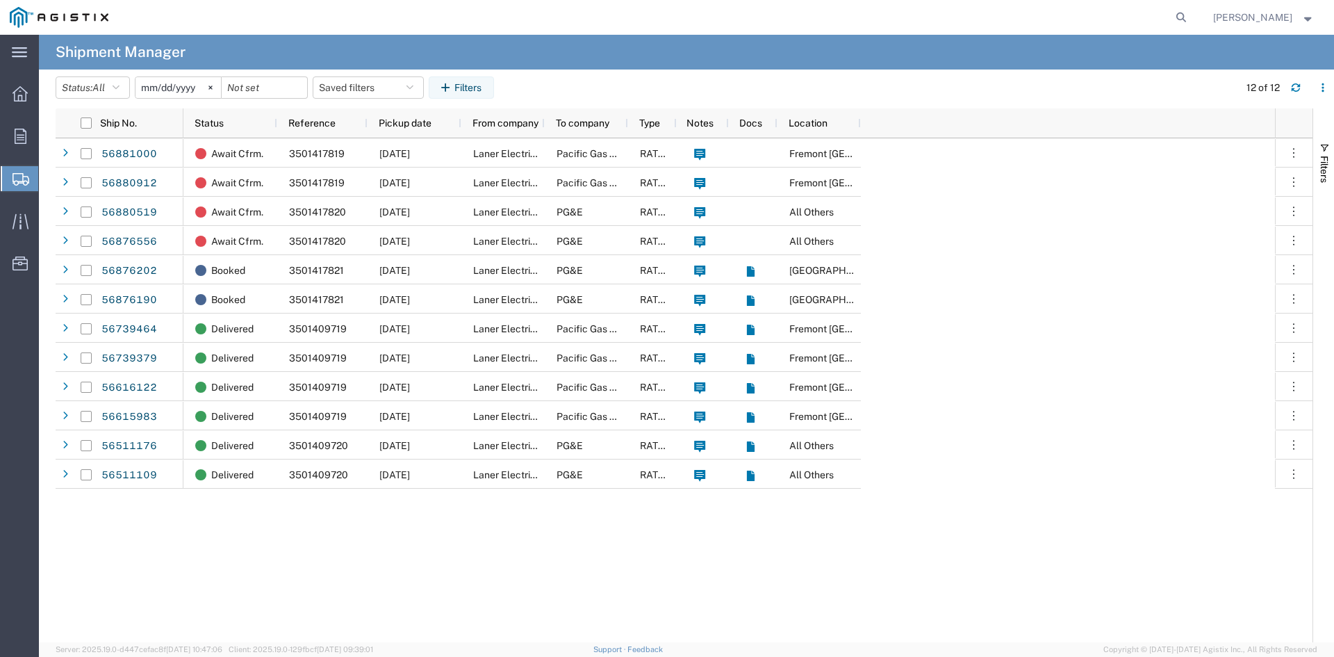
click at [1303, 16] on strong "button" at bounding box center [1308, 17] width 13 height 5
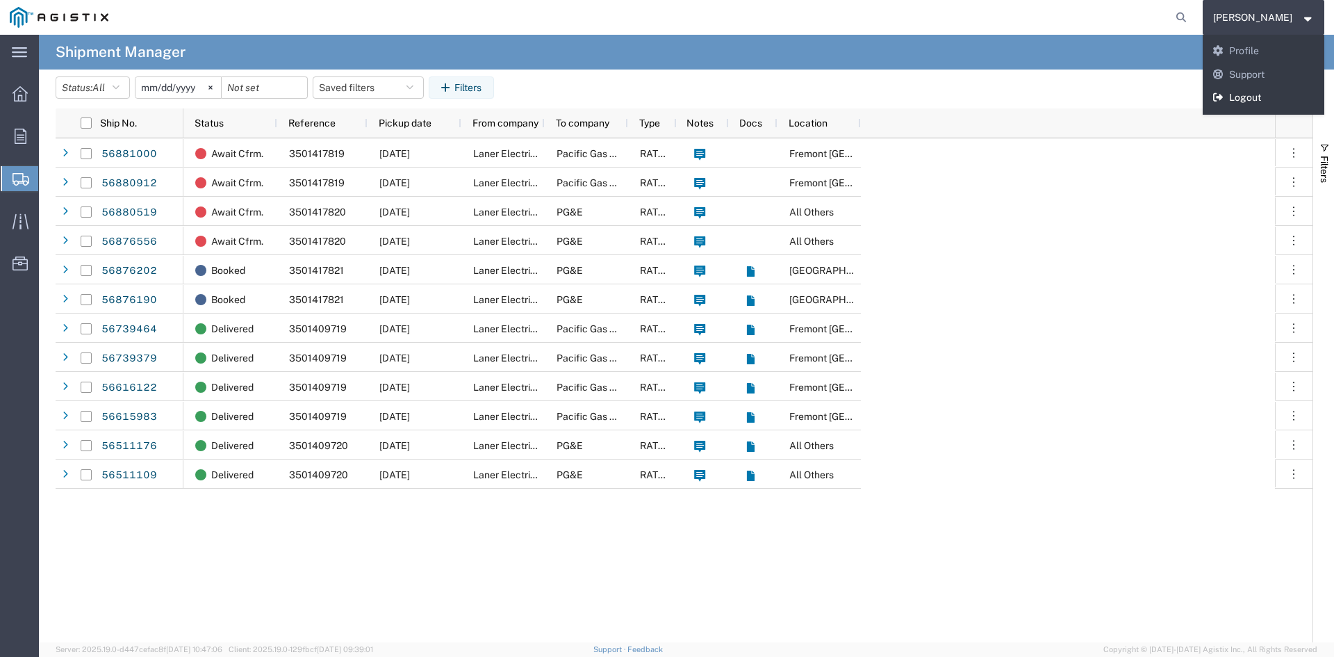
click at [1268, 91] on link "Logout" at bounding box center [1264, 98] width 122 height 24
